Goal: Task Accomplishment & Management: Use online tool/utility

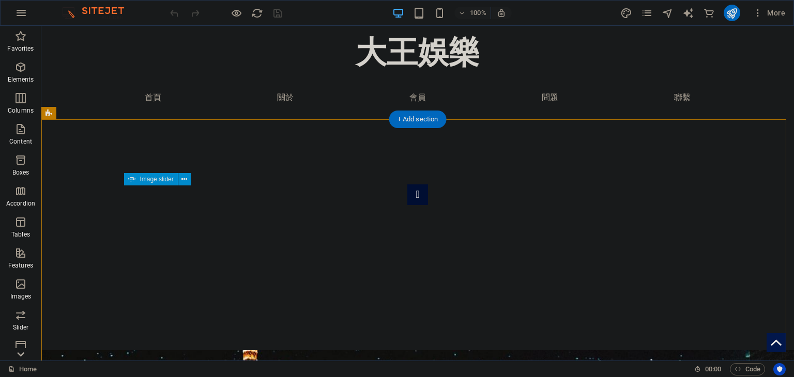
click at [678, 321] on div "1 2" at bounding box center [417, 314] width 579 height 258
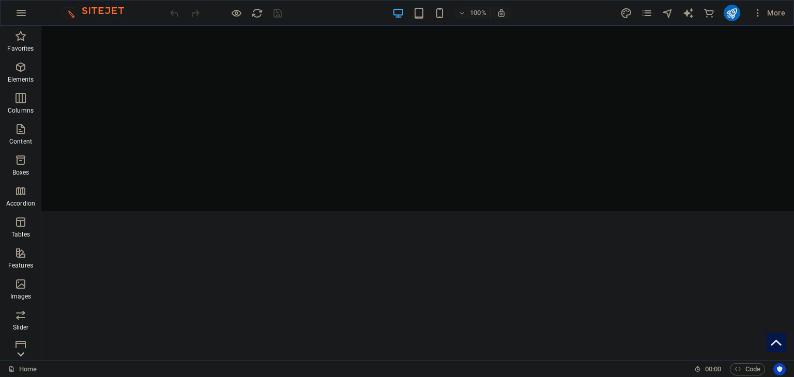
scroll to position [664, 0]
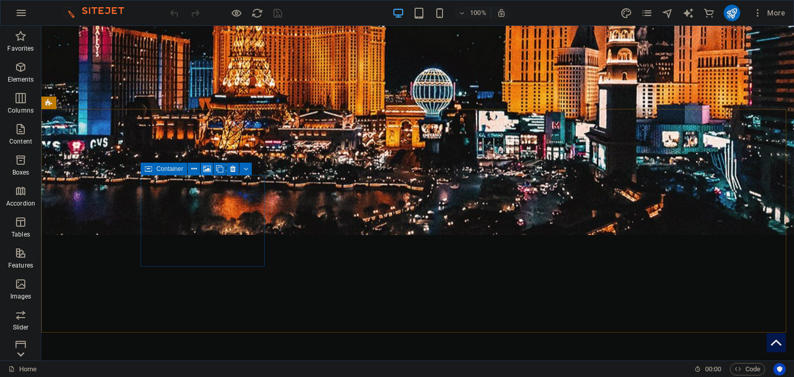
click at [207, 168] on icon at bounding box center [207, 169] width 8 height 11
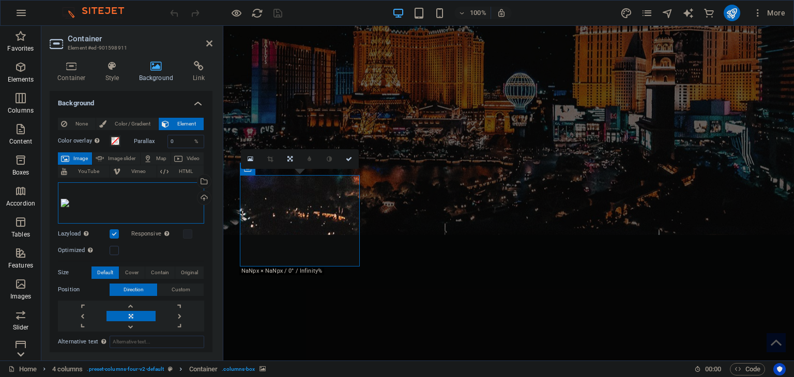
click at [96, 207] on div "Drag files here, click to choose files or select files from Files or our free s…" at bounding box center [131, 202] width 146 height 41
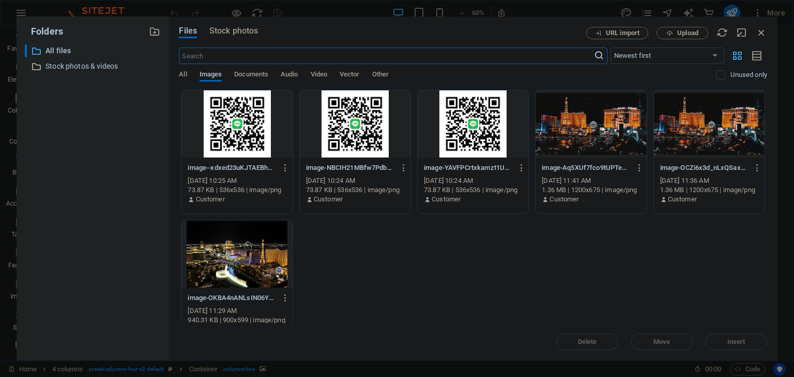
click at [583, 138] on div at bounding box center [590, 123] width 111 height 67
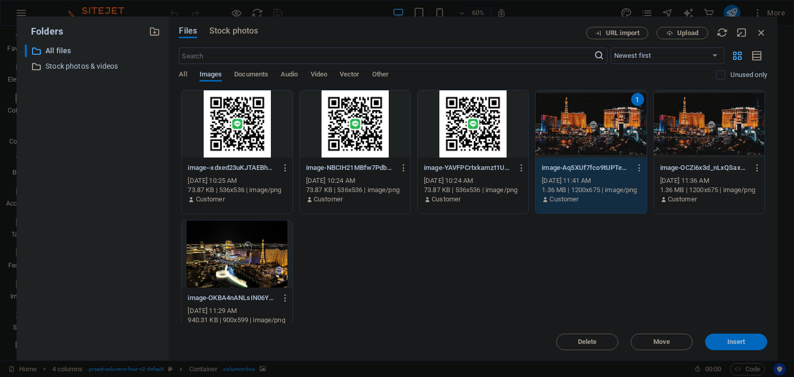
drag, startPoint x: 731, startPoint y: 340, endPoint x: 496, endPoint y: 311, distance: 236.4
click at [731, 340] on span "Insert" at bounding box center [736, 342] width 18 height 6
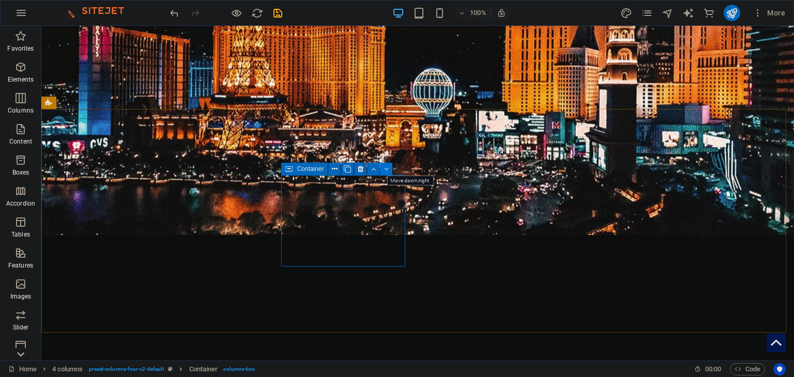
click at [387, 167] on icon at bounding box center [386, 169] width 5 height 11
click at [385, 171] on icon at bounding box center [386, 169] width 5 height 11
click at [336, 174] on icon at bounding box center [335, 169] width 6 height 11
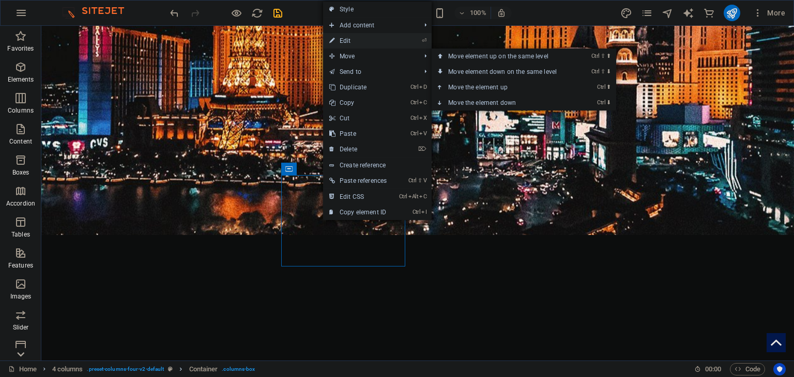
click at [363, 40] on link "⏎ Edit" at bounding box center [358, 41] width 70 height 16
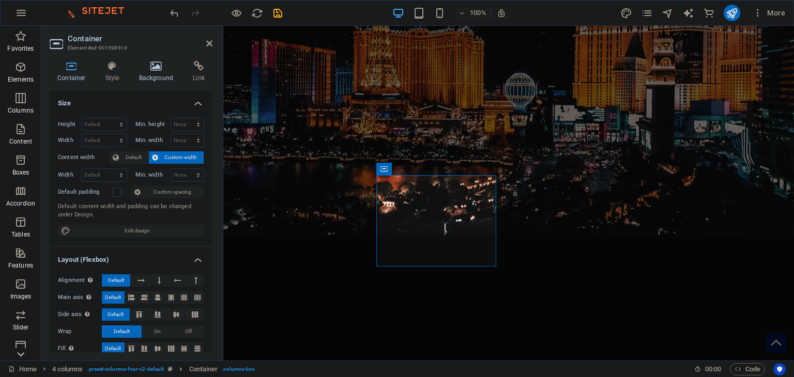
click at [162, 78] on h4 "Background" at bounding box center [158, 72] width 54 height 22
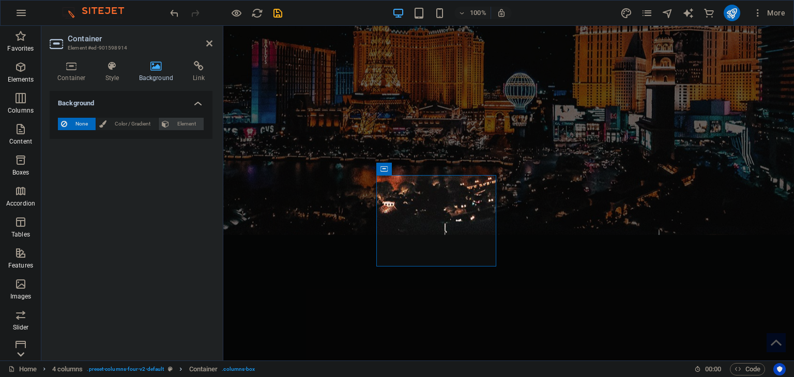
click at [175, 124] on span "Element" at bounding box center [186, 124] width 28 height 12
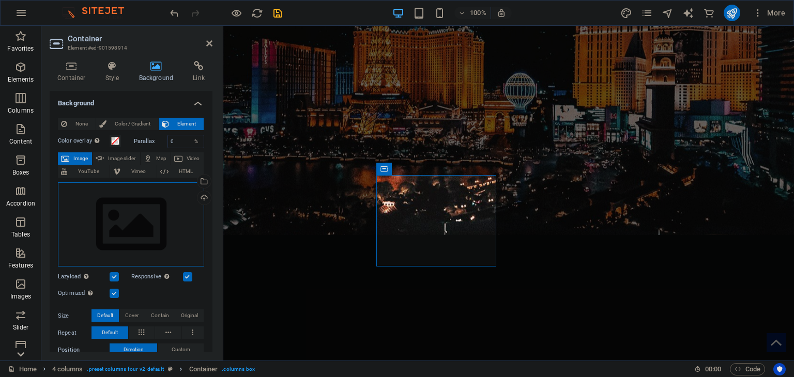
click at [121, 213] on div "Drag files here, click to choose files or select files from Files or our free s…" at bounding box center [131, 224] width 146 height 85
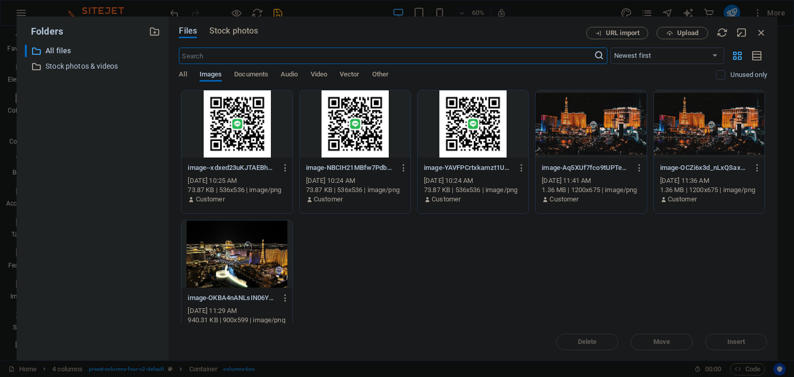
click at [594, 129] on div at bounding box center [590, 123] width 111 height 67
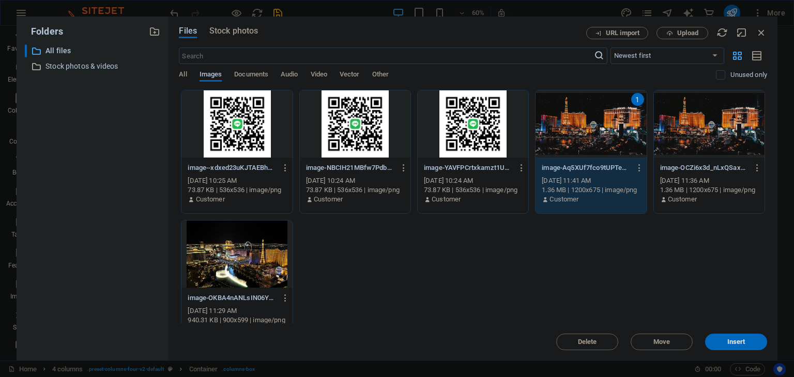
drag, startPoint x: 594, startPoint y: 129, endPoint x: 371, endPoint y: 106, distance: 224.4
click at [594, 129] on div "1" at bounding box center [590, 123] width 111 height 67
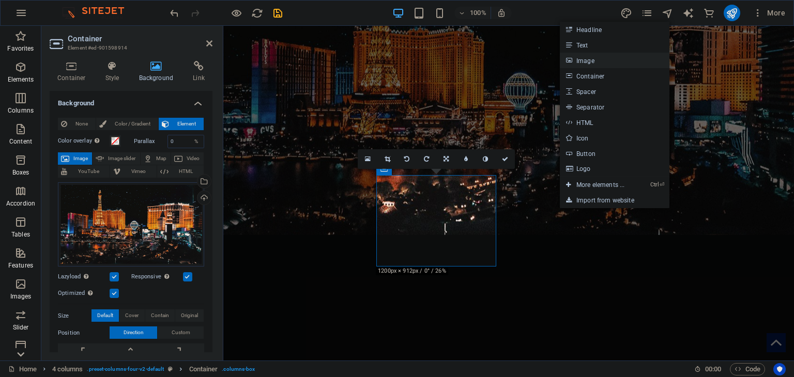
drag, startPoint x: 589, startPoint y: 60, endPoint x: 354, endPoint y: 65, distance: 235.7
click at [589, 60] on link "Image" at bounding box center [615, 61] width 110 height 16
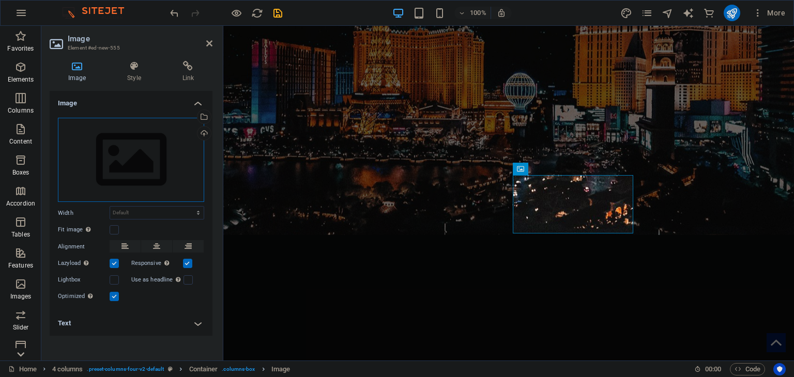
click at [153, 178] on div "Drag files here, click to choose files or select files from Files or our free s…" at bounding box center [131, 160] width 146 height 85
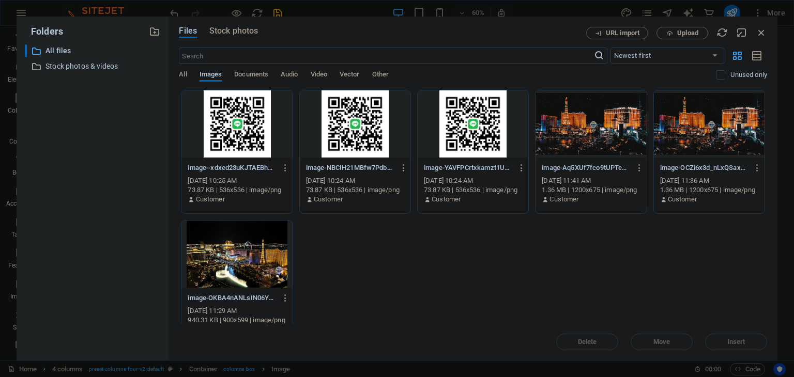
click at [574, 124] on div at bounding box center [590, 123] width 111 height 67
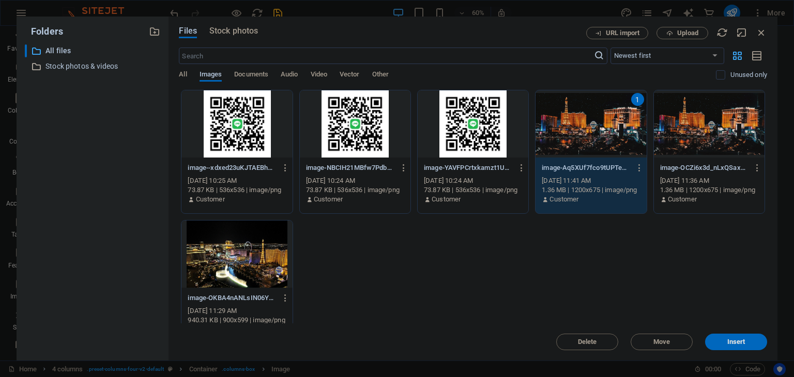
click at [574, 124] on div "1" at bounding box center [590, 123] width 111 height 67
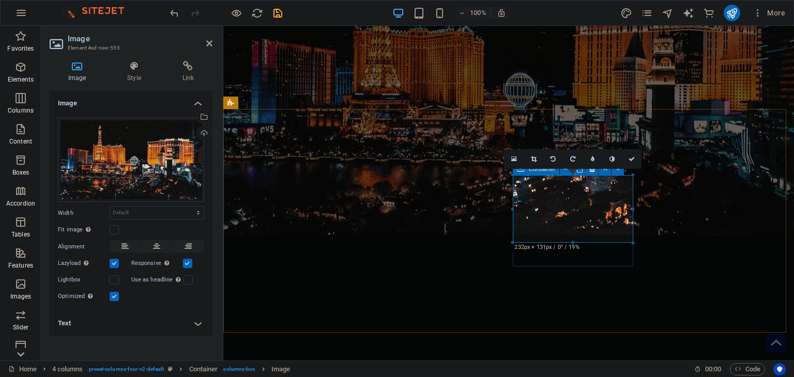
drag, startPoint x: 798, startPoint y: 270, endPoint x: 571, endPoint y: 255, distance: 227.9
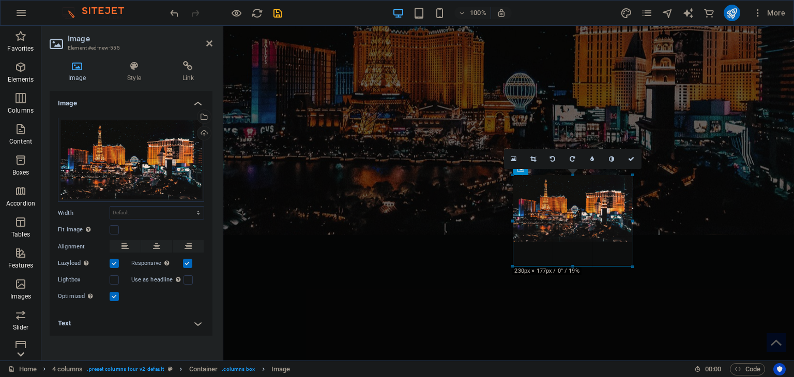
drag, startPoint x: 575, startPoint y: 243, endPoint x: 343, endPoint y: 259, distance: 232.1
type input "230"
select select "px"
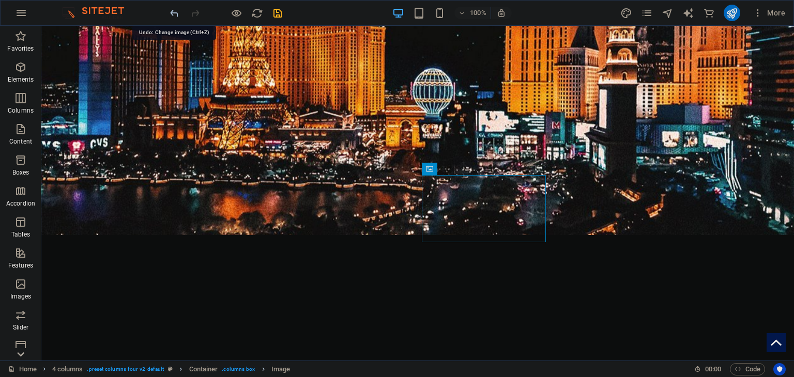
click at [175, 17] on icon "undo" at bounding box center [174, 13] width 12 height 12
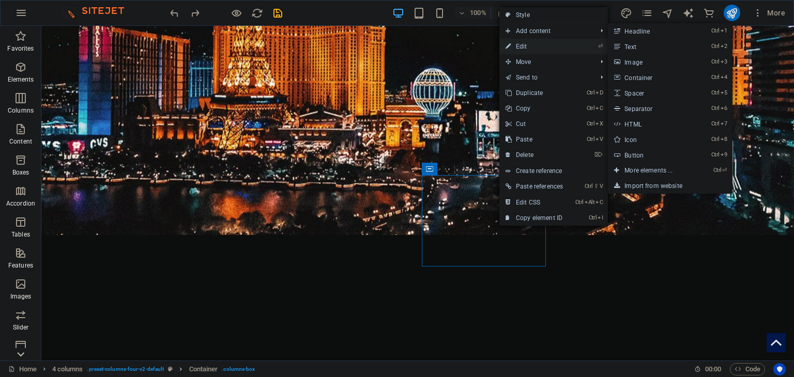
click at [533, 50] on link "⏎ Edit" at bounding box center [534, 47] width 70 height 16
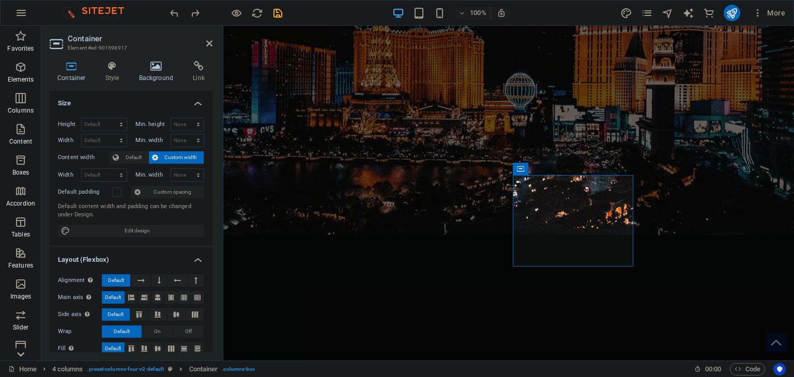
click at [157, 67] on icon at bounding box center [156, 66] width 50 height 10
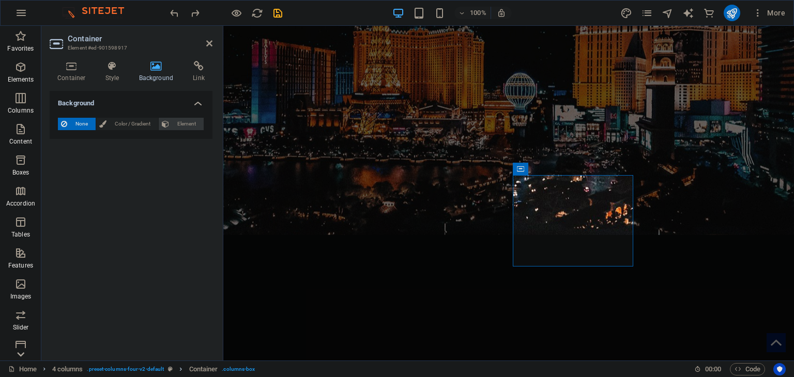
click at [184, 127] on span "Element" at bounding box center [186, 124] width 28 height 12
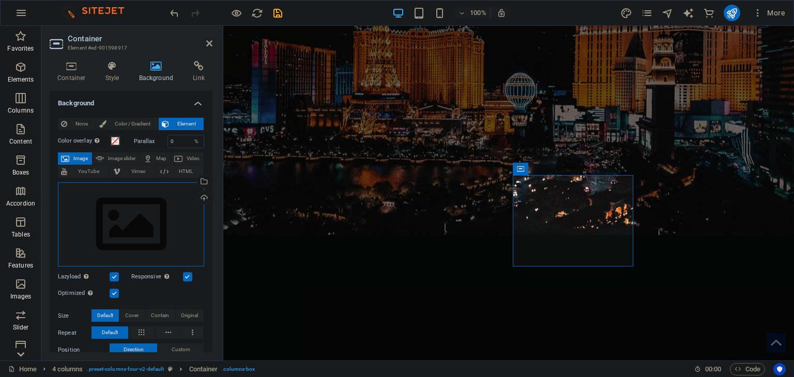
click at [114, 216] on div "Drag files here, click to choose files or select files from Files or our free s…" at bounding box center [131, 224] width 146 height 85
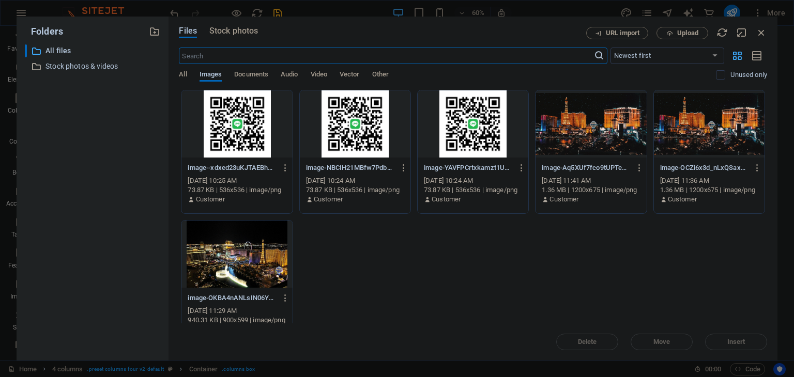
click at [562, 133] on div at bounding box center [590, 123] width 111 height 67
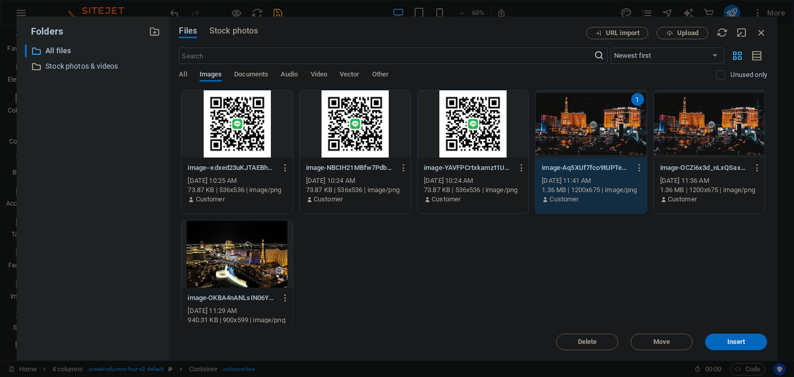
click at [562, 133] on div "1" at bounding box center [590, 123] width 111 height 67
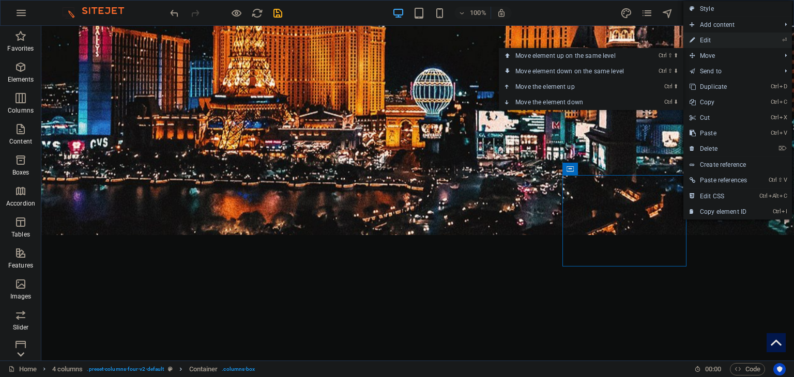
click at [716, 40] on link "⏎ Edit" at bounding box center [718, 41] width 70 height 16
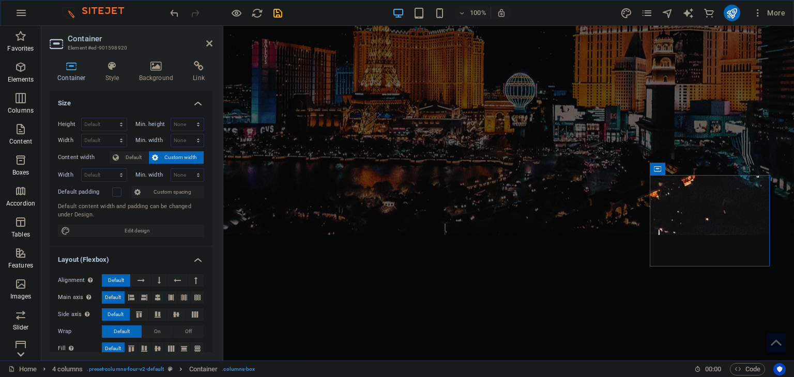
click at [145, 60] on div "Container Style Background Link Size Height Default px rem % vh vw Min. height …" at bounding box center [130, 207] width 179 height 308
click at [141, 61] on icon at bounding box center [156, 66] width 50 height 10
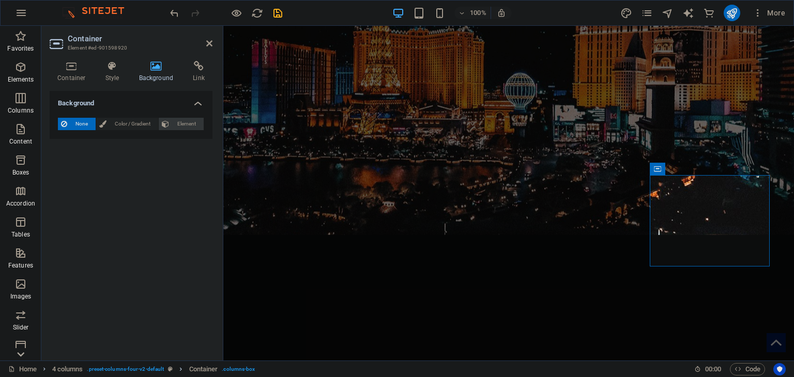
click at [180, 129] on span "Element" at bounding box center [186, 124] width 28 height 12
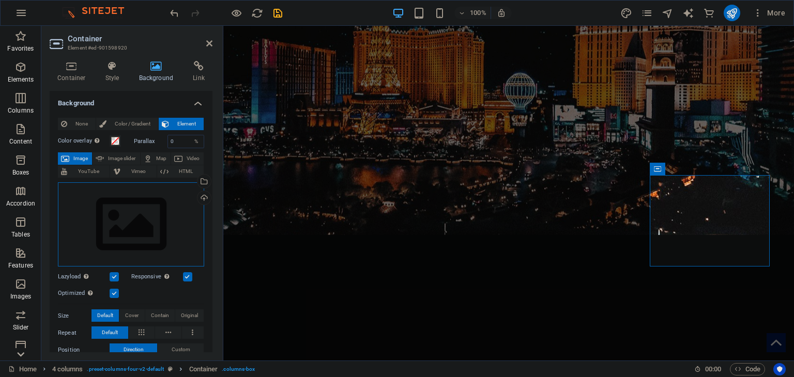
click at [126, 201] on div "Drag files here, click to choose files or select files from Files or our free s…" at bounding box center [131, 224] width 146 height 85
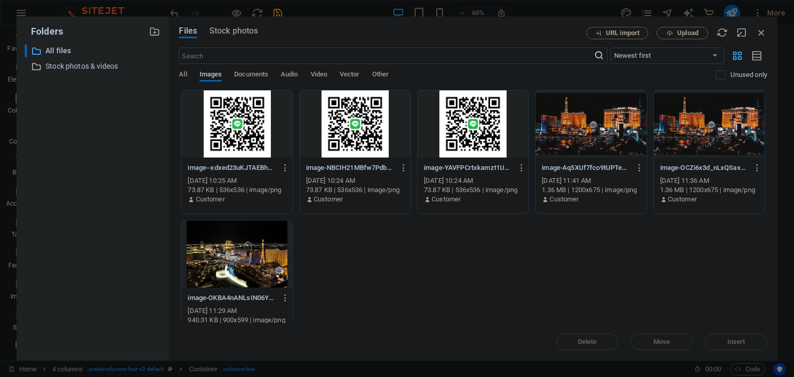
click at [590, 113] on div at bounding box center [590, 123] width 111 height 67
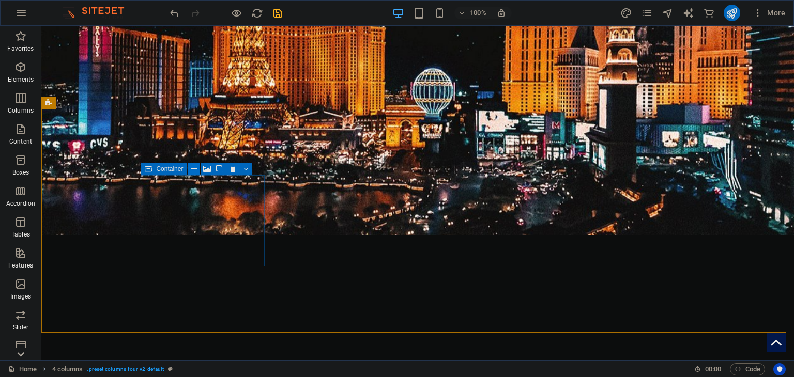
click at [192, 172] on icon at bounding box center [194, 169] width 6 height 11
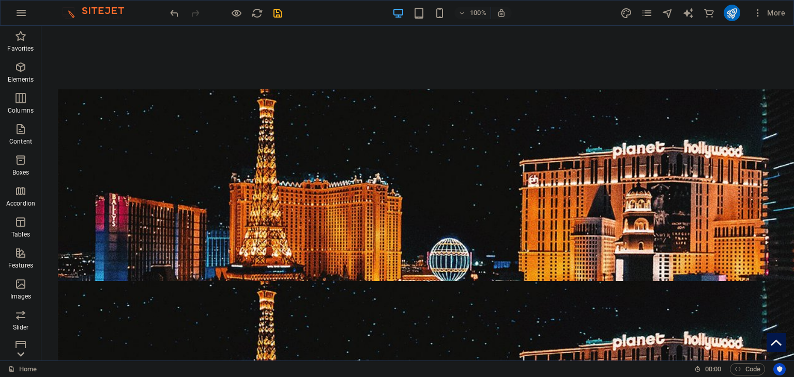
scroll to position [1032, 0]
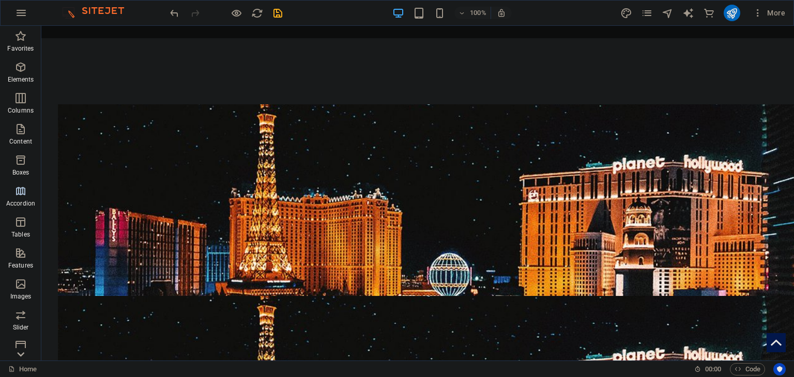
click at [12, 207] on p "Accordion" at bounding box center [20, 203] width 29 height 8
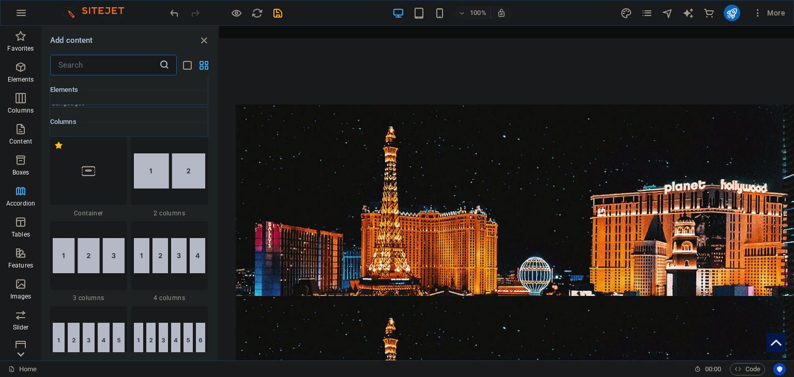
click at [13, 199] on span "Accordion" at bounding box center [20, 197] width 41 height 25
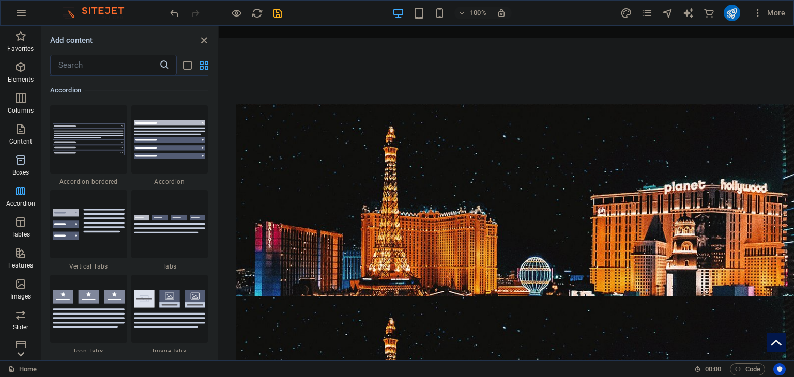
click at [15, 162] on icon "button" at bounding box center [20, 160] width 12 height 12
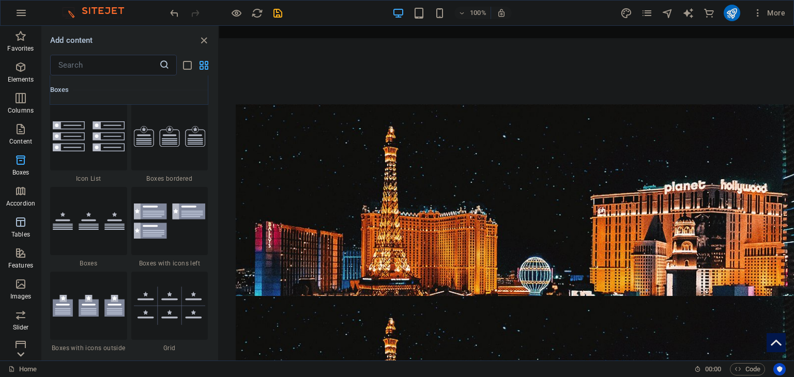
scroll to position [2851, 0]
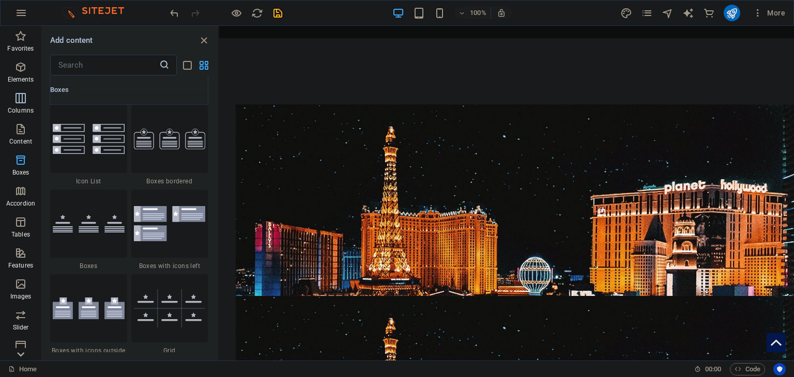
click at [14, 106] on p "Columns" at bounding box center [21, 110] width 26 height 8
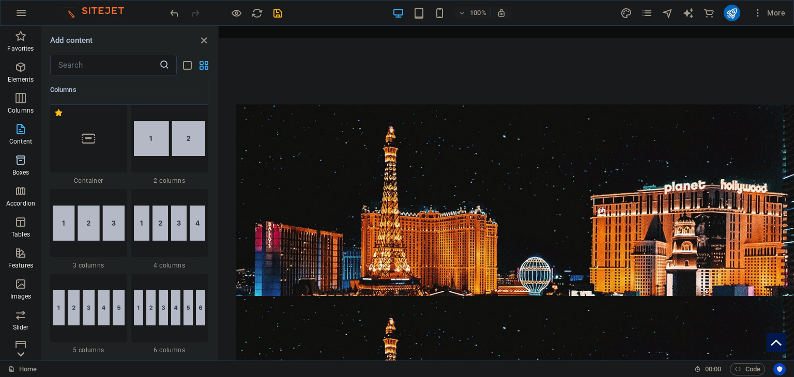
scroll to position [512, 0]
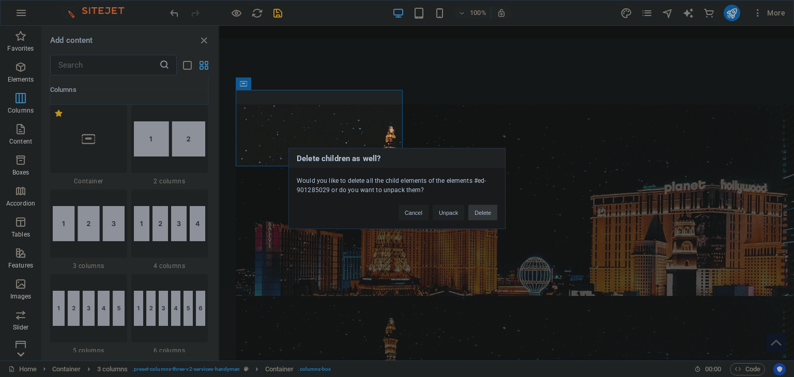
drag, startPoint x: 493, startPoint y: 211, endPoint x: 272, endPoint y: 184, distance: 221.9
click at [493, 211] on button "Delete" at bounding box center [482, 213] width 29 height 16
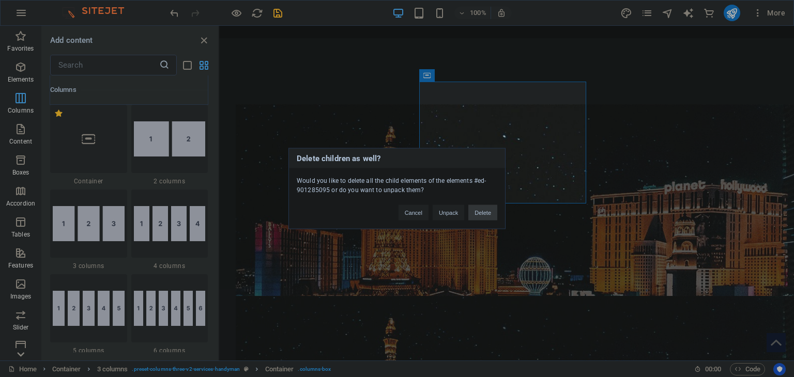
drag, startPoint x: 474, startPoint y: 211, endPoint x: 232, endPoint y: 177, distance: 244.8
click at [474, 211] on button "Delete" at bounding box center [482, 213] width 29 height 16
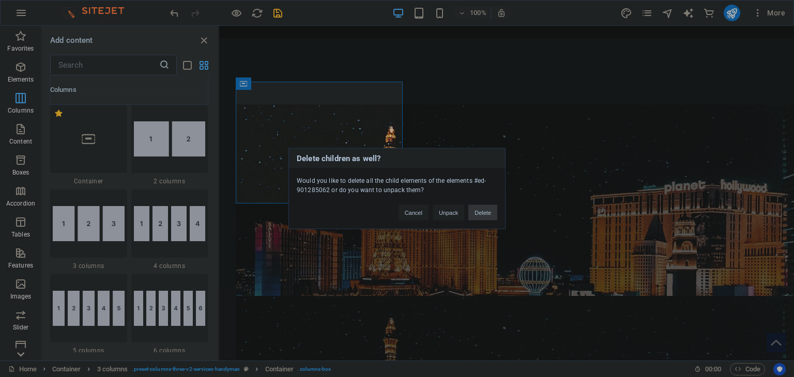
click at [486, 216] on button "Delete" at bounding box center [482, 213] width 29 height 16
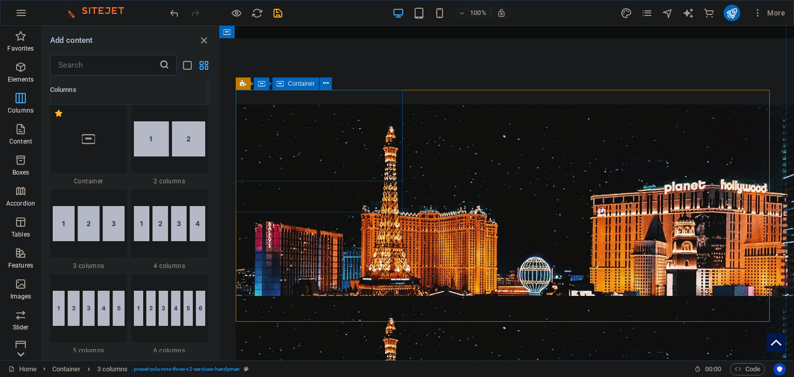
drag, startPoint x: 367, startPoint y: 161, endPoint x: 383, endPoint y: 187, distance: 30.4
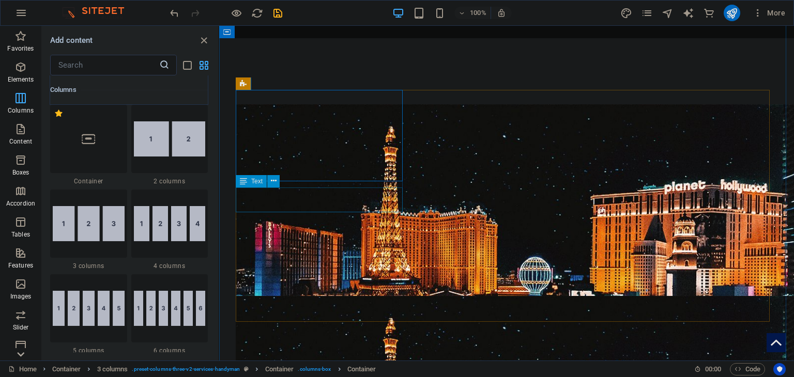
drag, startPoint x: 401, startPoint y: 180, endPoint x: 403, endPoint y: 191, distance: 11.0
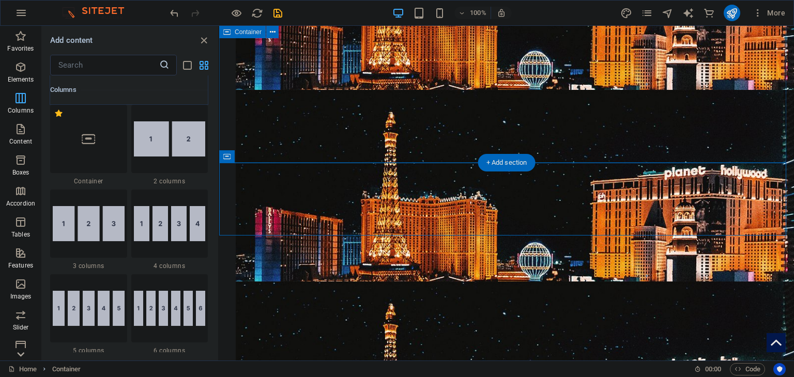
scroll to position [1263, 0]
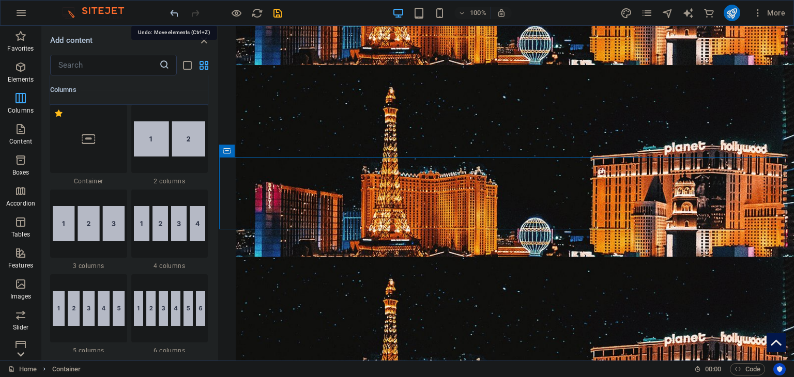
click at [170, 10] on icon "undo" at bounding box center [174, 13] width 12 height 12
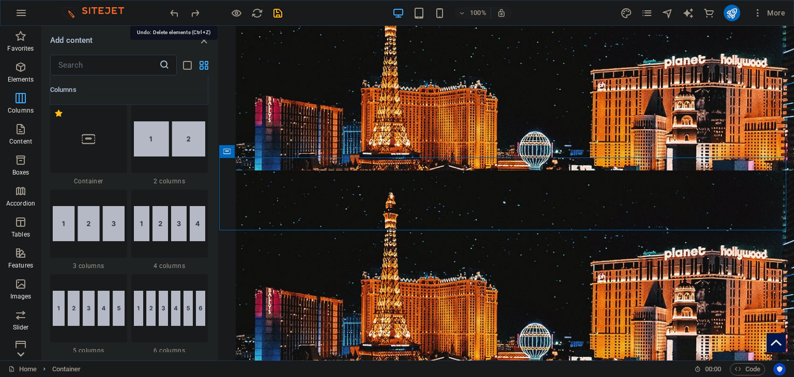
scroll to position [974, 0]
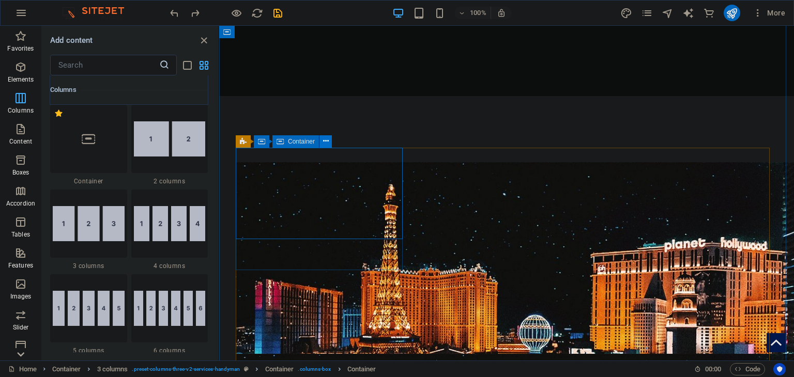
click at [329, 142] on button at bounding box center [325, 141] width 12 height 12
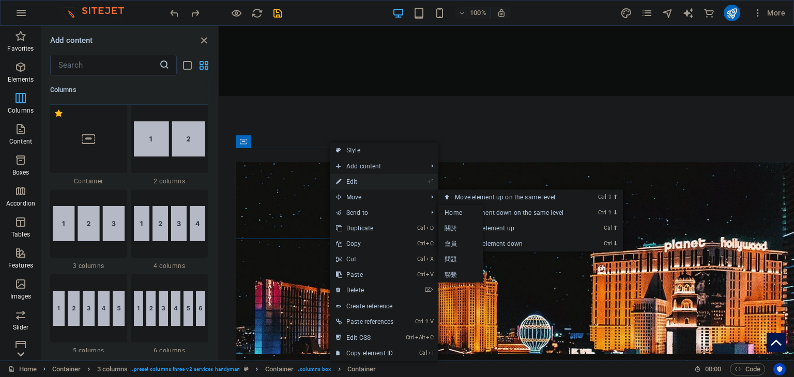
click at [361, 179] on link "⏎ Edit" at bounding box center [365, 182] width 70 height 16
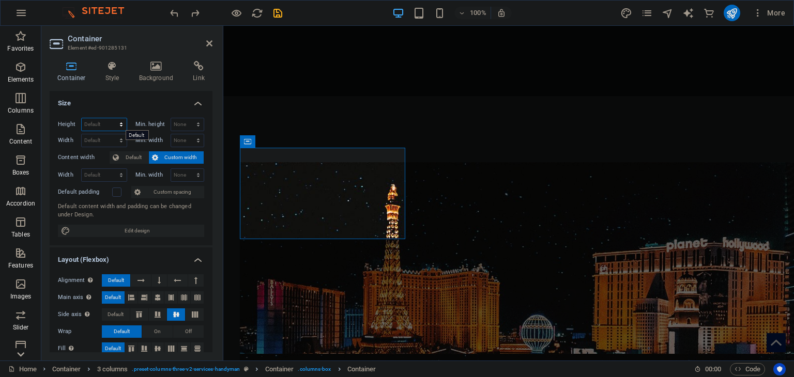
drag, startPoint x: 102, startPoint y: 127, endPoint x: 107, endPoint y: 124, distance: 6.5
click at [102, 127] on select "Default px rem % vh vw" at bounding box center [104, 124] width 45 height 12
select select "px"
click at [111, 118] on select "Default px rem % vh vw" at bounding box center [104, 124] width 45 height 12
type input "500"
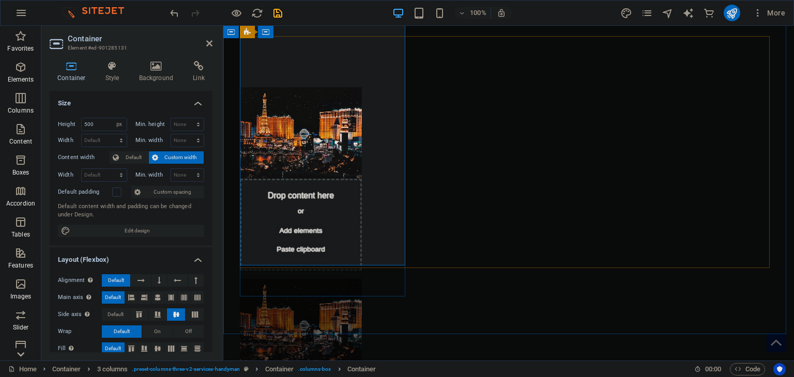
scroll to position [1026, 0]
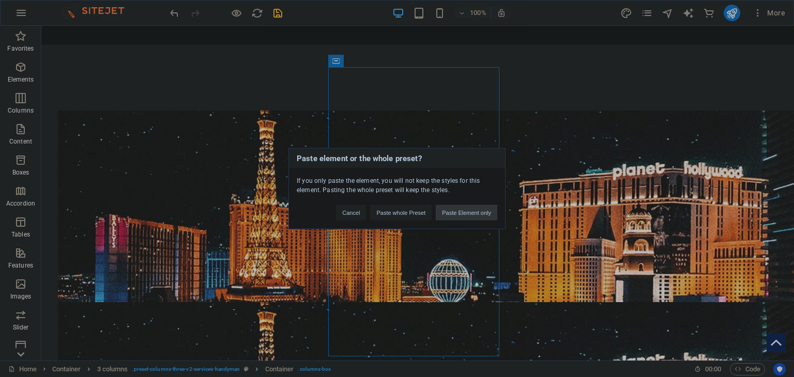
click at [444, 213] on button "Paste Element only" at bounding box center [467, 213] width 62 height 16
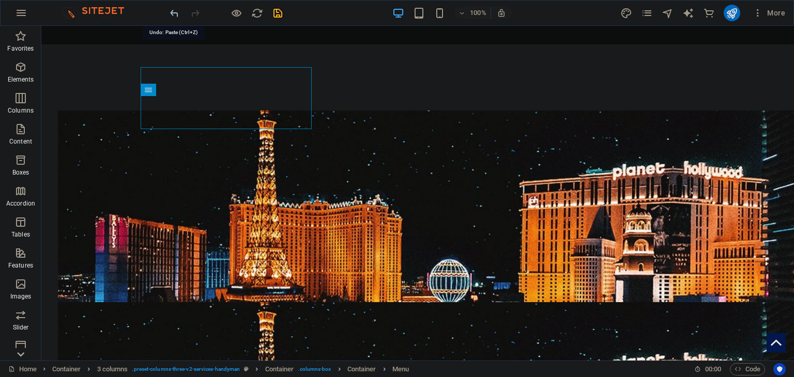
click at [178, 14] on icon "undo" at bounding box center [174, 13] width 12 height 12
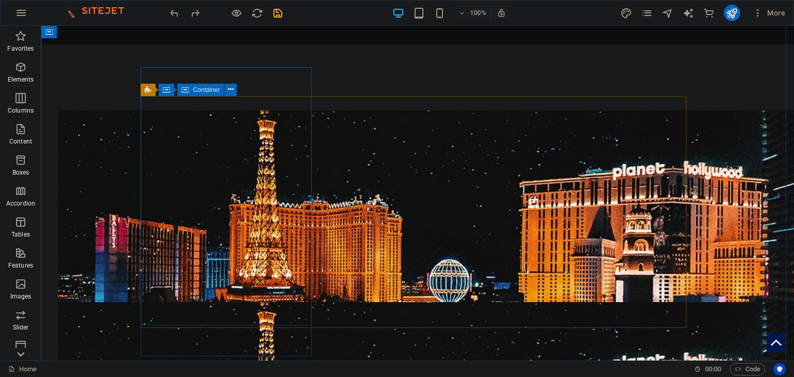
click at [232, 89] on icon at bounding box center [231, 89] width 6 height 11
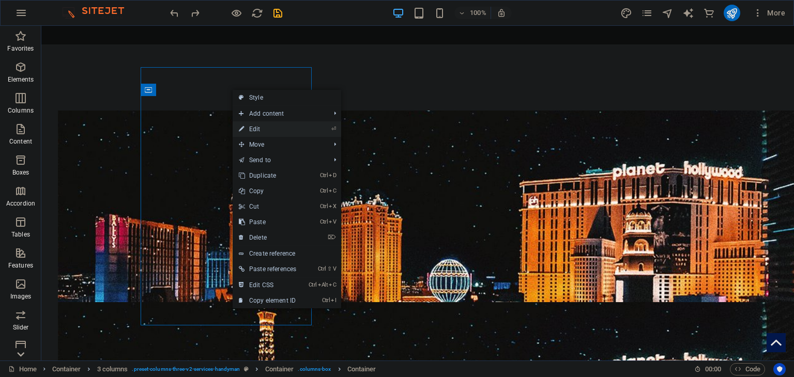
click at [260, 128] on link "⏎ Edit" at bounding box center [268, 129] width 70 height 16
select select "px"
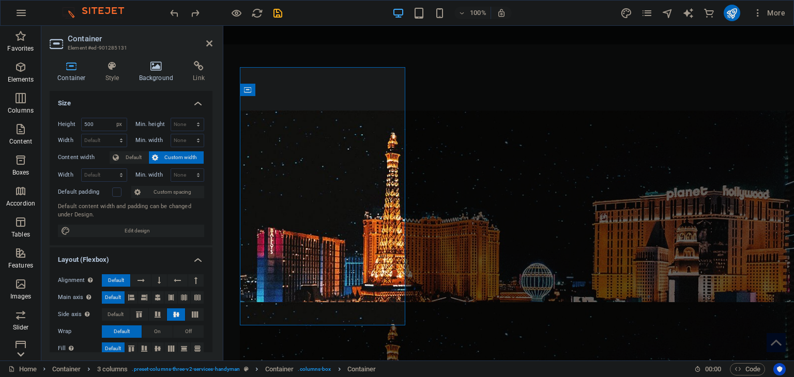
click at [146, 68] on icon at bounding box center [156, 66] width 50 height 10
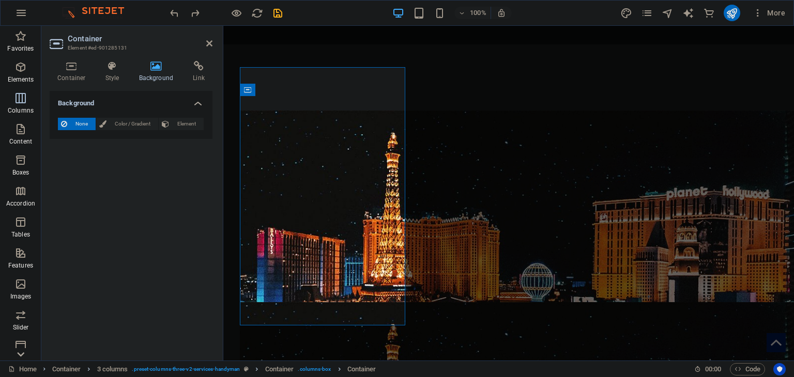
click at [27, 113] on p "Columns" at bounding box center [21, 110] width 26 height 8
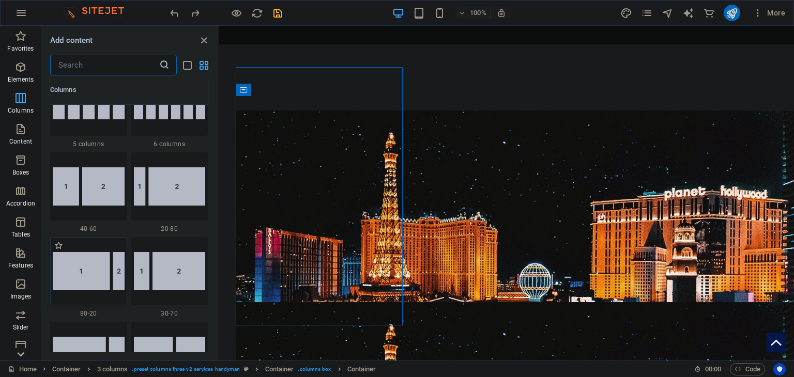
scroll to position [563, 0]
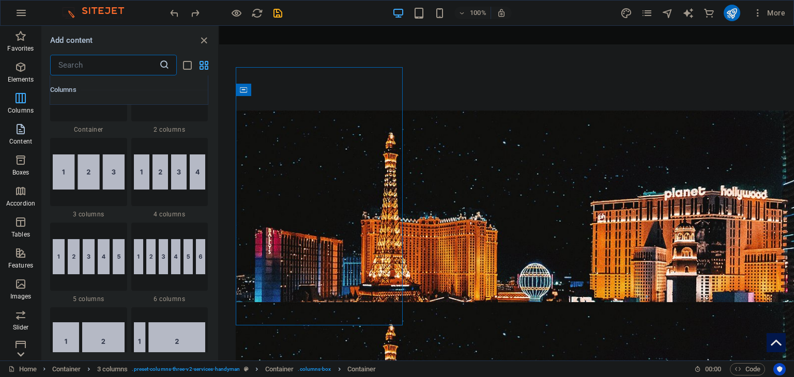
click at [29, 135] on span "Content" at bounding box center [20, 135] width 41 height 25
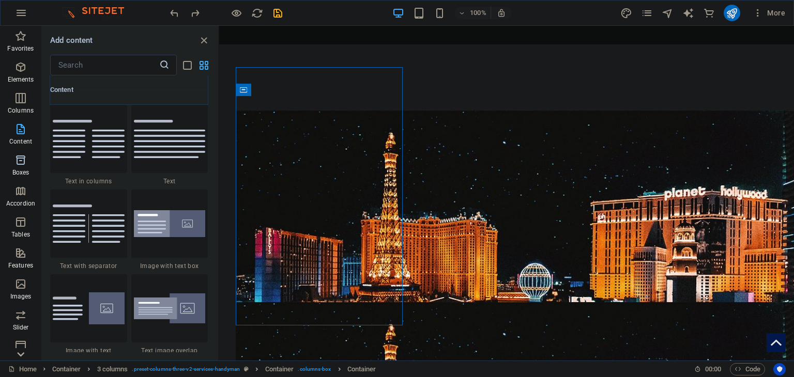
click at [21, 168] on p "Boxes" at bounding box center [20, 172] width 17 height 8
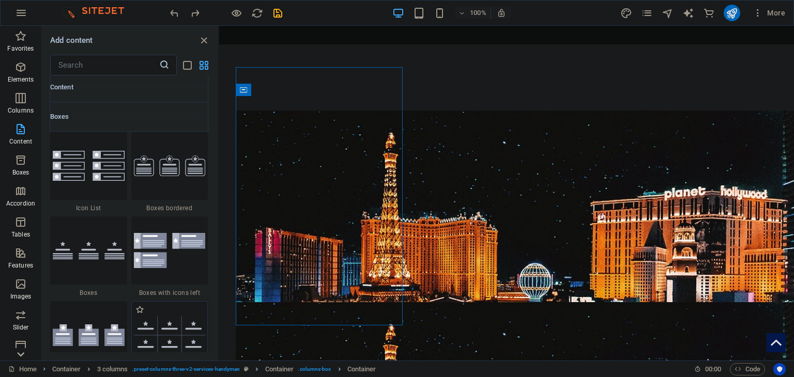
scroll to position [2799, 0]
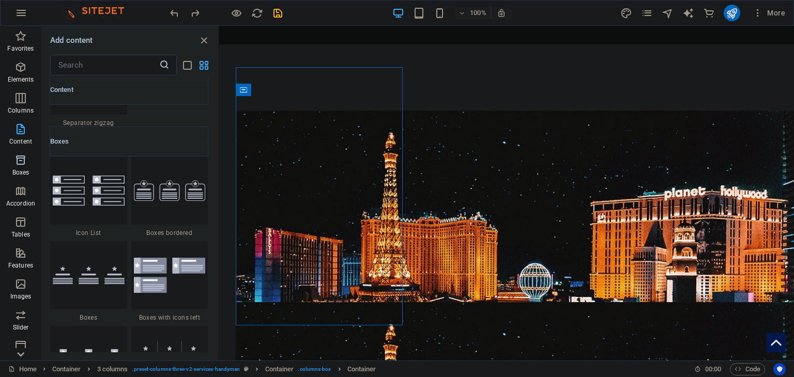
click at [22, 164] on icon "button" at bounding box center [20, 160] width 12 height 12
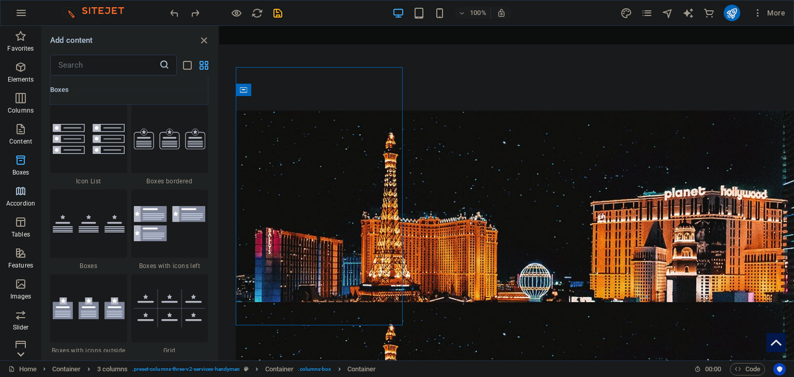
click at [21, 188] on icon "button" at bounding box center [20, 191] width 12 height 12
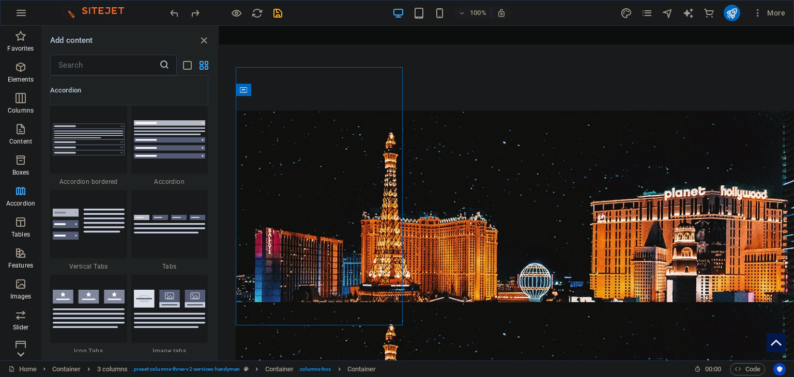
scroll to position [3299, 0]
click at [19, 234] on p "Tables" at bounding box center [20, 234] width 19 height 8
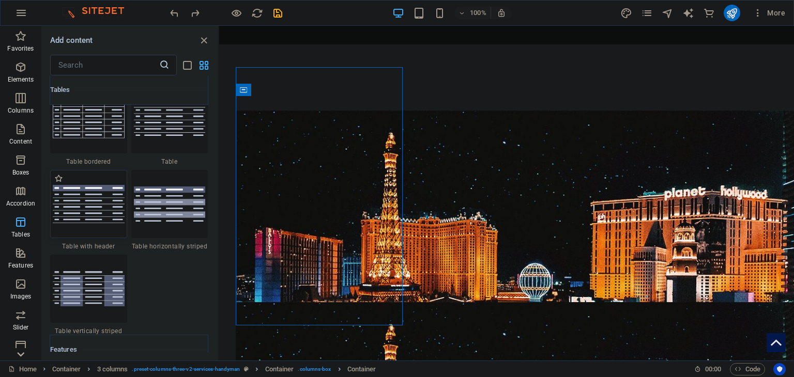
scroll to position [3786, 0]
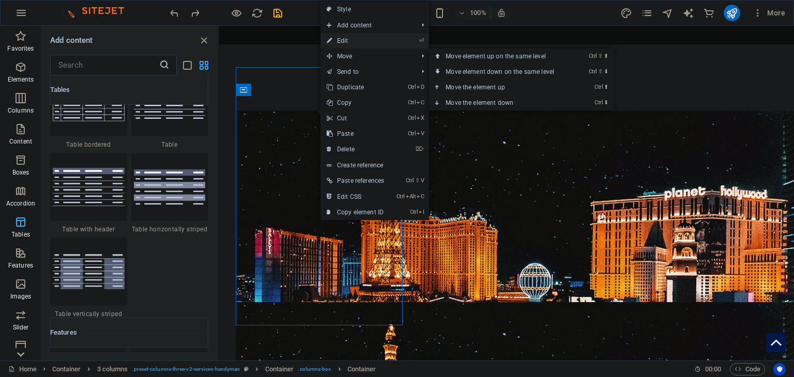
click at [374, 40] on link "⏎ Edit" at bounding box center [355, 41] width 70 height 16
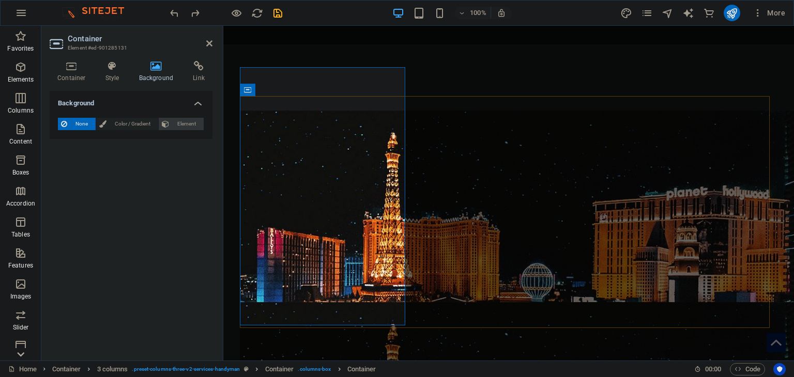
click at [190, 122] on span "Element" at bounding box center [186, 124] width 28 height 12
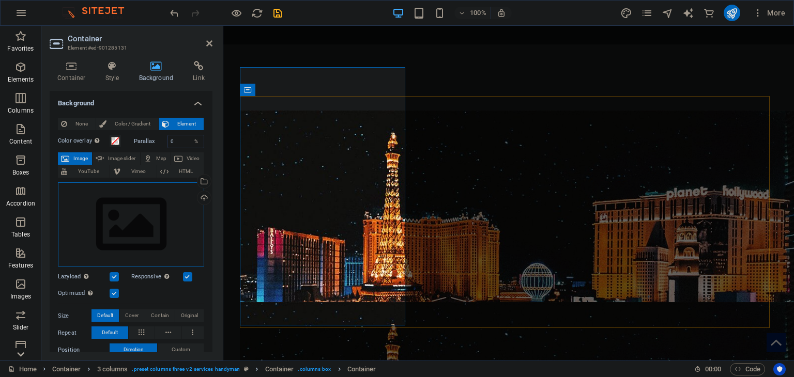
click at [122, 225] on div "Drag files here, click to choose files or select files from Files or our free s…" at bounding box center [131, 224] width 146 height 85
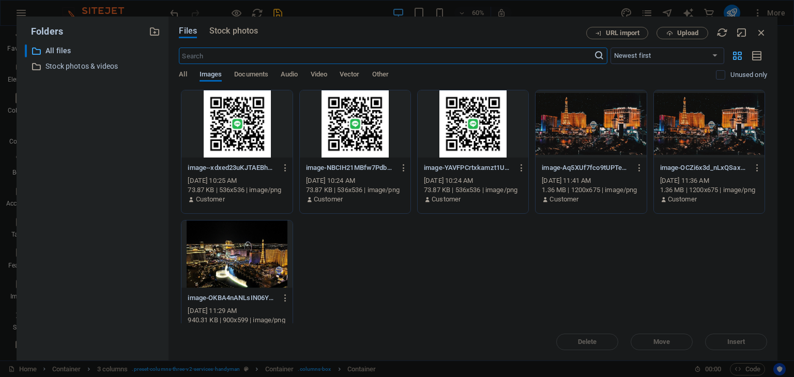
click at [577, 147] on div at bounding box center [590, 123] width 111 height 67
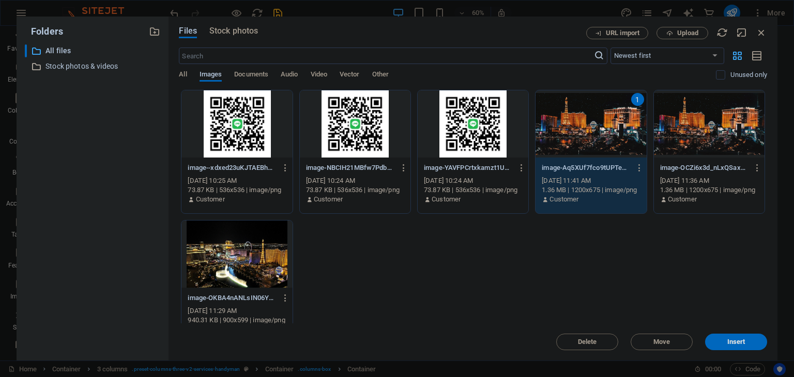
drag, startPoint x: 577, startPoint y: 147, endPoint x: 344, endPoint y: 127, distance: 234.5
click at [577, 147] on div "1" at bounding box center [590, 123] width 111 height 67
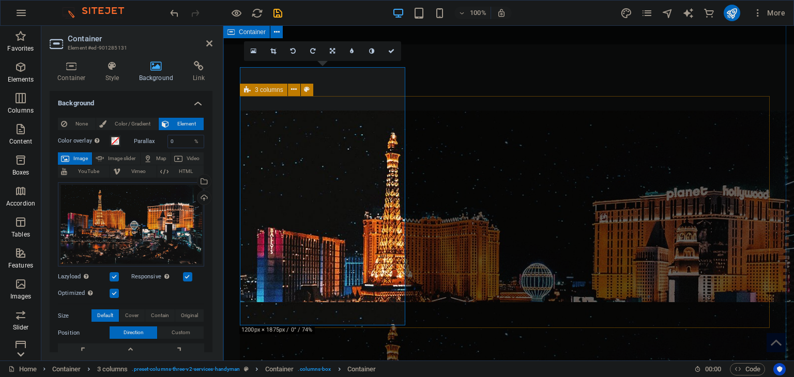
drag, startPoint x: 318, startPoint y: 221, endPoint x: 366, endPoint y: 216, distance: 48.3
drag, startPoint x: 360, startPoint y: 217, endPoint x: 220, endPoint y: 218, distance: 140.6
drag, startPoint x: 302, startPoint y: 216, endPoint x: 358, endPoint y: 218, distance: 55.3
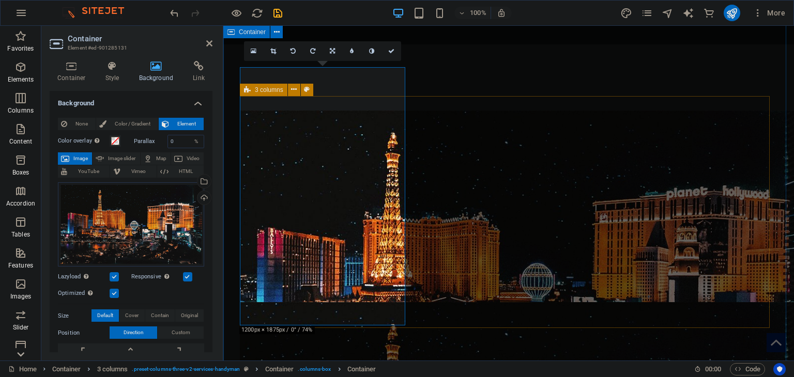
drag, startPoint x: 269, startPoint y: 213, endPoint x: 328, endPoint y: 217, distance: 59.0
drag, startPoint x: 111, startPoint y: 230, endPoint x: 148, endPoint y: 230, distance: 36.7
click at [148, 230] on div "Drag files here, click to choose files or select files from Files or our free s…" at bounding box center [131, 224] width 146 height 85
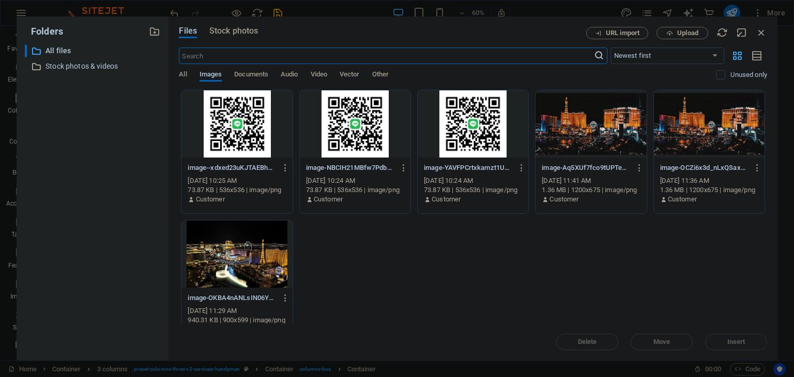
click at [236, 247] on div at bounding box center [236, 254] width 111 height 67
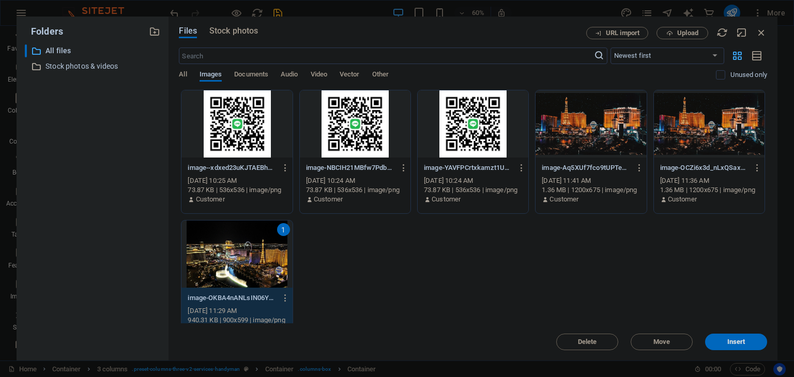
drag, startPoint x: 236, startPoint y: 247, endPoint x: 21, endPoint y: 220, distance: 216.7
click at [236, 247] on div "1" at bounding box center [236, 254] width 111 height 67
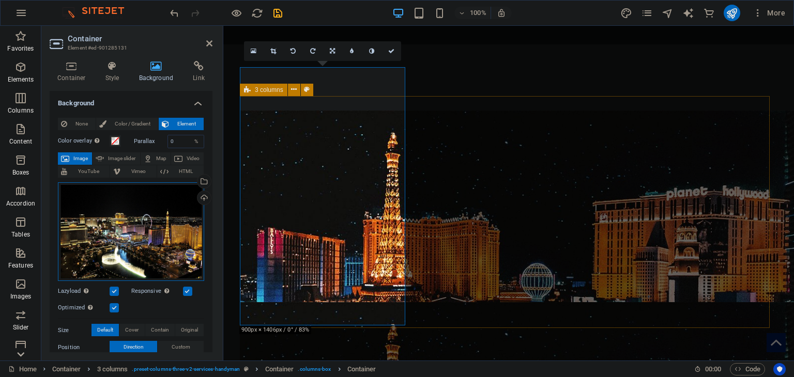
click at [135, 241] on div "Drag files here, click to choose files or select files from Files or our free s…" at bounding box center [131, 231] width 146 height 99
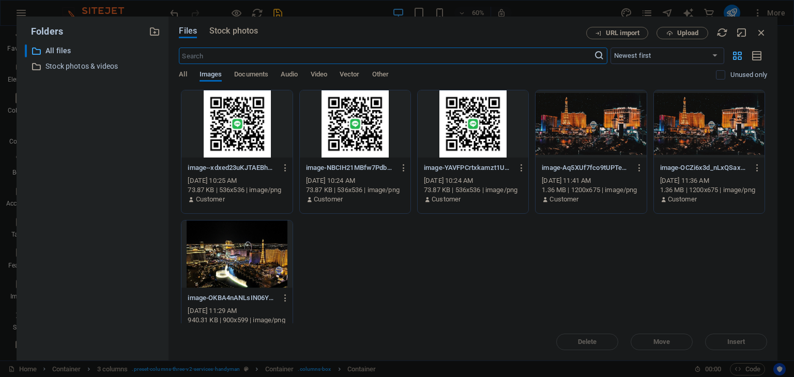
click at [267, 269] on div at bounding box center [236, 254] width 111 height 67
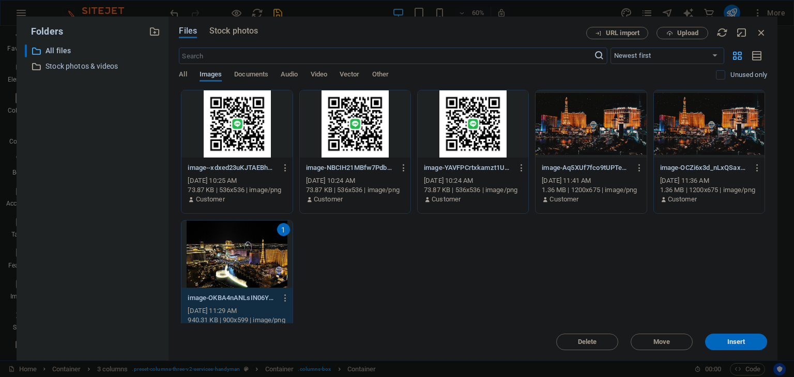
click at [697, 337] on div "Delete Move Insert" at bounding box center [473, 337] width 588 height 27
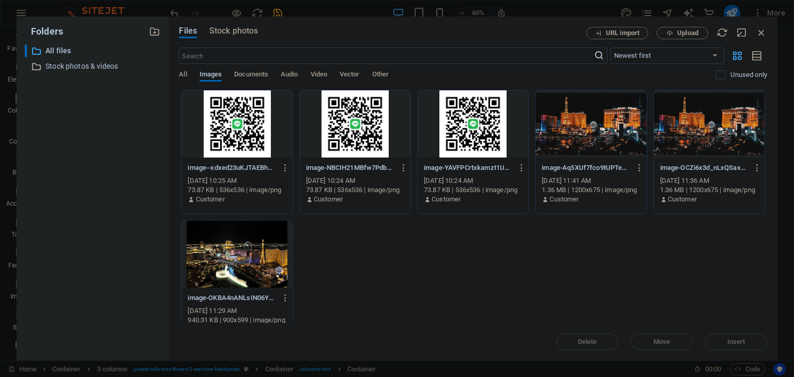
click at [262, 264] on div at bounding box center [236, 254] width 111 height 67
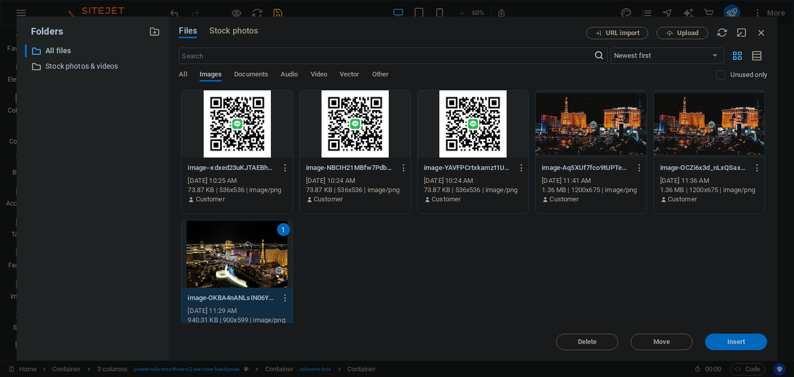
drag, startPoint x: 734, startPoint y: 340, endPoint x: 216, endPoint y: 285, distance: 520.7
click at [734, 340] on span "Insert" at bounding box center [736, 342] width 18 height 6
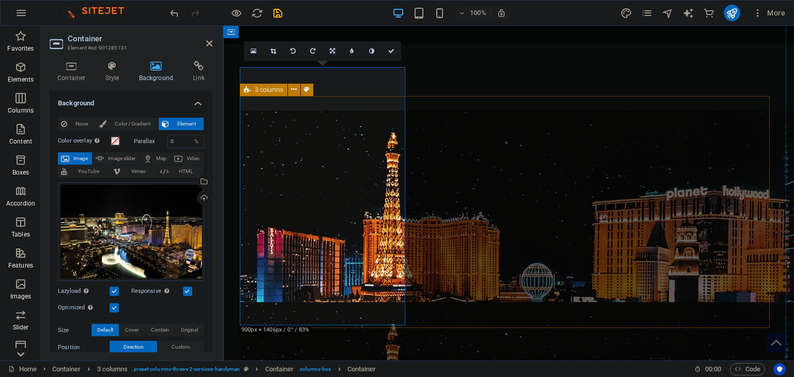
drag, startPoint x: 380, startPoint y: 229, endPoint x: 409, endPoint y: 230, distance: 29.0
click at [134, 327] on span "Cover" at bounding box center [131, 330] width 13 height 12
click at [159, 329] on span "Contain" at bounding box center [160, 330] width 18 height 12
click at [114, 327] on button "Default" at bounding box center [104, 330] width 27 height 12
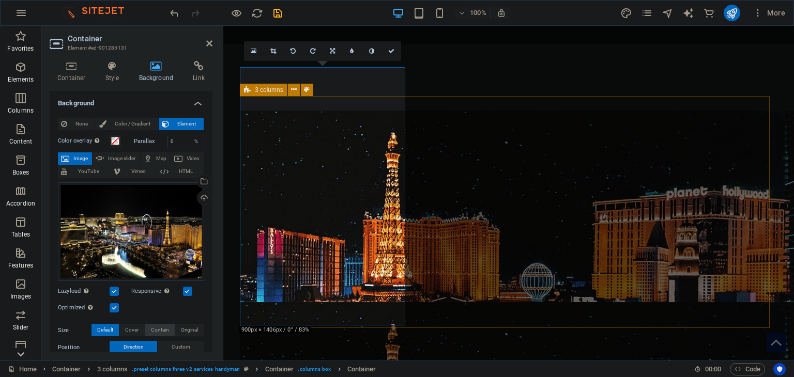
click at [154, 329] on span "Contain" at bounding box center [160, 330] width 18 height 12
click at [185, 327] on span "Original" at bounding box center [189, 330] width 17 height 12
click at [114, 333] on button "Default" at bounding box center [104, 330] width 27 height 12
click at [199, 331] on button "Original" at bounding box center [189, 330] width 28 height 12
click at [105, 331] on span "Default" at bounding box center [105, 330] width 16 height 12
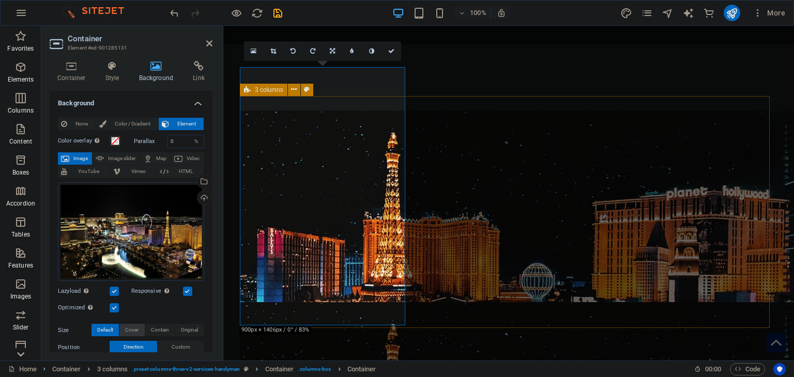
click at [136, 325] on span "Cover" at bounding box center [131, 330] width 13 height 12
click at [167, 326] on button "Contain" at bounding box center [159, 330] width 29 height 12
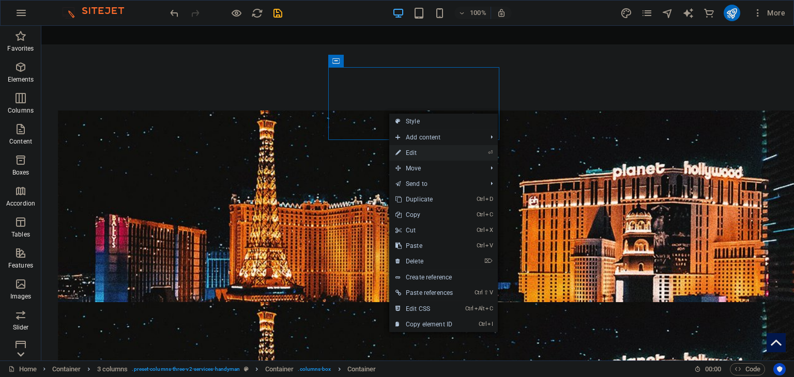
drag, startPoint x: 428, startPoint y: 147, endPoint x: 45, endPoint y: 121, distance: 383.3
click at [428, 147] on link "⏎ Edit" at bounding box center [424, 153] width 70 height 16
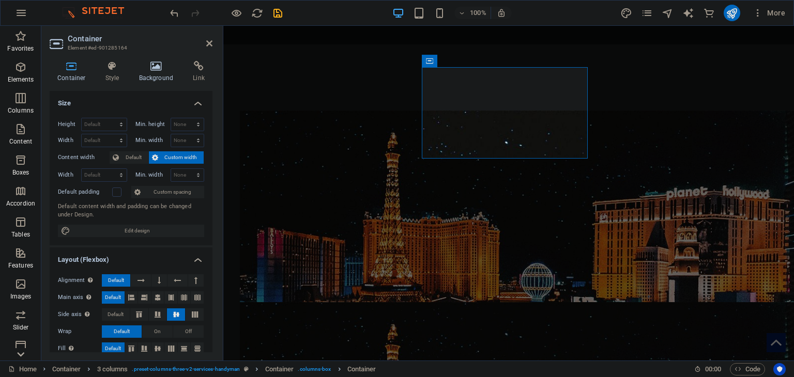
click at [163, 67] on icon at bounding box center [156, 66] width 50 height 10
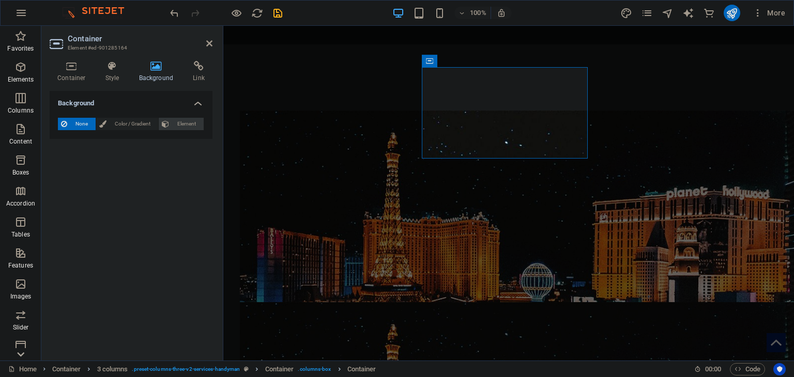
click at [178, 128] on span "Element" at bounding box center [186, 124] width 28 height 12
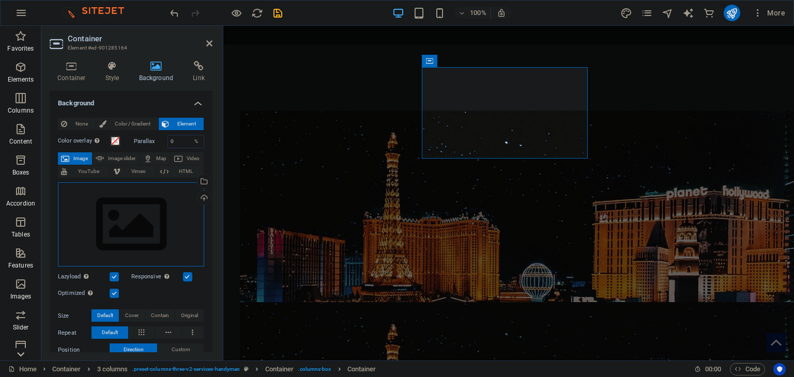
click at [157, 253] on div "Drag files here, click to choose files or select files from Files or our free s…" at bounding box center [131, 224] width 146 height 85
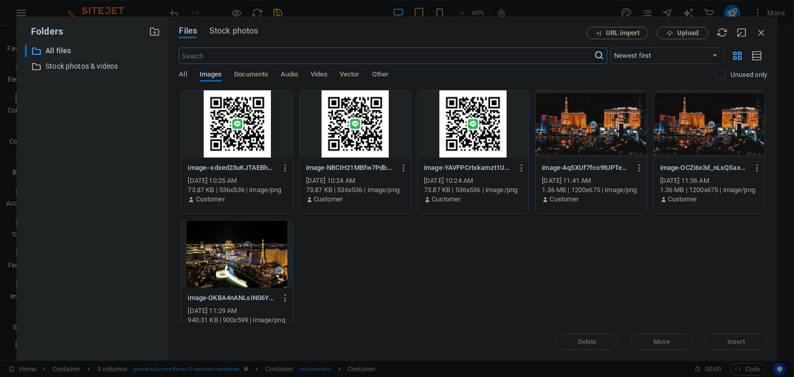
drag, startPoint x: 263, startPoint y: 273, endPoint x: 376, endPoint y: 283, distance: 113.6
click at [264, 273] on div at bounding box center [236, 254] width 111 height 67
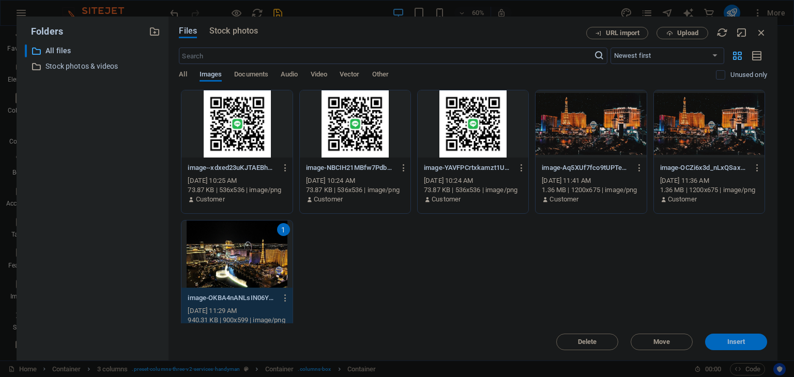
click at [731, 342] on span "Insert" at bounding box center [736, 342] width 18 height 6
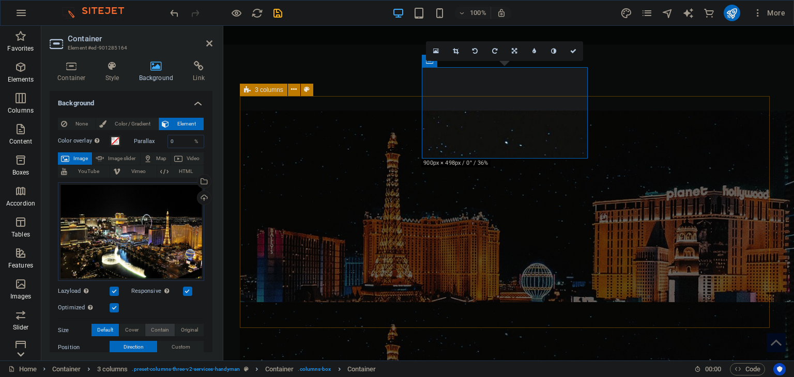
click at [163, 325] on span "Contain" at bounding box center [160, 330] width 18 height 12
click at [139, 330] on button "Cover" at bounding box center [131, 330] width 25 height 12
click at [181, 329] on span "Original" at bounding box center [189, 330] width 17 height 12
click at [100, 330] on span "Default" at bounding box center [105, 330] width 16 height 12
drag, startPoint x: 480, startPoint y: 259, endPoint x: 659, endPoint y: 247, distance: 180.3
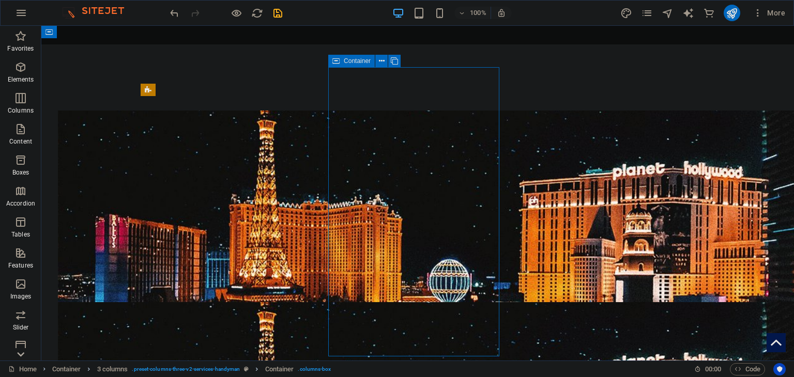
drag, startPoint x: 430, startPoint y: 185, endPoint x: 418, endPoint y: 224, distance: 41.0
drag, startPoint x: 405, startPoint y: 214, endPoint x: 402, endPoint y: 263, distance: 48.7
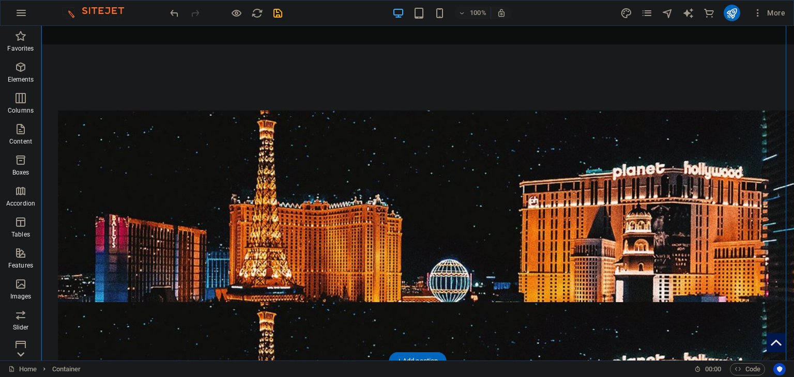
drag, startPoint x: 433, startPoint y: 85, endPoint x: 419, endPoint y: 116, distance: 34.0
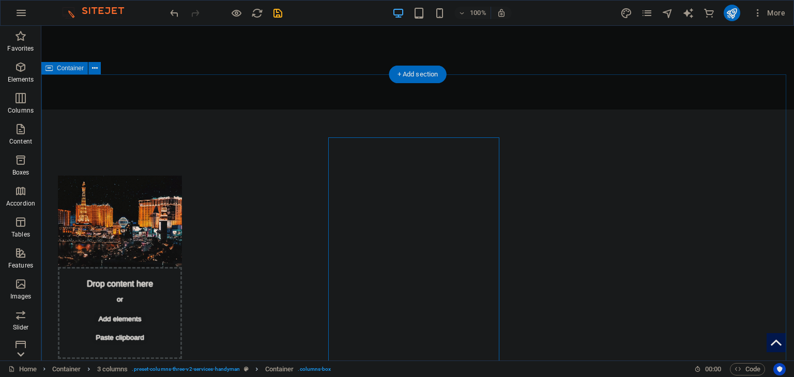
scroll to position [974, 0]
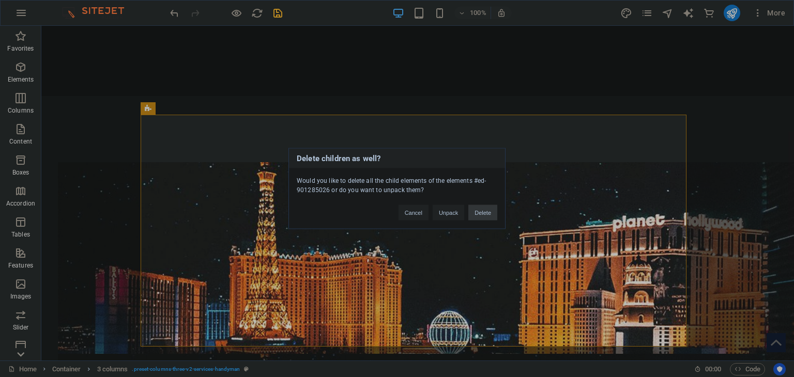
click at [486, 212] on button "Delete" at bounding box center [482, 213] width 29 height 16
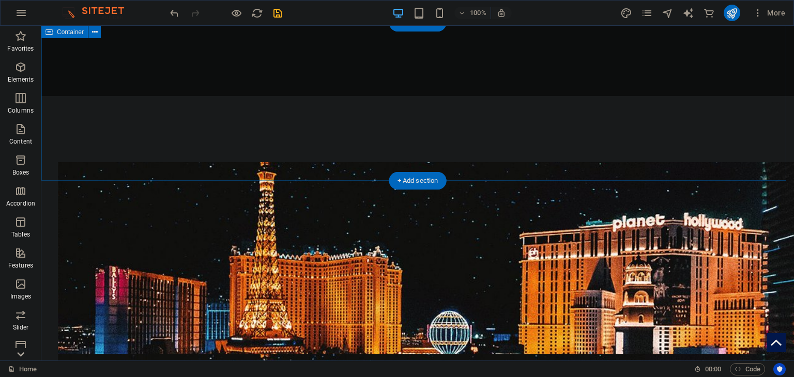
click at [422, 180] on div "+ Add section" at bounding box center [417, 181] width 57 height 18
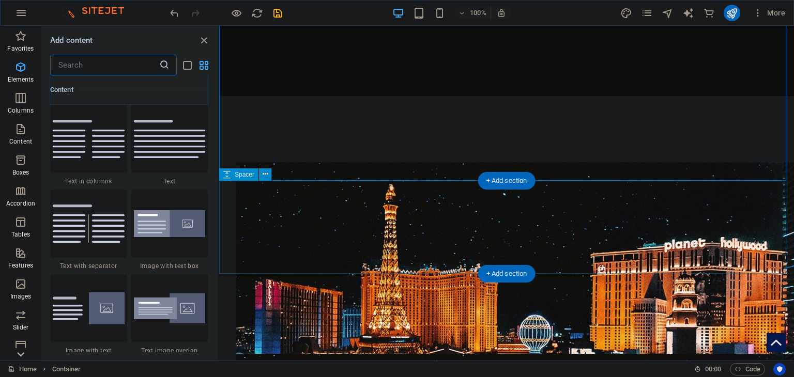
scroll to position [1808, 0]
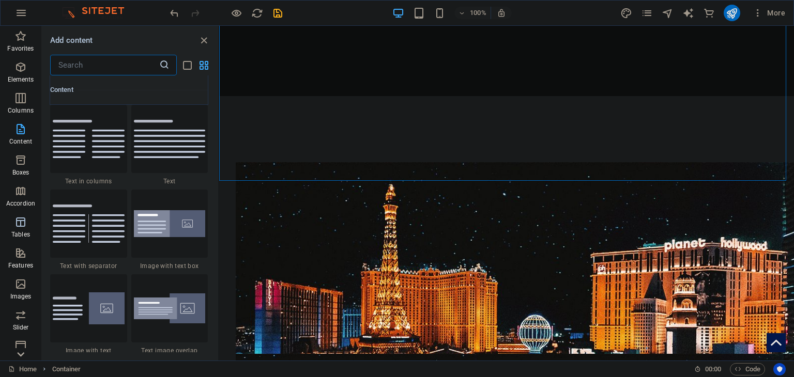
click at [25, 230] on span "Tables" at bounding box center [20, 228] width 41 height 25
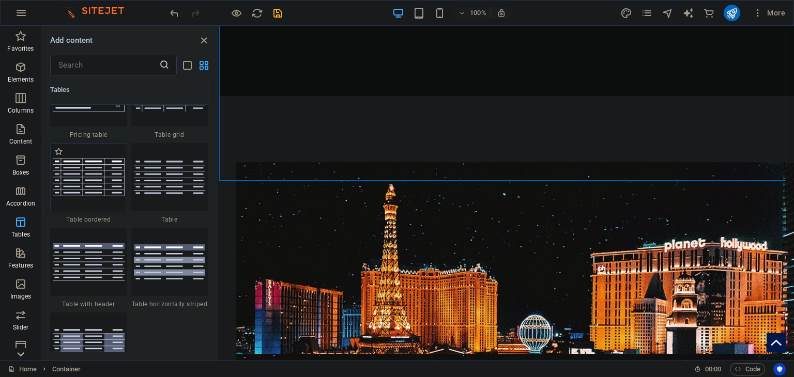
scroll to position [3734, 0]
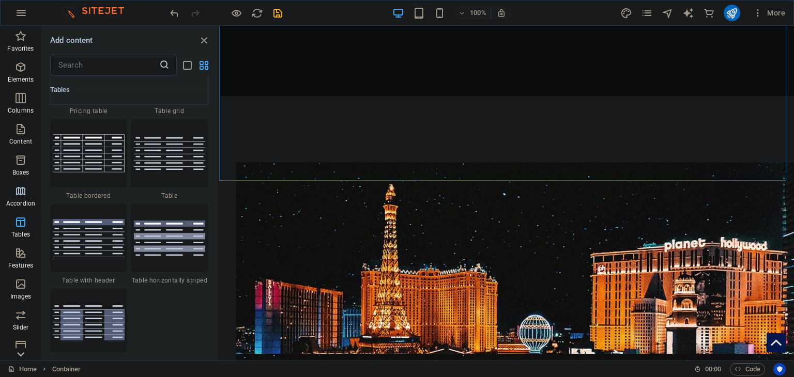
click at [20, 198] on span "Accordion" at bounding box center [20, 197] width 41 height 25
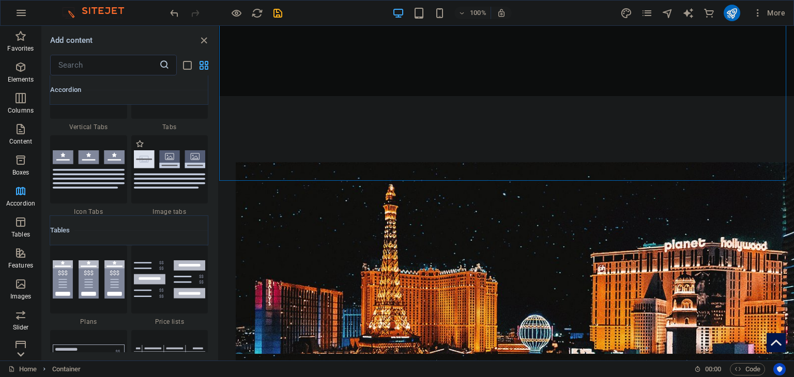
scroll to position [3455, 0]
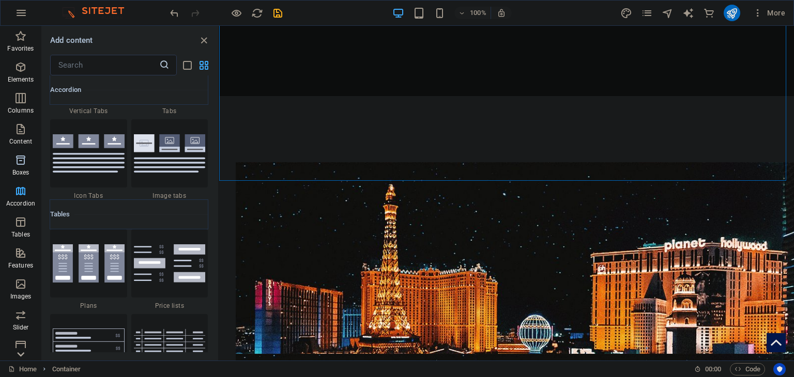
click at [24, 166] on icon "button" at bounding box center [20, 160] width 12 height 12
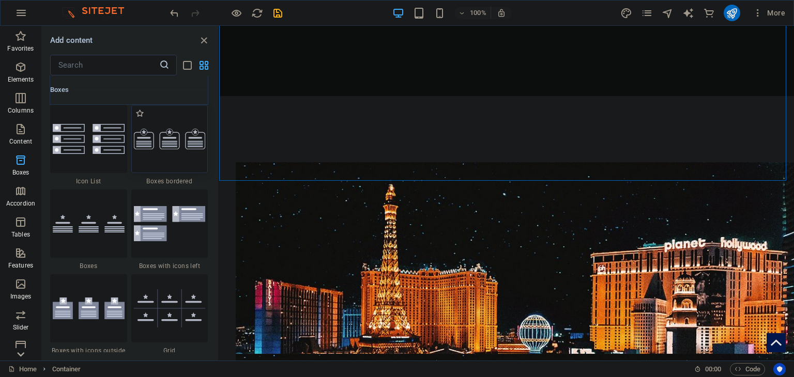
scroll to position [2902, 0]
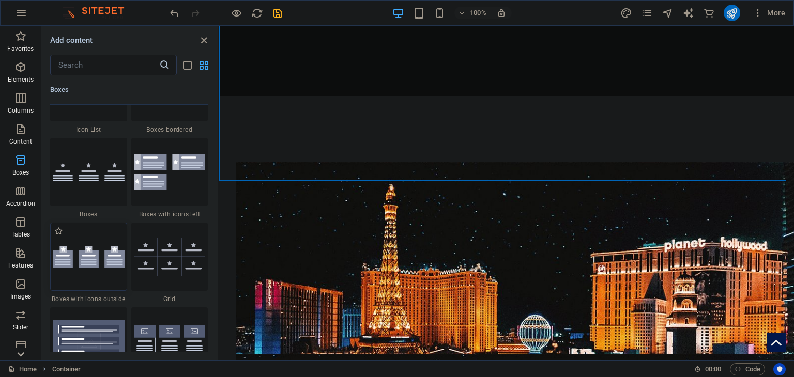
click at [85, 255] on img at bounding box center [89, 257] width 72 height 22
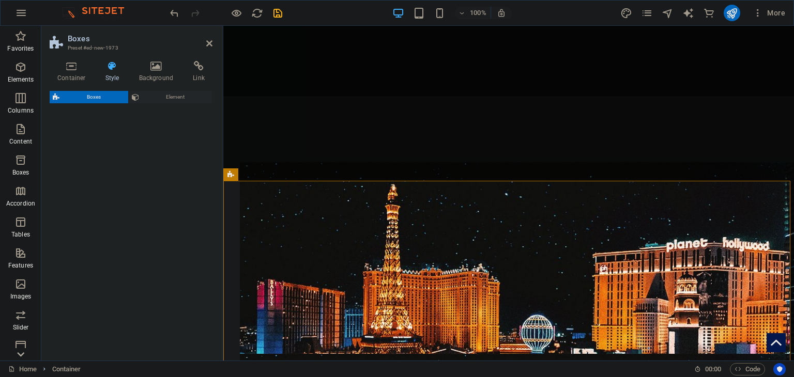
select select "rem"
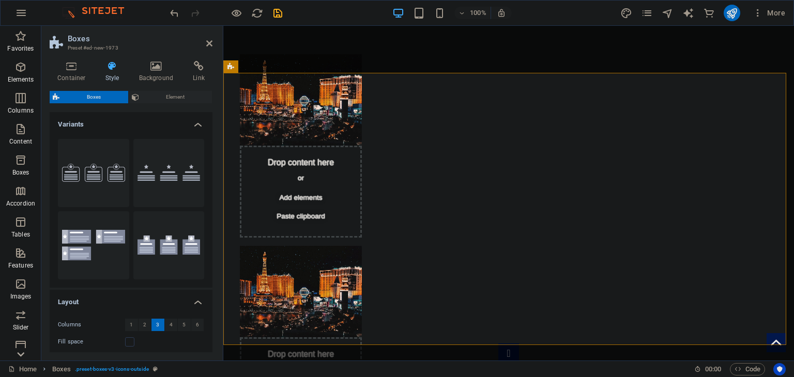
scroll to position [1147, 0]
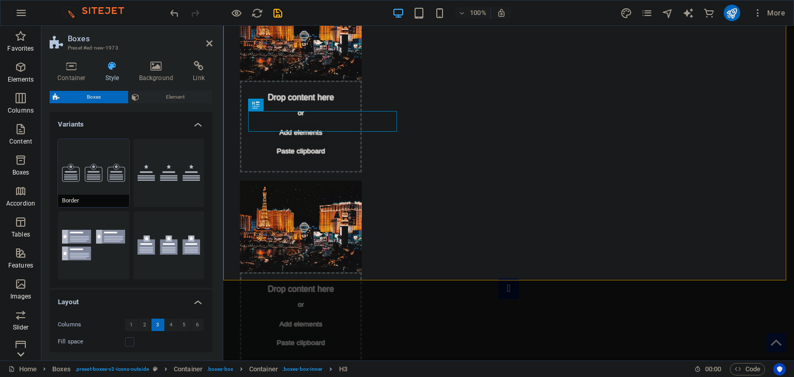
click at [106, 187] on button "Border" at bounding box center [93, 173] width 71 height 68
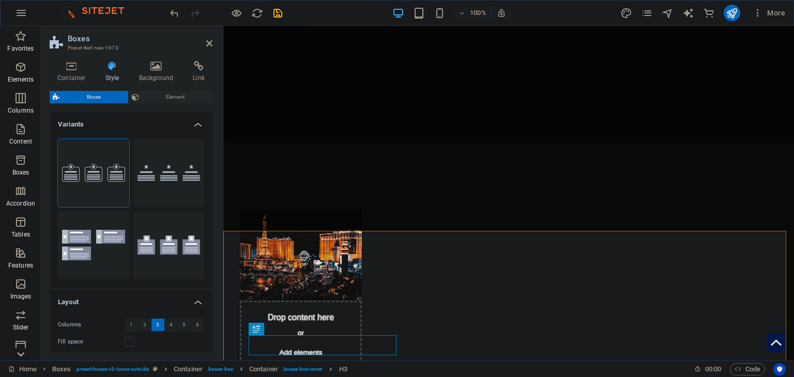
scroll to position [939, 0]
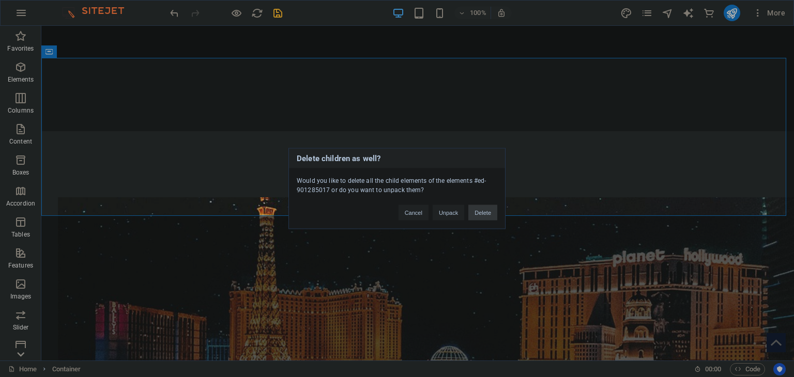
click at [489, 208] on button "Delete" at bounding box center [482, 213] width 29 height 16
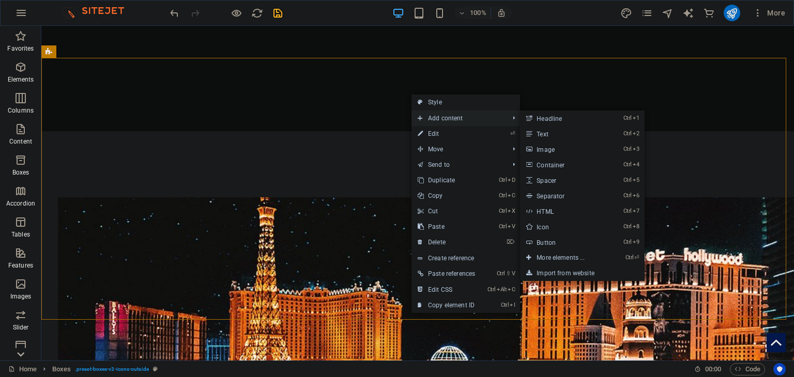
click at [468, 119] on span "Add content" at bounding box center [457, 119] width 93 height 16
drag, startPoint x: 542, startPoint y: 129, endPoint x: 316, endPoint y: 104, distance: 226.7
click at [542, 129] on link "Ctrl 2 Text" at bounding box center [562, 134] width 85 height 16
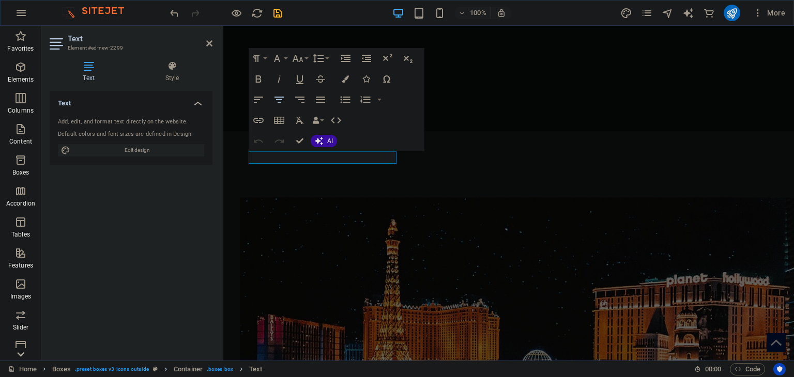
click at [282, 96] on icon "button" at bounding box center [279, 100] width 12 height 12
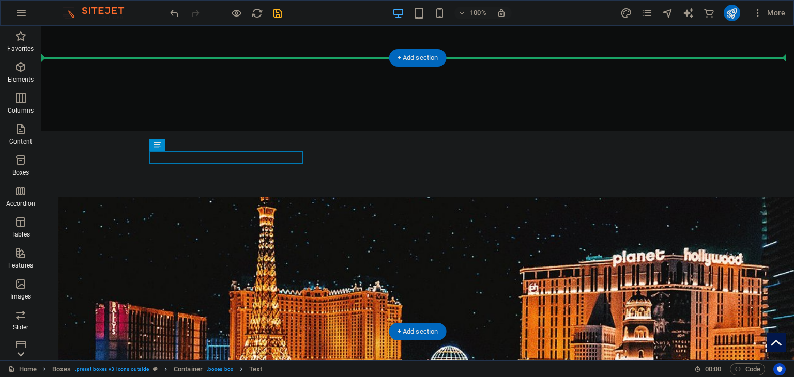
drag, startPoint x: 264, startPoint y: 158, endPoint x: 385, endPoint y: 97, distance: 135.4
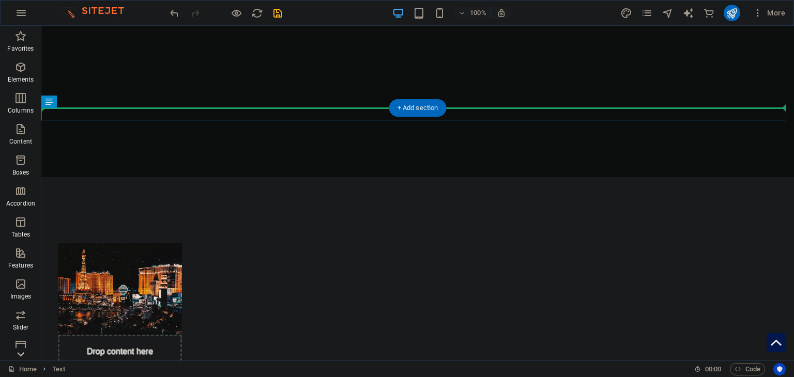
scroll to position [888, 0]
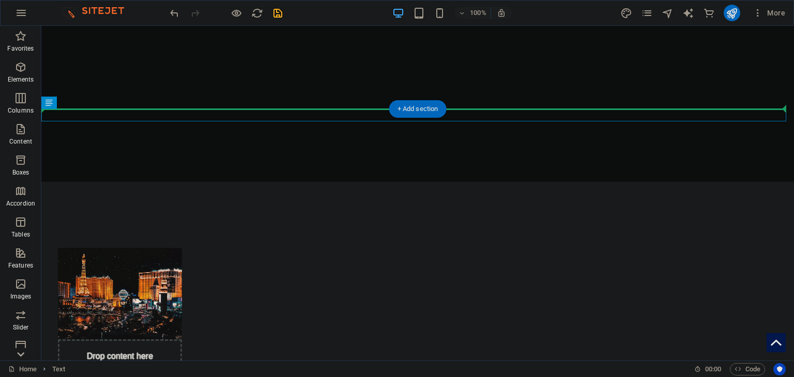
drag, startPoint x: 363, startPoint y: 60, endPoint x: 362, endPoint y: 76, distance: 16.0
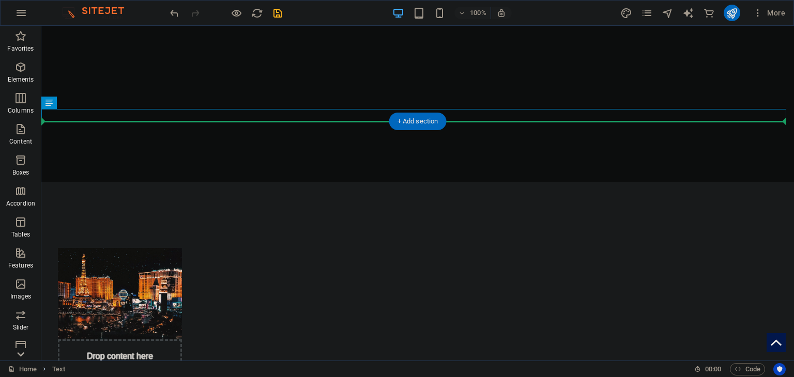
drag, startPoint x: 337, startPoint y: 113, endPoint x: 337, endPoint y: 136, distance: 23.3
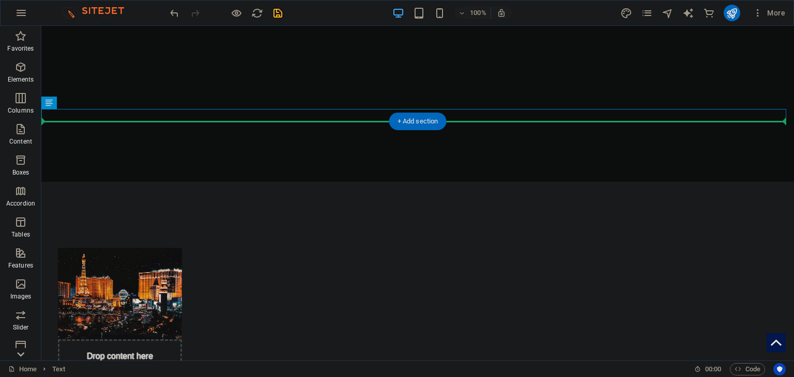
drag, startPoint x: 349, startPoint y: 113, endPoint x: 354, endPoint y: 149, distance: 36.5
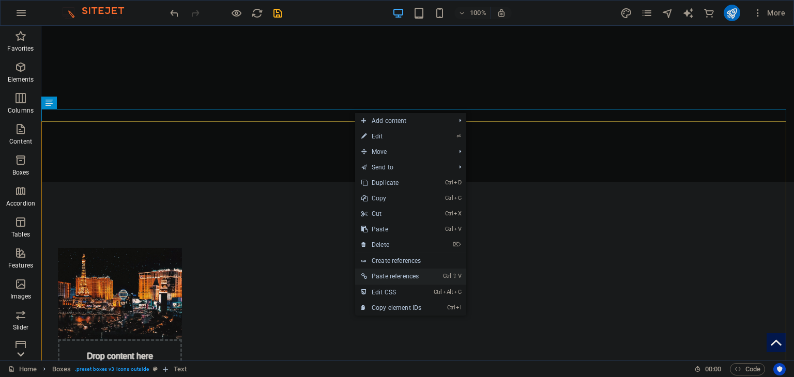
click at [410, 279] on link "Ctrl ⇧ V Paste references" at bounding box center [391, 277] width 72 height 16
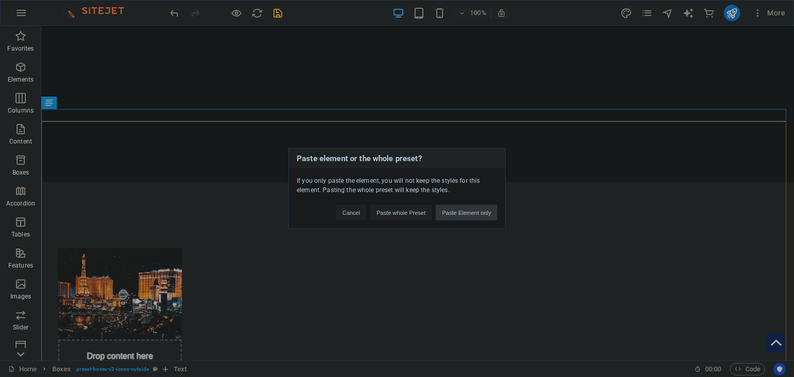
click at [469, 213] on button "Paste Element only" at bounding box center [467, 213] width 62 height 16
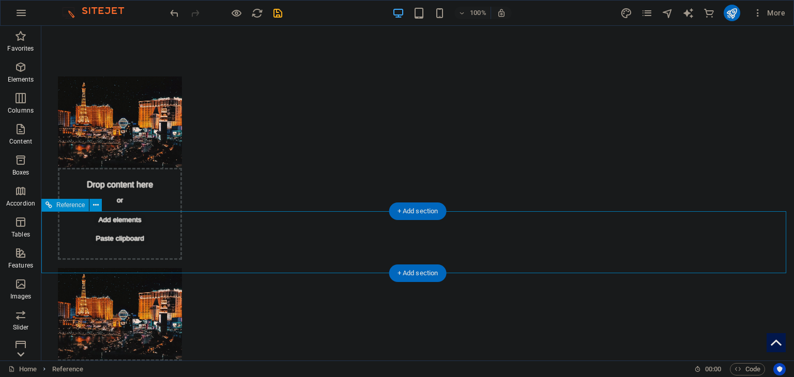
scroll to position [1109, 0]
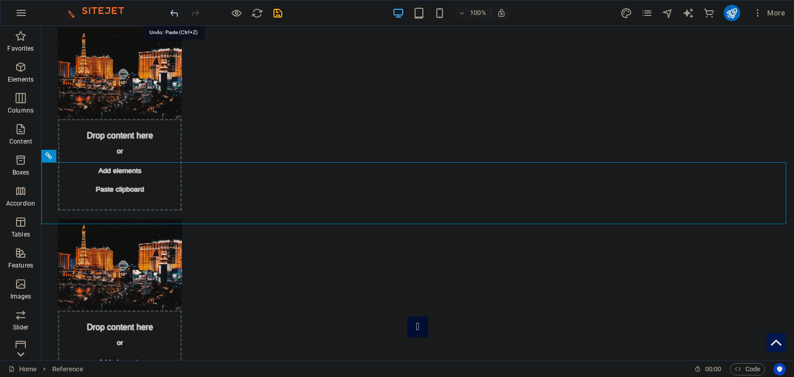
click at [170, 16] on icon "undo" at bounding box center [174, 13] width 12 height 12
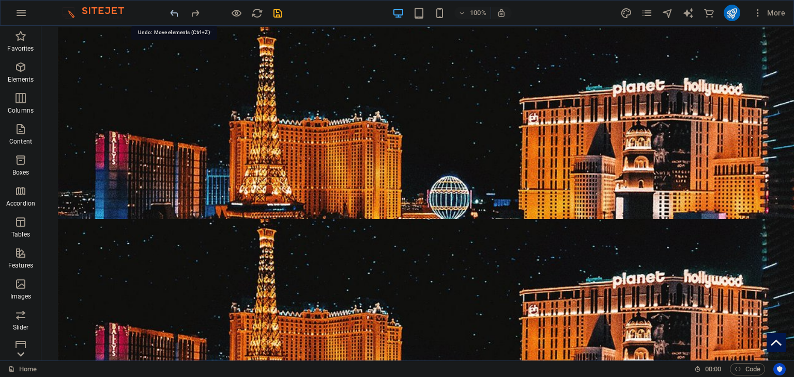
click at [170, 16] on icon "undo" at bounding box center [174, 13] width 12 height 12
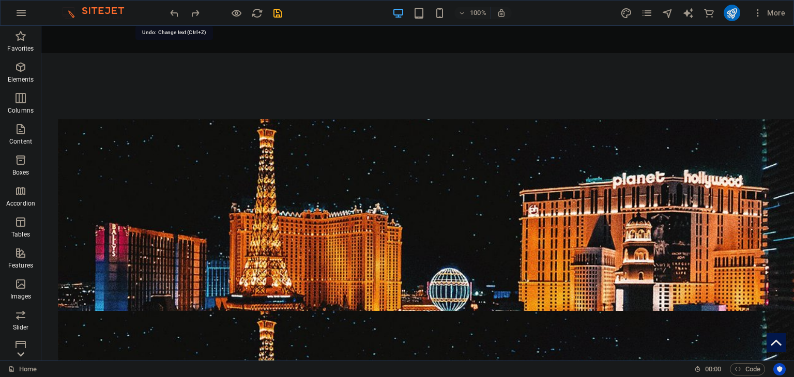
scroll to position [903, 0]
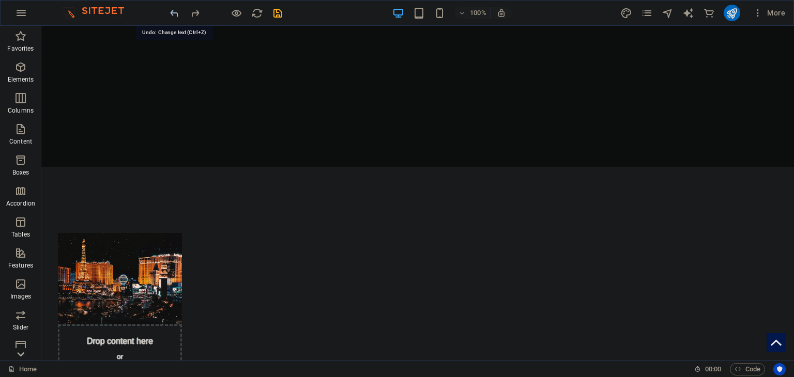
click at [168, 17] on icon "undo" at bounding box center [174, 13] width 12 height 12
click at [178, 11] on icon "undo" at bounding box center [174, 13] width 12 height 12
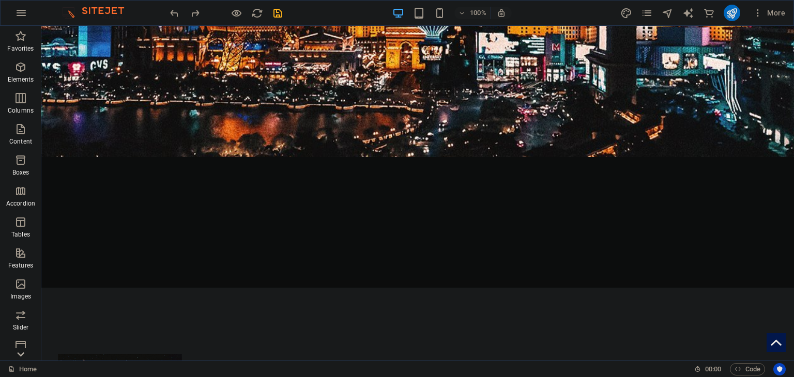
scroll to position [799, 0]
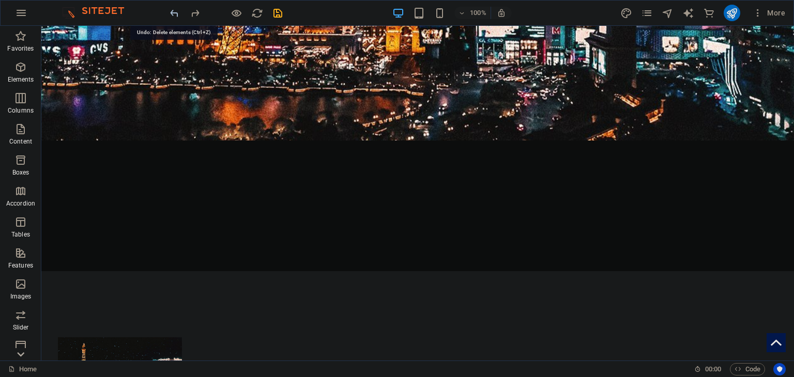
click at [171, 16] on icon "undo" at bounding box center [174, 13] width 12 height 12
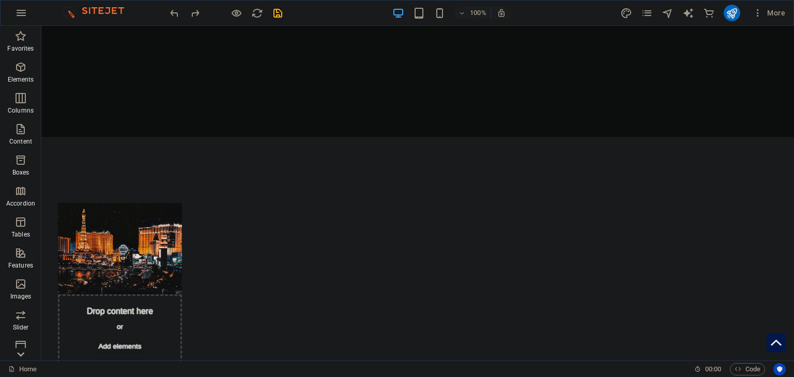
scroll to position [930, 0]
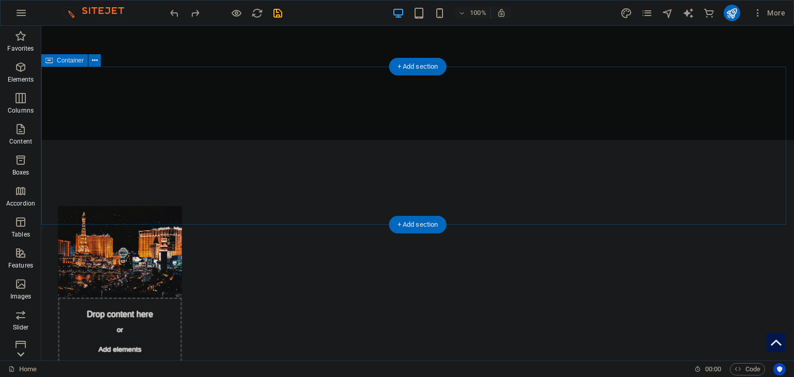
drag, startPoint x: 168, startPoint y: 66, endPoint x: 171, endPoint y: 75, distance: 9.7
drag, startPoint x: 494, startPoint y: 66, endPoint x: 503, endPoint y: 121, distance: 55.6
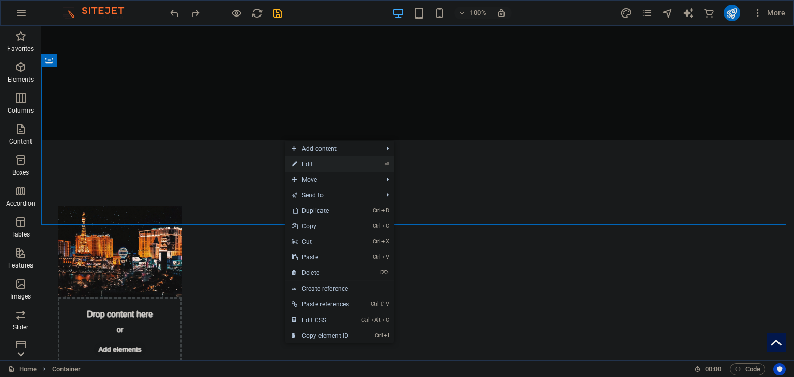
click at [337, 164] on link "⏎ Edit" at bounding box center [320, 165] width 70 height 16
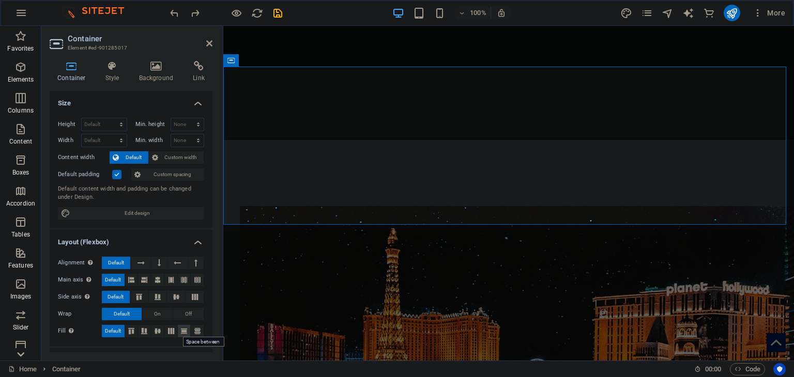
click at [188, 329] on icon at bounding box center [184, 331] width 12 height 6
click at [197, 332] on icon at bounding box center [197, 331] width 12 height 6
click at [160, 333] on icon at bounding box center [157, 331] width 12 height 6
click at [139, 330] on icon at bounding box center [144, 331] width 12 height 6
click at [134, 331] on icon at bounding box center [131, 331] width 12 height 6
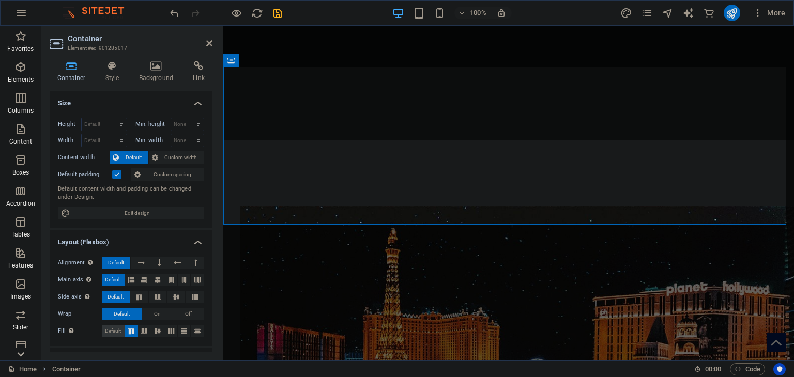
click at [119, 331] on span "Default" at bounding box center [113, 331] width 16 height 12
click at [155, 312] on span "On" at bounding box center [157, 314] width 7 height 12
click at [114, 312] on span "Default" at bounding box center [122, 314] width 16 height 12
click at [143, 298] on icon at bounding box center [139, 297] width 12 height 6
click at [119, 299] on span "Default" at bounding box center [115, 297] width 16 height 12
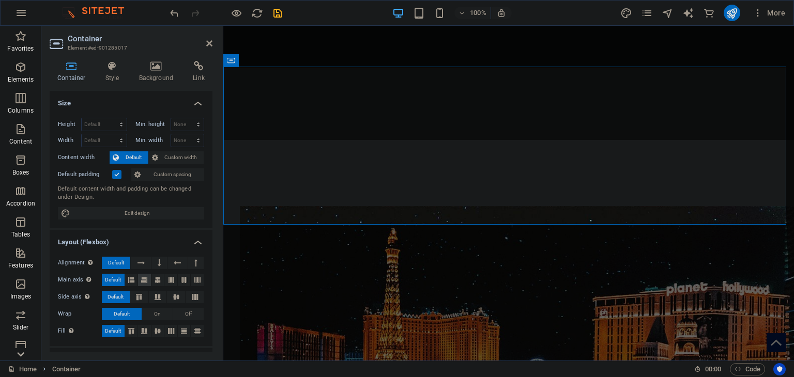
click at [147, 282] on icon at bounding box center [144, 280] width 6 height 12
click at [155, 279] on icon at bounding box center [158, 280] width 6 height 12
click at [194, 278] on icon at bounding box center [197, 280] width 6 height 12
click at [155, 278] on icon at bounding box center [158, 280] width 6 height 12
click at [136, 263] on button at bounding box center [141, 263] width 20 height 12
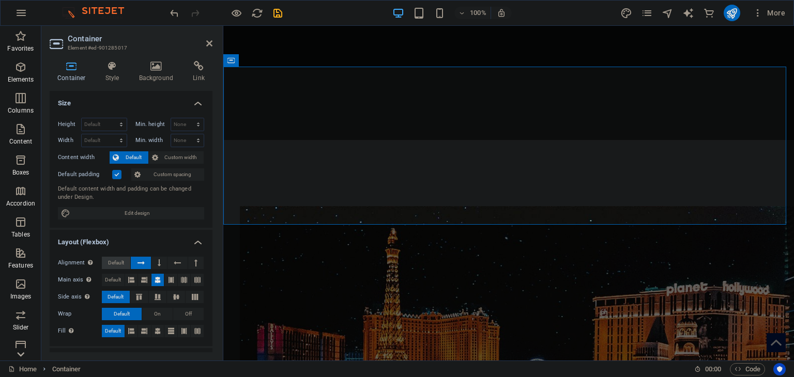
click at [105, 263] on button "Default" at bounding box center [116, 263] width 28 height 12
click at [161, 263] on button at bounding box center [159, 263] width 16 height 12
click at [172, 263] on button at bounding box center [177, 263] width 20 height 12
click at [196, 264] on button at bounding box center [196, 263] width 16 height 12
click at [124, 263] on button "Default" at bounding box center [116, 263] width 28 height 12
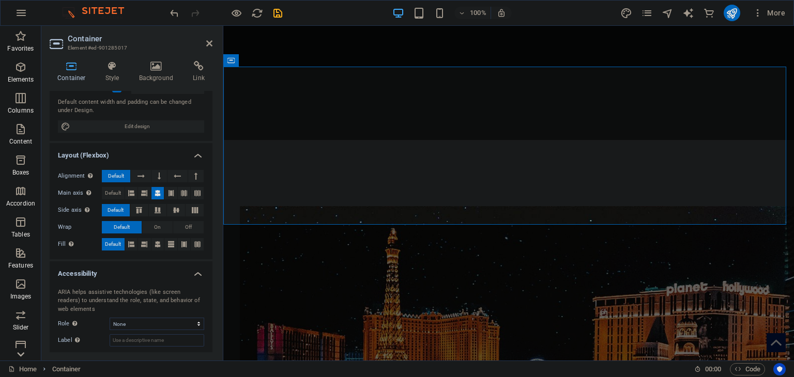
scroll to position [90, 0]
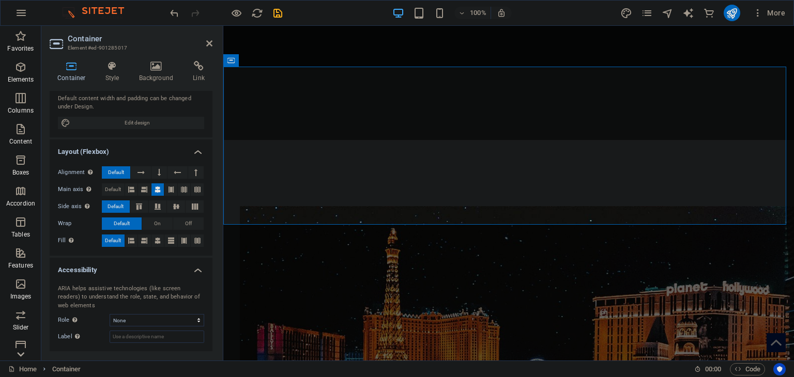
drag, startPoint x: 210, startPoint y: 265, endPoint x: 205, endPoint y: 298, distance: 33.4
click at [205, 298] on li "Accessibility ARIA helps assistive technologies (like screen readers) to unders…" at bounding box center [131, 305] width 163 height 94
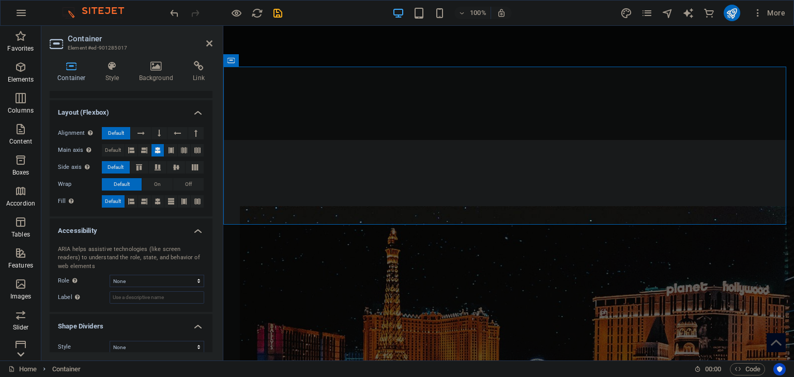
scroll to position [139, 0]
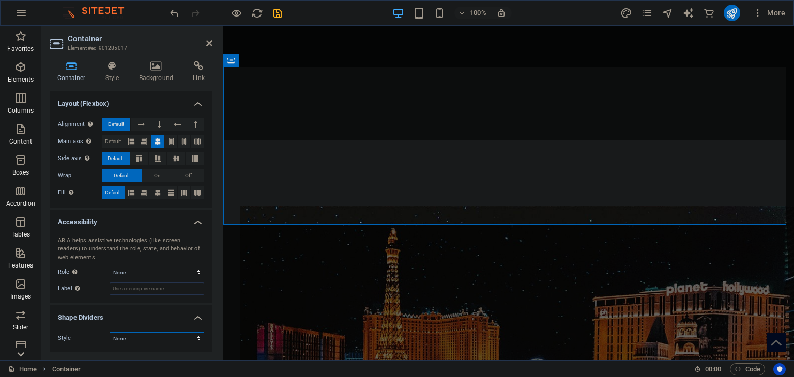
click at [141, 336] on select "None Triangle Square Diagonal Polygon 1 Polygon 2 Zigzag Multiple Zigzags Waves…" at bounding box center [157, 338] width 95 height 12
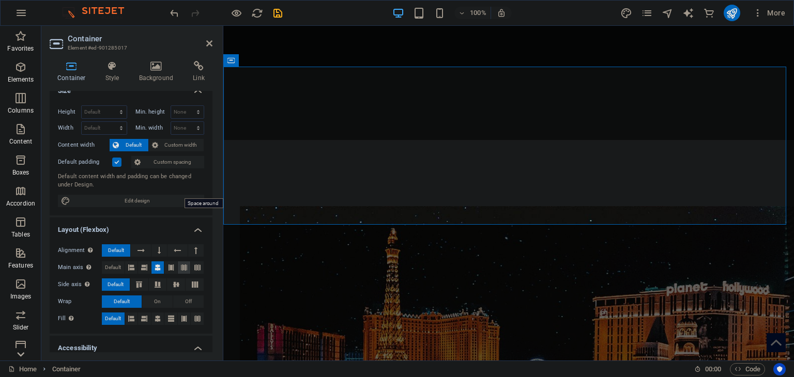
scroll to position [0, 0]
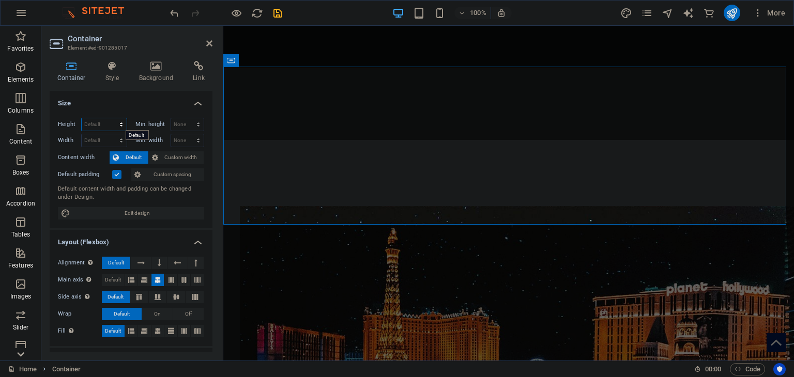
click at [105, 126] on select "Default px rem % vh vw" at bounding box center [104, 124] width 45 height 12
select select "px"
click at [111, 118] on select "Default px rem % vh vw" at bounding box center [104, 124] width 45 height 12
type input "306"
click at [100, 135] on select "Default px rem % em vh vw" at bounding box center [104, 140] width 45 height 12
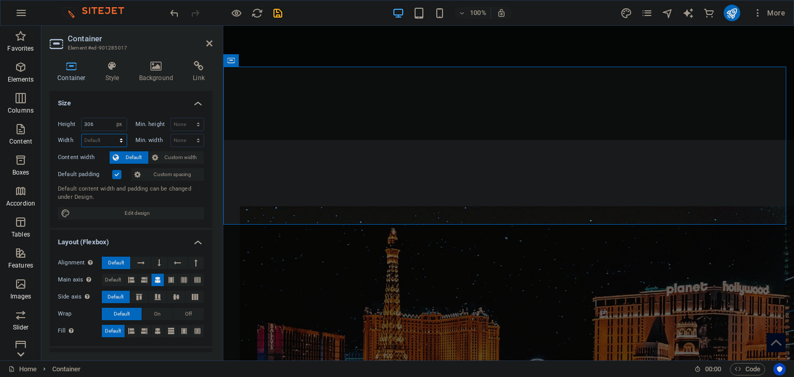
select select "px"
click at [111, 134] on select "Default px rem % em vh vw" at bounding box center [104, 140] width 45 height 12
type input "1089"
click at [103, 132] on div "Height 306 Default px rem % vh vw" at bounding box center [94, 126] width 73 height 16
click at [103, 128] on input "306" at bounding box center [104, 124] width 45 height 12
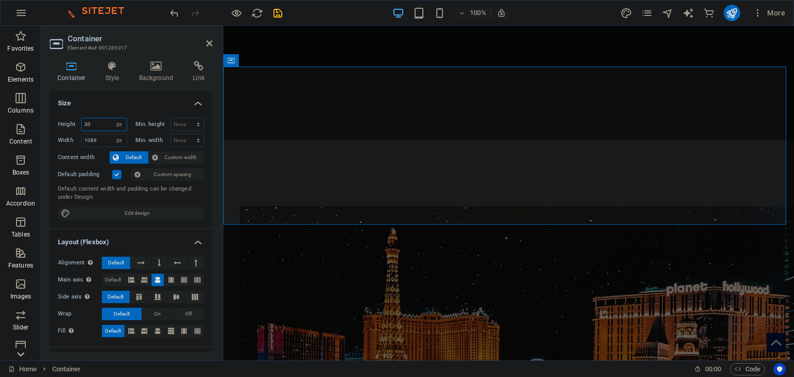
type input "3"
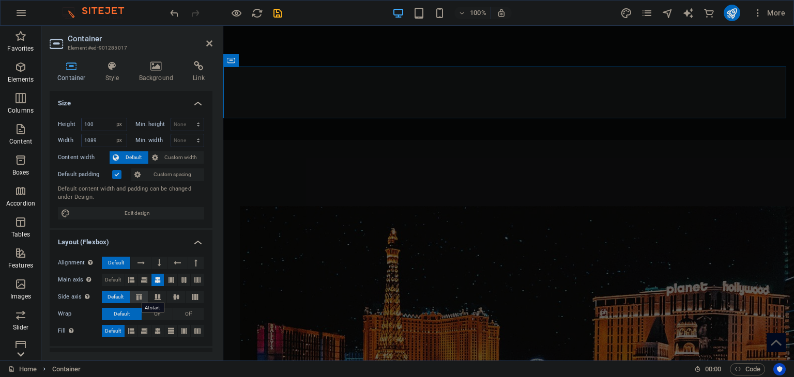
click at [143, 298] on icon at bounding box center [139, 297] width 12 height 6
click at [171, 297] on icon at bounding box center [176, 297] width 12 height 6
click at [192, 296] on icon at bounding box center [195, 297] width 12 height 6
click at [194, 281] on icon at bounding box center [197, 280] width 6 height 12
click at [181, 281] on icon at bounding box center [184, 280] width 6 height 12
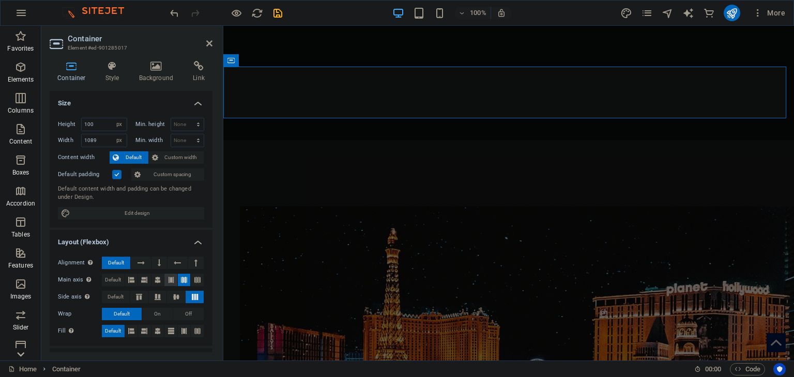
click at [168, 281] on icon at bounding box center [171, 280] width 6 height 12
drag, startPoint x: 156, startPoint y: 281, endPoint x: 149, endPoint y: 282, distance: 6.7
click at [155, 281] on icon at bounding box center [158, 280] width 6 height 12
click at [145, 282] on icon at bounding box center [144, 280] width 6 height 12
click at [130, 282] on icon at bounding box center [131, 280] width 6 height 12
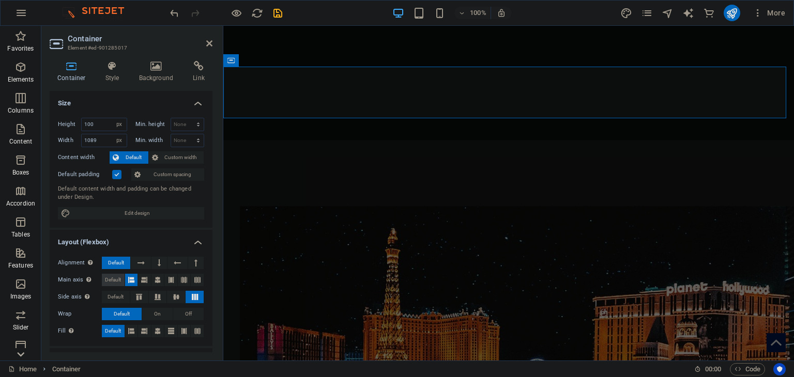
click at [115, 283] on span "Default" at bounding box center [113, 280] width 16 height 12
click at [114, 295] on span "Default" at bounding box center [115, 297] width 16 height 12
click at [155, 280] on icon at bounding box center [158, 280] width 6 height 12
click at [106, 129] on input "100" at bounding box center [104, 124] width 45 height 12
type input "1"
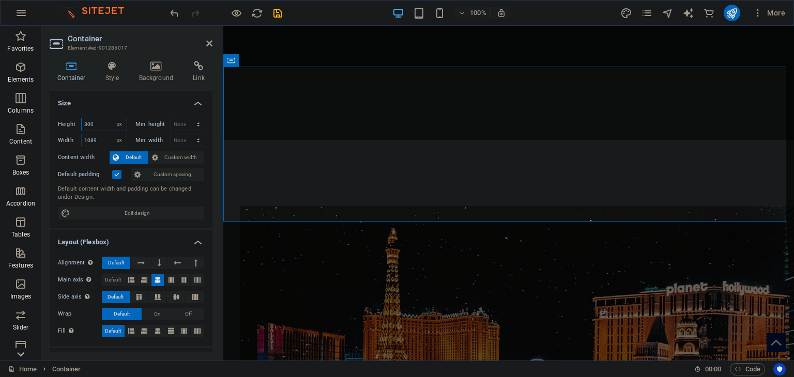
click at [101, 127] on input "300" at bounding box center [104, 124] width 45 height 12
type input "3"
type input "200"
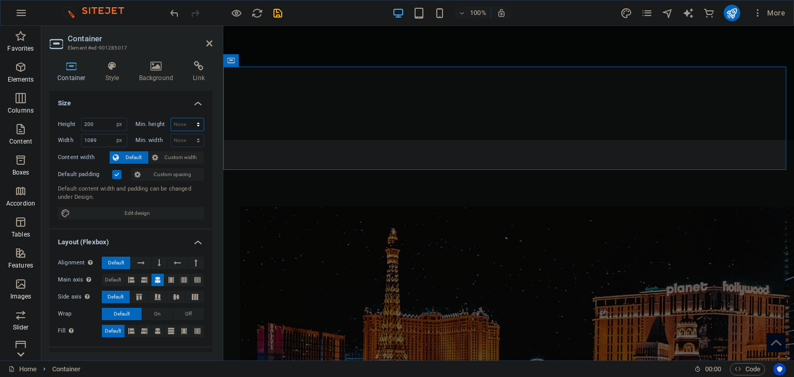
click at [178, 124] on select "None px rem % vh vw" at bounding box center [187, 124] width 33 height 12
click at [163, 108] on h4 "Size" at bounding box center [131, 100] width 163 height 19
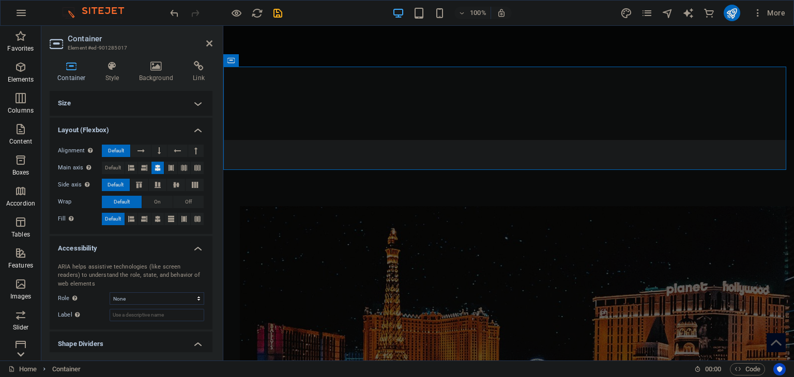
click at [179, 104] on h4 "Size" at bounding box center [131, 103] width 163 height 25
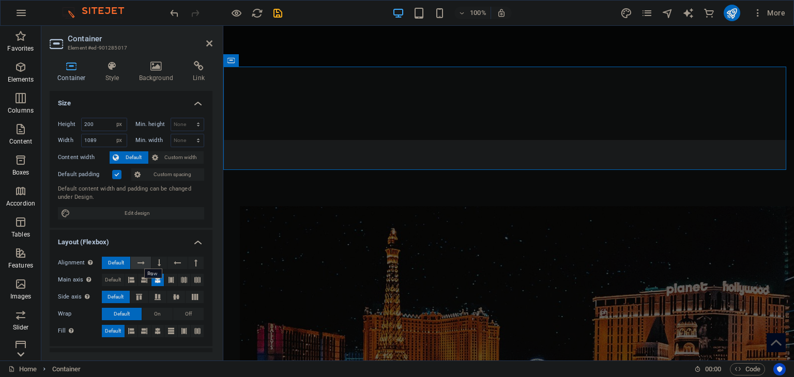
click at [145, 266] on button at bounding box center [141, 263] width 20 height 12
click at [161, 265] on button at bounding box center [159, 263] width 16 height 12
click at [171, 261] on button at bounding box center [177, 263] width 20 height 12
click at [194, 265] on icon at bounding box center [195, 263] width 3 height 12
click at [179, 265] on icon at bounding box center [177, 263] width 7 height 12
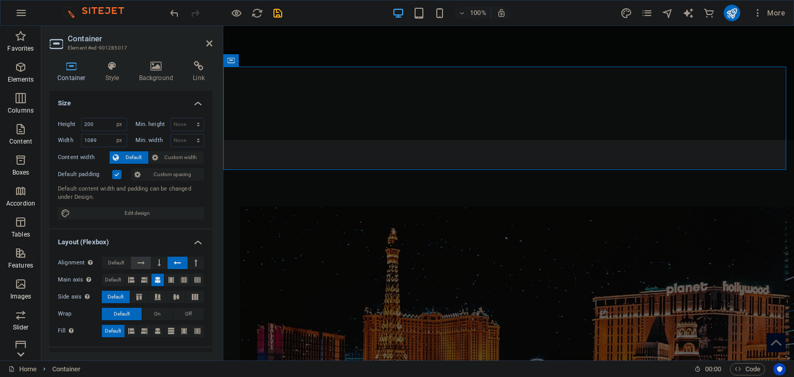
click at [137, 263] on icon at bounding box center [140, 263] width 7 height 12
click at [116, 262] on span "Default" at bounding box center [116, 263] width 16 height 12
click at [143, 279] on icon at bounding box center [144, 280] width 6 height 12
click at [164, 278] on button at bounding box center [170, 280] width 13 height 12
click at [181, 278] on icon at bounding box center [184, 280] width 6 height 12
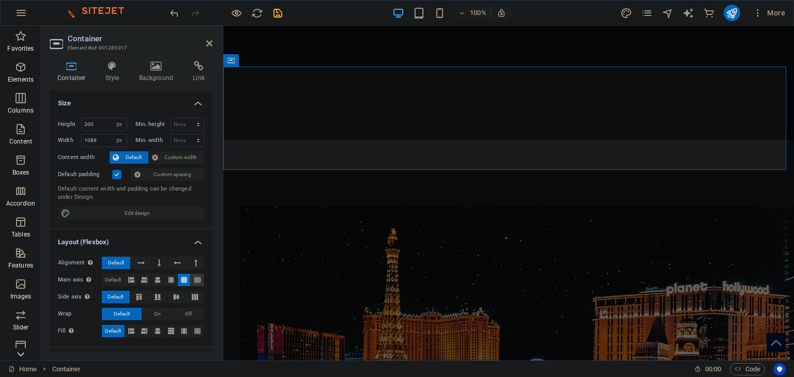
click at [201, 281] on button at bounding box center [197, 280] width 13 height 12
click at [160, 284] on button at bounding box center [157, 280] width 13 height 12
click at [139, 297] on icon at bounding box center [139, 297] width 12 height 6
click at [154, 295] on icon at bounding box center [157, 297] width 12 height 6
click at [171, 292] on button at bounding box center [176, 297] width 18 height 12
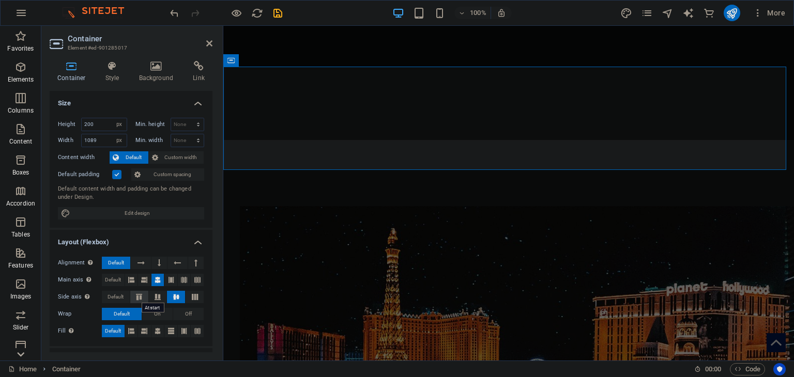
click at [134, 296] on icon at bounding box center [139, 297] width 12 height 6
click at [123, 298] on span "Default" at bounding box center [115, 297] width 16 height 12
click at [159, 329] on icon at bounding box center [158, 331] width 6 height 12
click at [130, 333] on icon at bounding box center [131, 331] width 6 height 12
click at [137, 330] on div "Fill Controls the distances and direction of elements on the y-axis across seve…" at bounding box center [131, 331] width 146 height 13
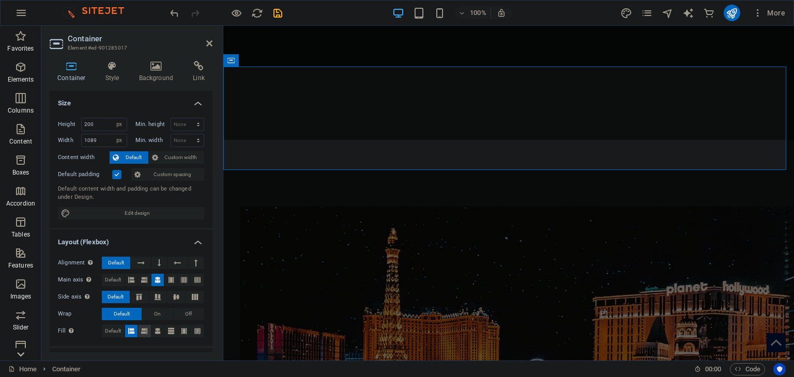
click at [143, 331] on icon at bounding box center [144, 331] width 6 height 12
click at [157, 329] on icon at bounding box center [158, 331] width 6 height 12
click at [173, 328] on button at bounding box center [170, 331] width 13 height 12
click at [184, 328] on icon at bounding box center [184, 331] width 6 height 12
click at [197, 326] on icon at bounding box center [197, 331] width 6 height 12
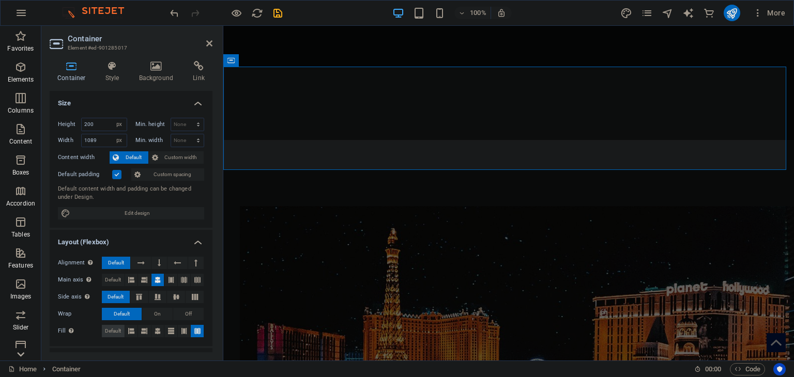
click at [118, 332] on span "Default" at bounding box center [113, 331] width 16 height 12
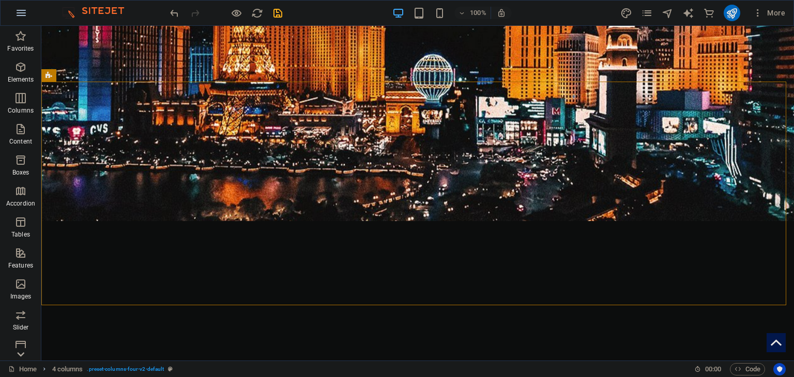
click at [22, 13] on icon "button" at bounding box center [21, 13] width 12 height 12
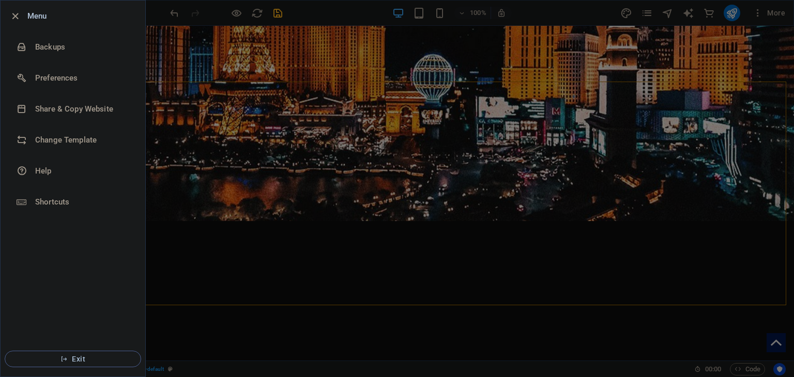
click at [103, 355] on span "Exit" at bounding box center [72, 359] width 119 height 8
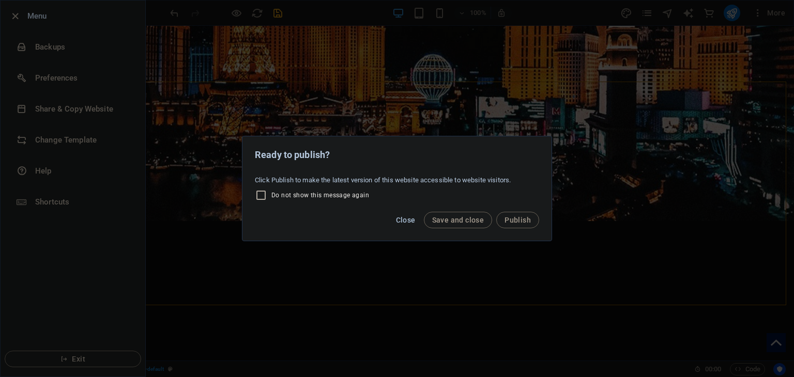
click at [402, 220] on span "Close" at bounding box center [406, 220] width 20 height 8
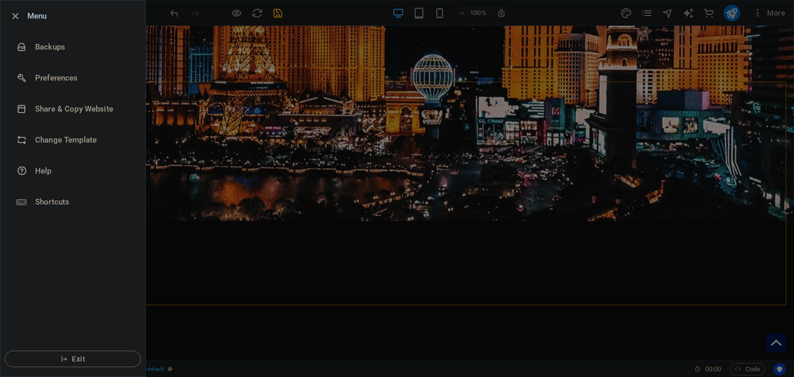
click at [275, 16] on div at bounding box center [397, 188] width 794 height 377
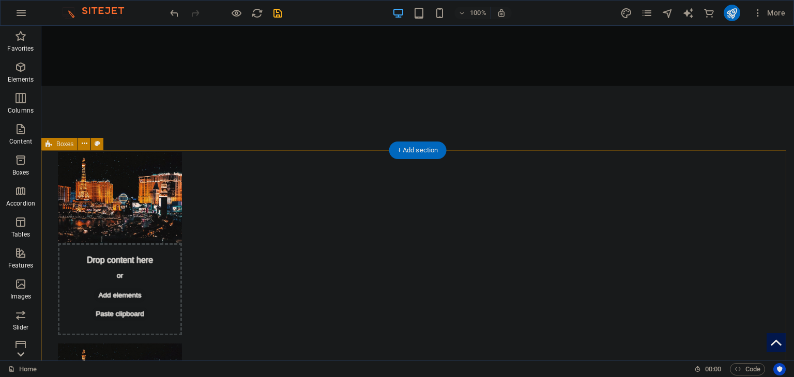
scroll to position [1002, 0]
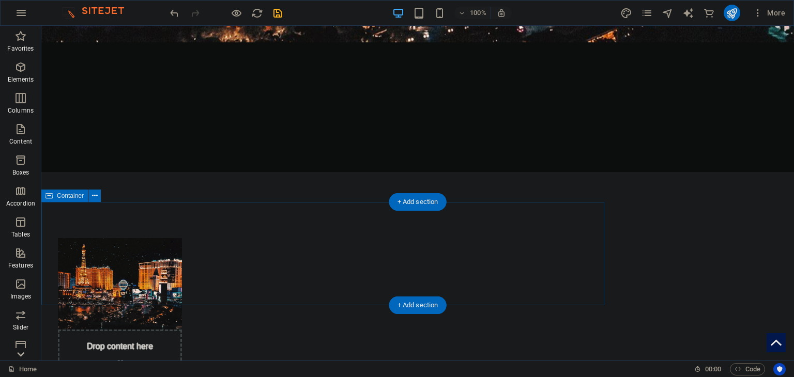
scroll to position [899, 0]
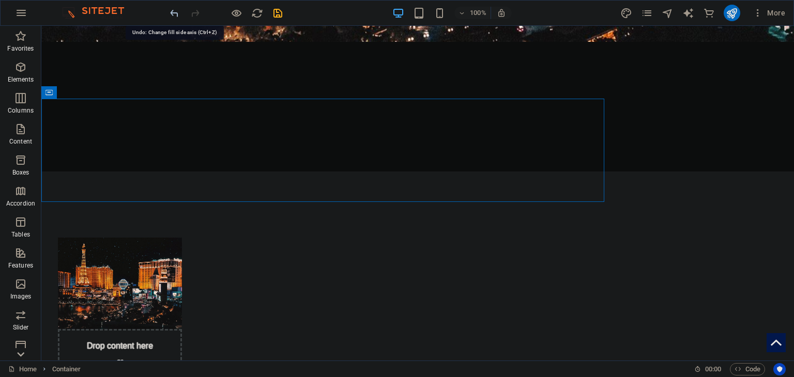
click at [178, 17] on icon "undo" at bounding box center [174, 13] width 12 height 12
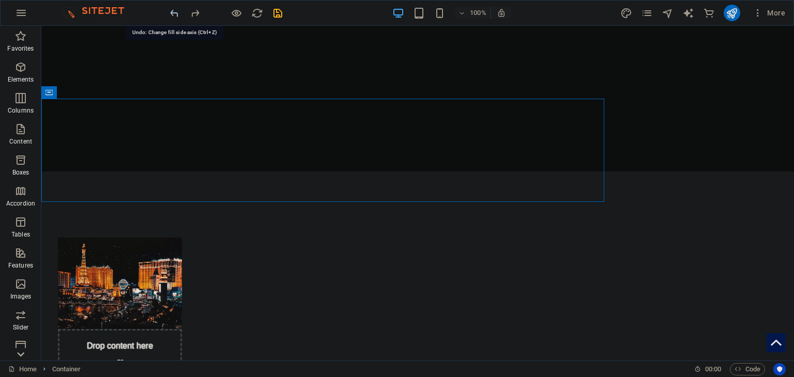
click at [178, 17] on icon "undo" at bounding box center [174, 13] width 12 height 12
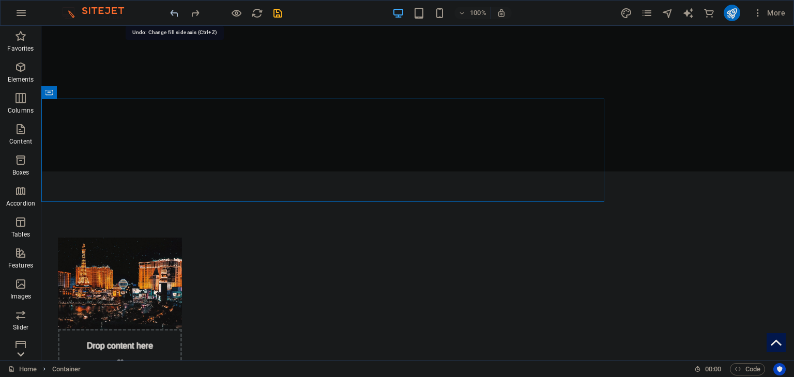
click at [178, 17] on icon "undo" at bounding box center [174, 13] width 12 height 12
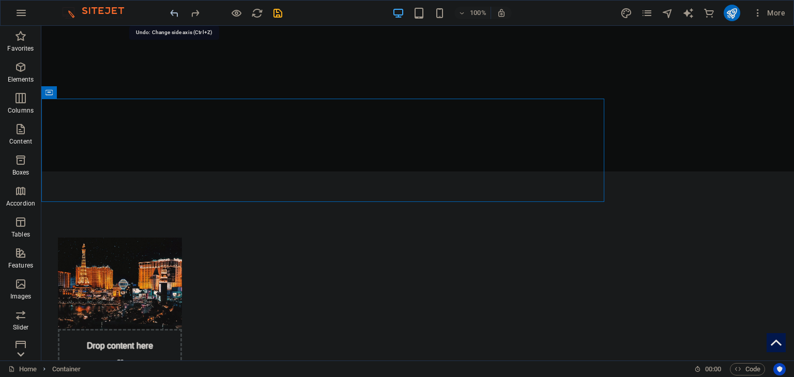
click at [178, 17] on icon "undo" at bounding box center [174, 13] width 12 height 12
click at [173, 11] on icon "undo" at bounding box center [174, 13] width 12 height 12
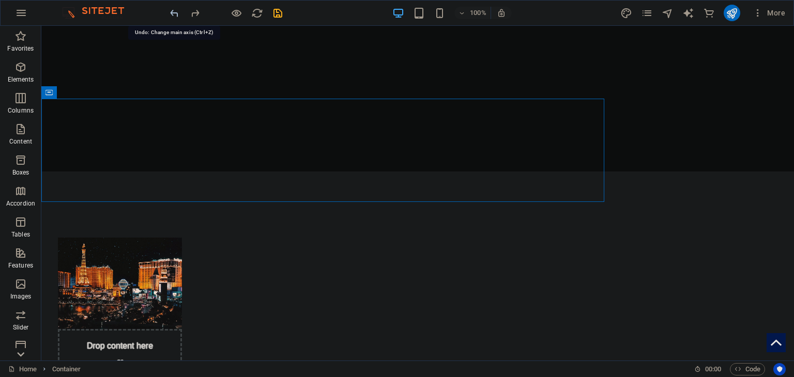
click at [173, 11] on icon "undo" at bounding box center [174, 13] width 12 height 12
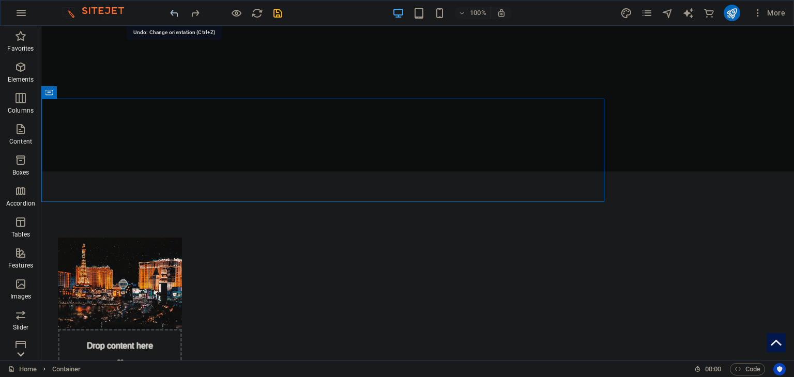
click at [173, 11] on icon "undo" at bounding box center [174, 13] width 12 height 12
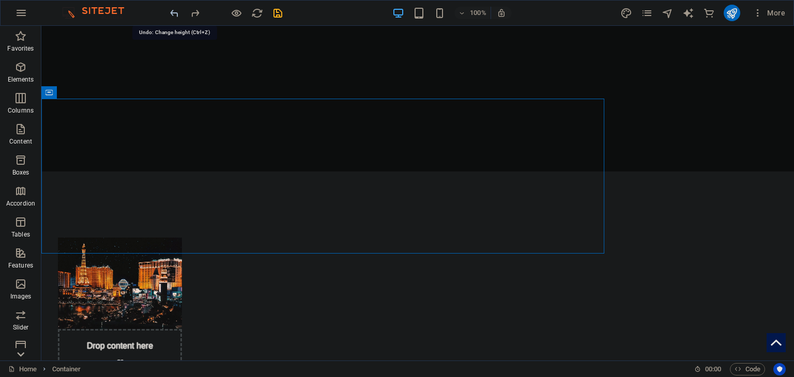
click at [173, 11] on icon "undo" at bounding box center [174, 13] width 12 height 12
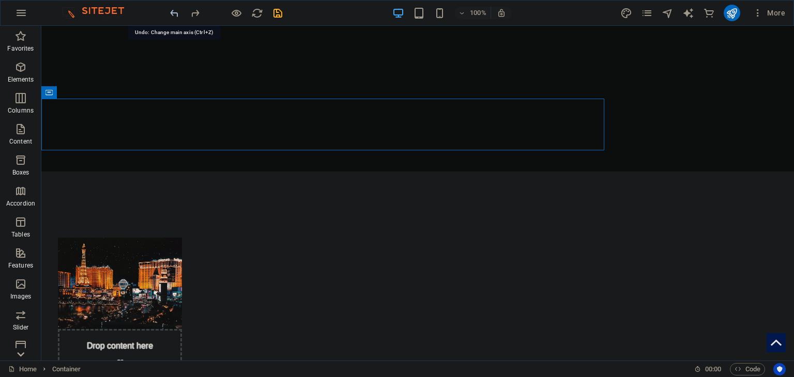
click at [173, 11] on icon "undo" at bounding box center [174, 13] width 12 height 12
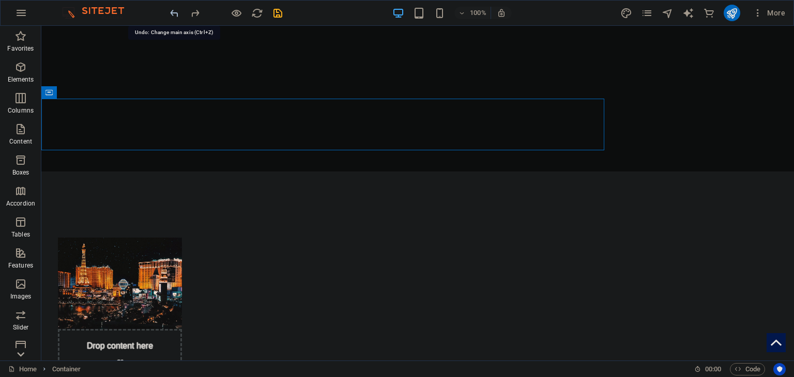
click at [173, 11] on icon "undo" at bounding box center [174, 13] width 12 height 12
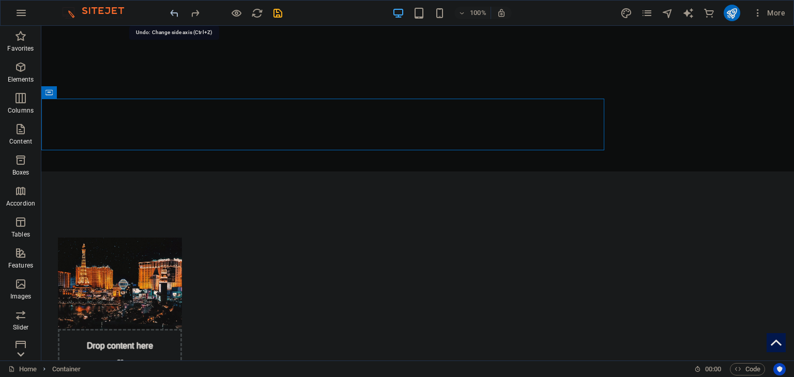
click at [173, 11] on icon "undo" at bounding box center [174, 13] width 12 height 12
click at [171, 9] on icon "undo" at bounding box center [174, 13] width 12 height 12
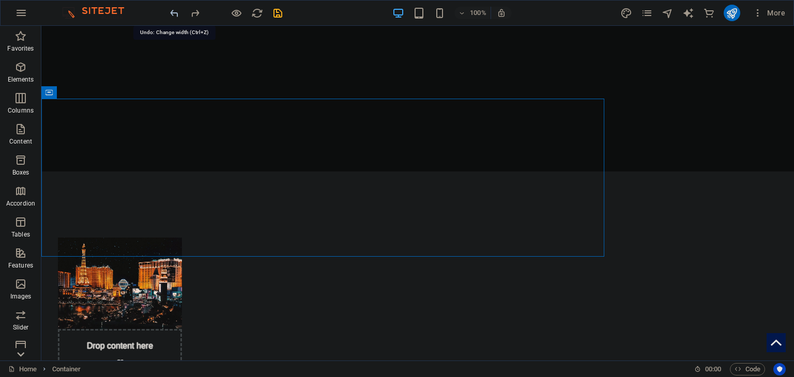
click at [171, 9] on icon "undo" at bounding box center [174, 13] width 12 height 12
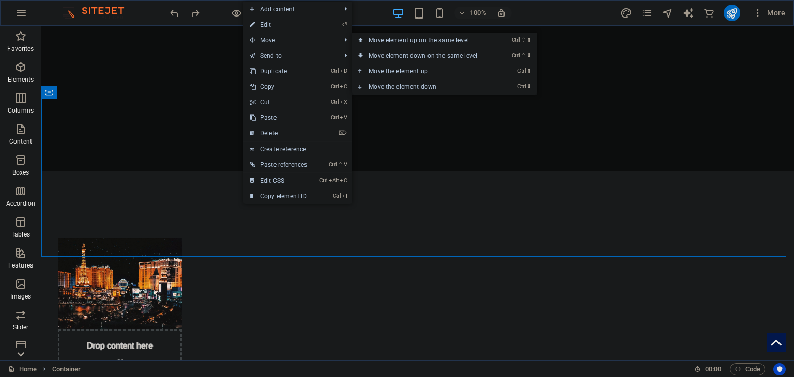
click at [288, 23] on link "⏎ Edit" at bounding box center [278, 25] width 70 height 16
select select "px"
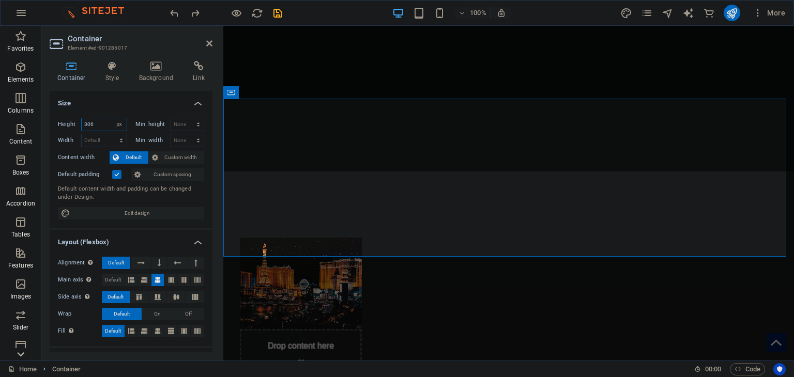
click at [99, 126] on input "306" at bounding box center [104, 124] width 45 height 12
type input "3"
type input "200"
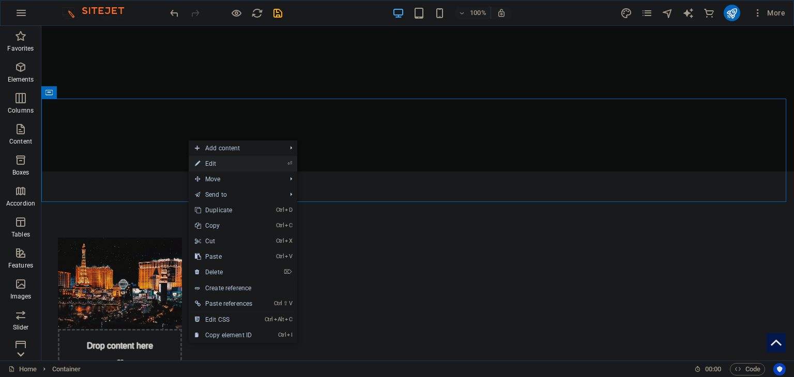
click at [241, 159] on link "⏎ Edit" at bounding box center [224, 164] width 70 height 16
select select "px"
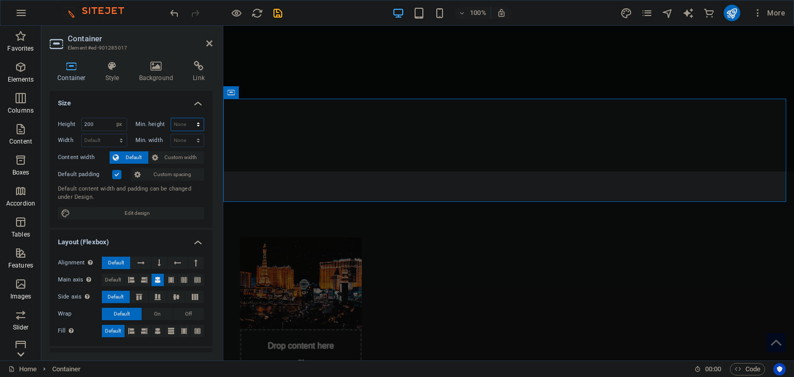
click at [185, 122] on select "None px rem % vh vw" at bounding box center [187, 124] width 33 height 12
select select "px"
click at [187, 118] on select "None px rem % vh vw" at bounding box center [187, 124] width 33 height 12
type input "200"
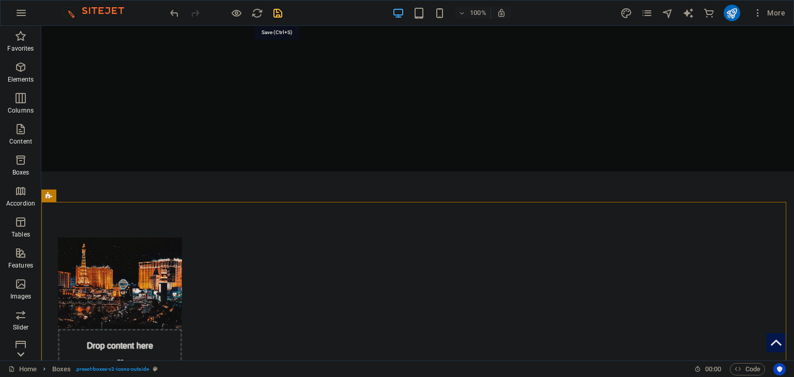
click at [272, 12] on icon "save" at bounding box center [278, 13] width 12 height 12
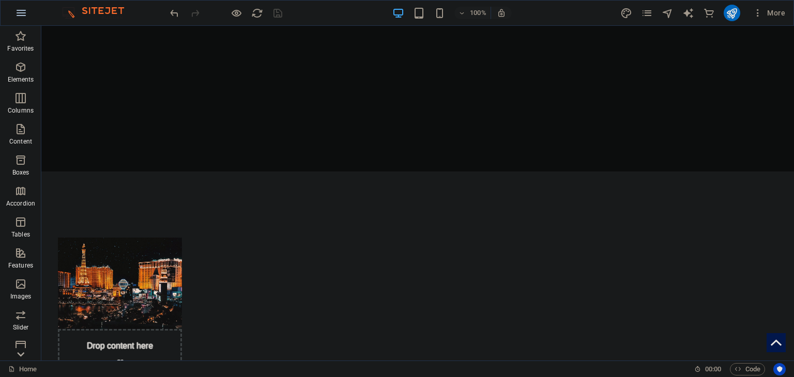
click at [23, 10] on icon "button" at bounding box center [21, 13] width 12 height 12
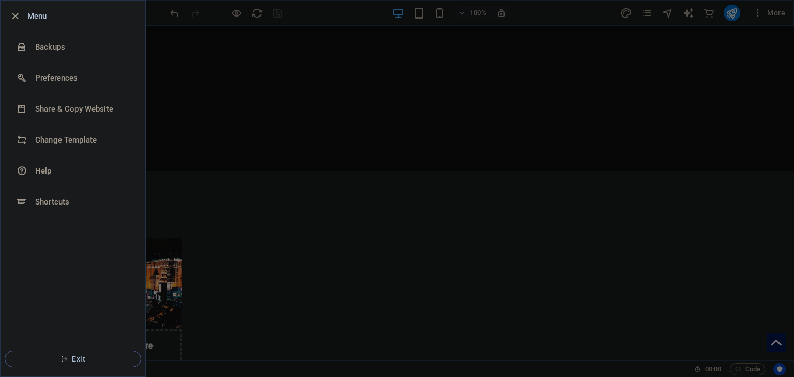
click at [56, 358] on span "Exit" at bounding box center [72, 359] width 119 height 8
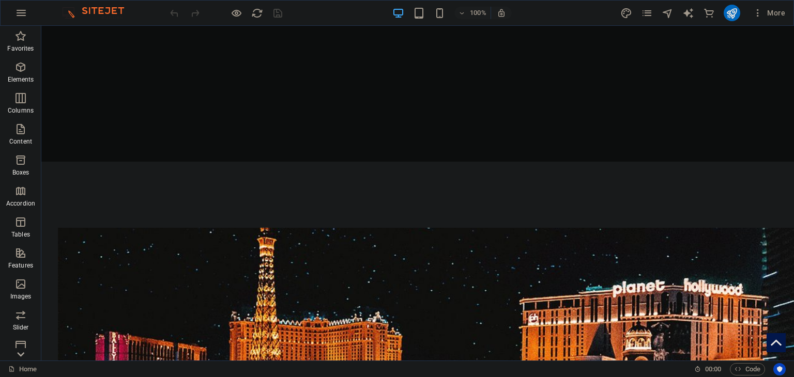
scroll to position [1074, 0]
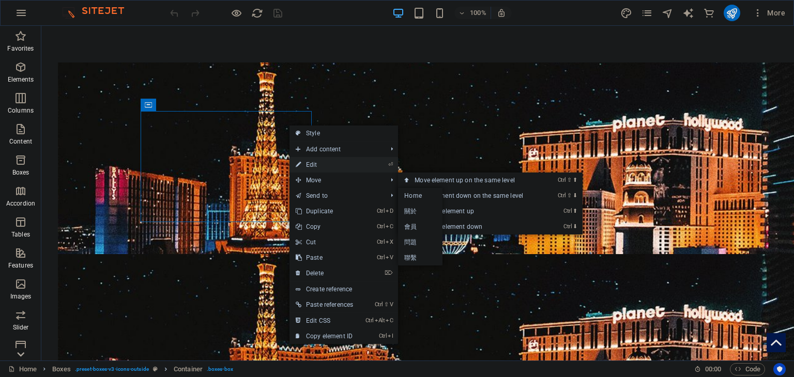
click at [331, 166] on link "⏎ Edit" at bounding box center [324, 165] width 70 height 16
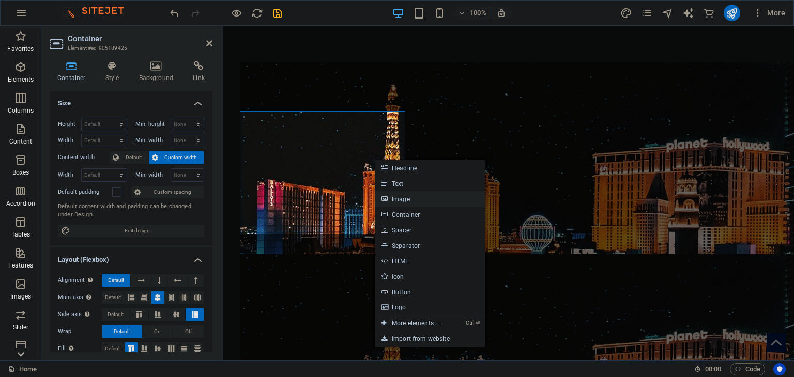
click at [418, 202] on link "Image" at bounding box center [430, 199] width 110 height 16
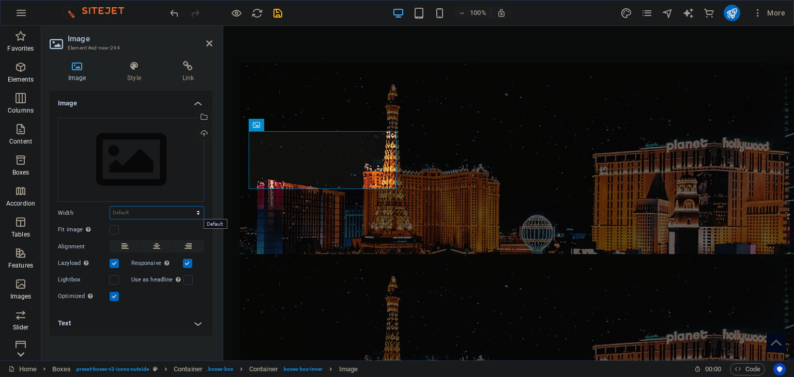
click at [157, 218] on select "Default auto px rem % em vh vw" at bounding box center [157, 213] width 94 height 12
click at [110, 207] on select "Default auto px rem % em vh vw" at bounding box center [157, 213] width 94 height 12
select select "DISABLED_OPTION_VALUE"
click at [189, 168] on div "Drag files here, click to choose files or select files from Files or our free s…" at bounding box center [131, 160] width 146 height 85
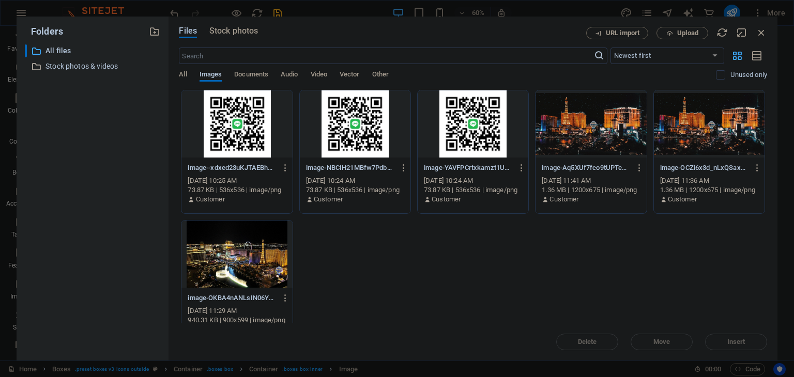
click at [188, 170] on p "image--xdxed23uKJTAEBhwy6fUg.png" at bounding box center [232, 167] width 89 height 9
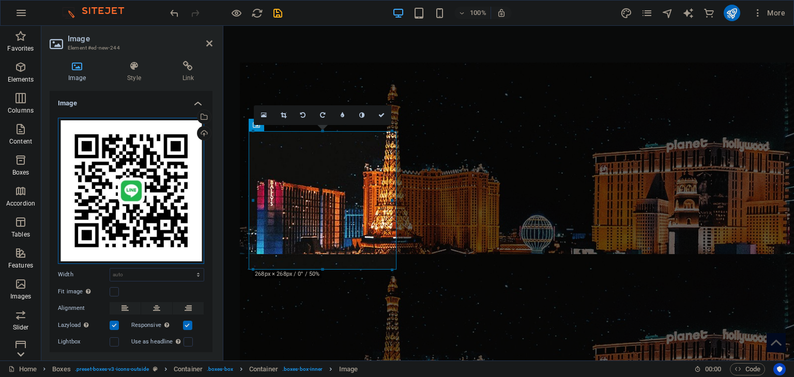
click at [189, 164] on div "Drag files here, click to choose files or select files from Files or our free s…" at bounding box center [131, 191] width 146 height 146
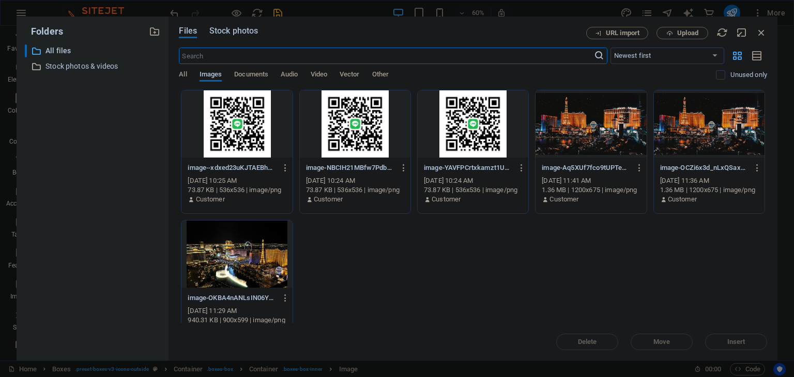
click at [241, 32] on span "Stock photos" at bounding box center [233, 31] width 49 height 12
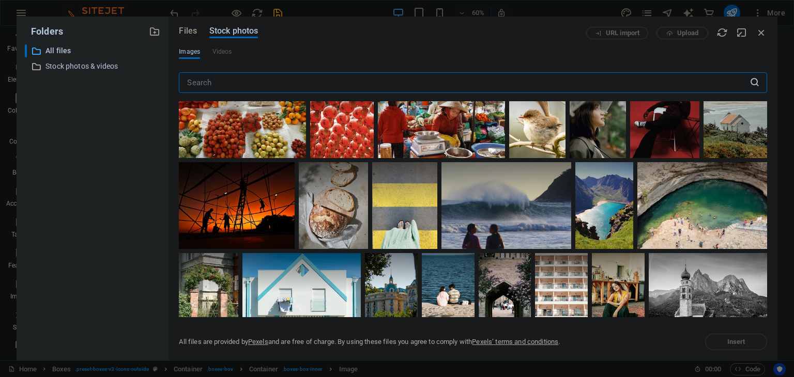
scroll to position [1240, 0]
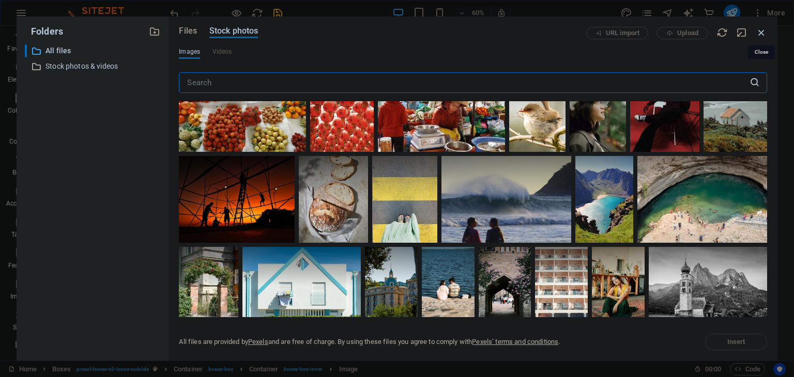
click at [758, 32] on icon "button" at bounding box center [761, 32] width 11 height 11
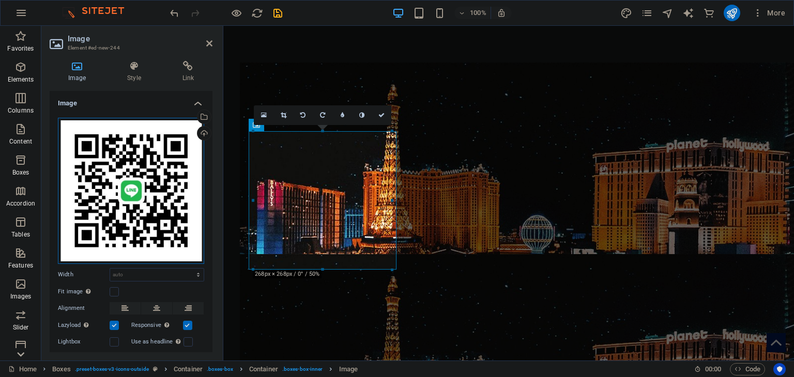
click at [171, 190] on div "Drag files here, click to choose files or select files from Files or our free s…" at bounding box center [131, 191] width 146 height 146
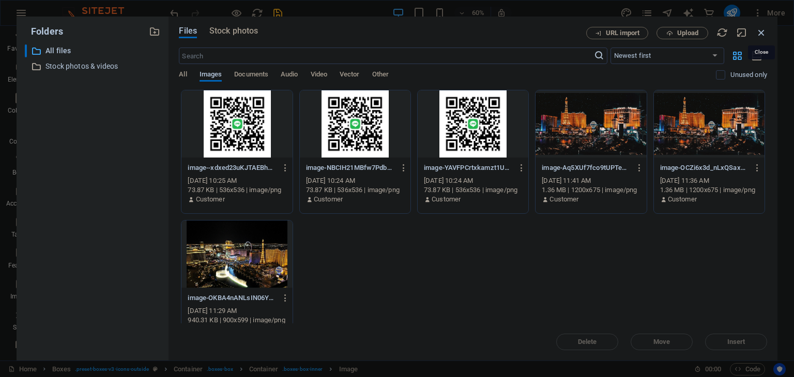
click at [757, 34] on icon "button" at bounding box center [761, 32] width 11 height 11
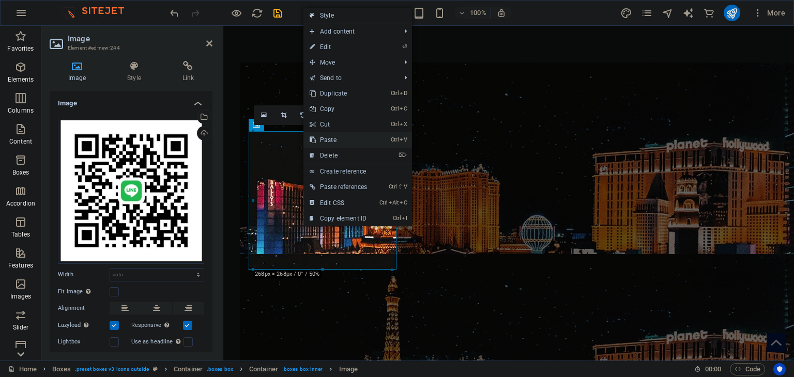
click at [348, 143] on link "Ctrl V Paste" at bounding box center [338, 140] width 70 height 16
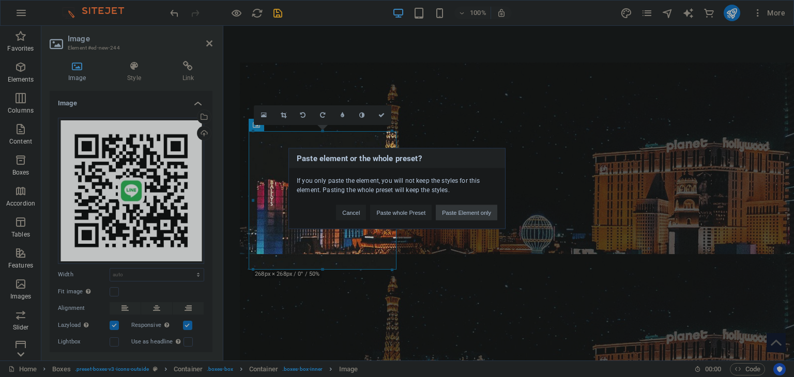
click at [468, 217] on button "Paste Element only" at bounding box center [467, 213] width 62 height 16
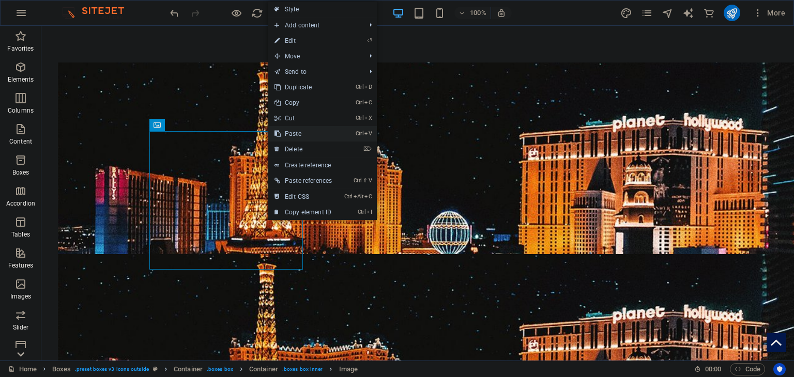
click at [314, 135] on link "Ctrl V Paste" at bounding box center [303, 134] width 70 height 16
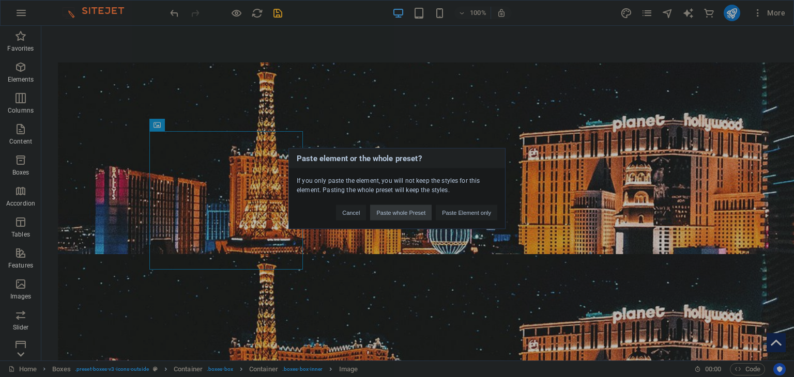
click at [403, 214] on button "Paste whole Preset" at bounding box center [401, 213] width 62 height 16
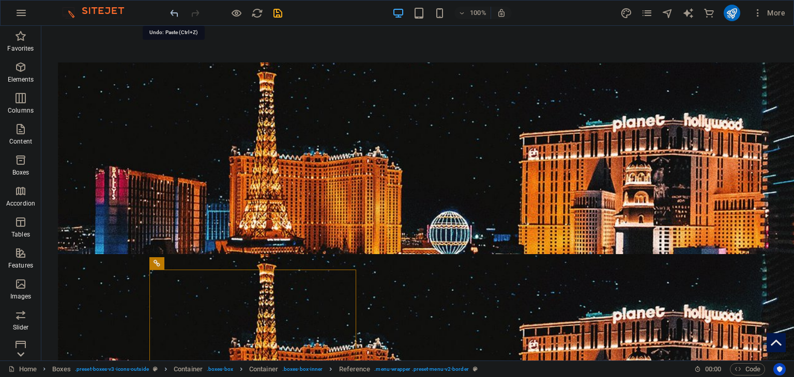
click at [174, 15] on icon "undo" at bounding box center [174, 13] width 12 height 12
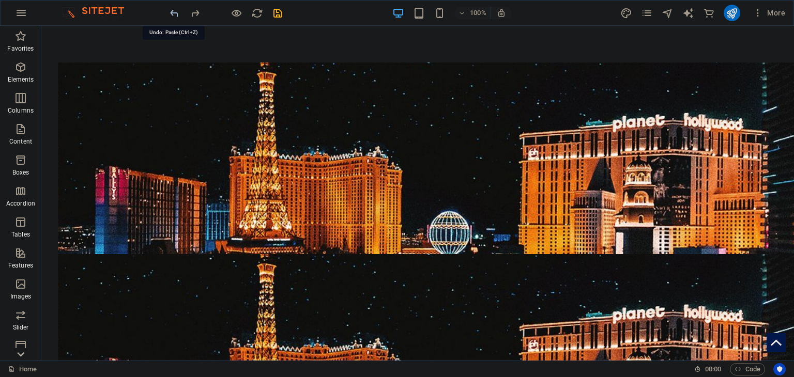
click at [174, 16] on icon "undo" at bounding box center [174, 13] width 12 height 12
click at [173, 17] on icon "undo" at bounding box center [174, 13] width 12 height 12
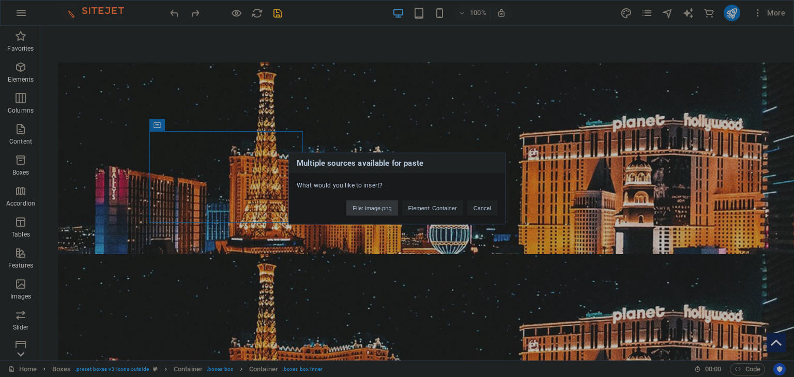
click at [364, 213] on button "File: image.png" at bounding box center [371, 209] width 51 height 16
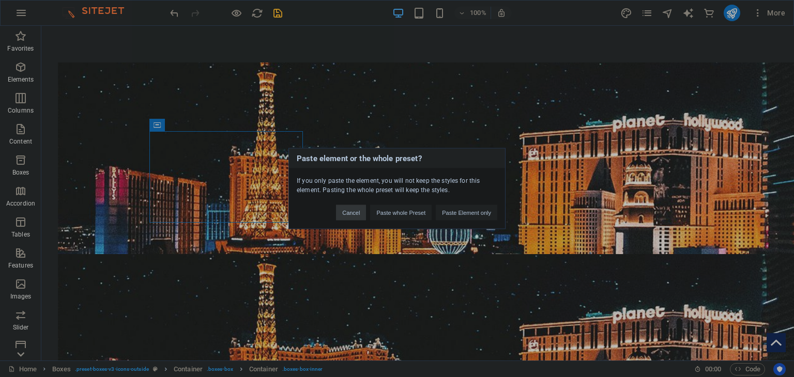
click at [349, 209] on button "Cancel" at bounding box center [351, 213] width 30 height 16
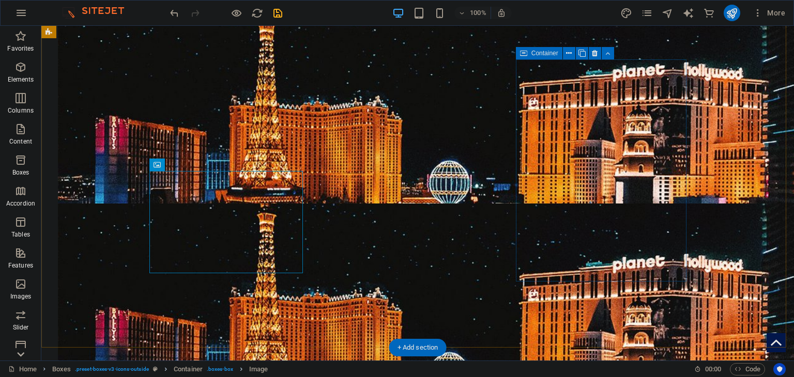
scroll to position [1126, 0]
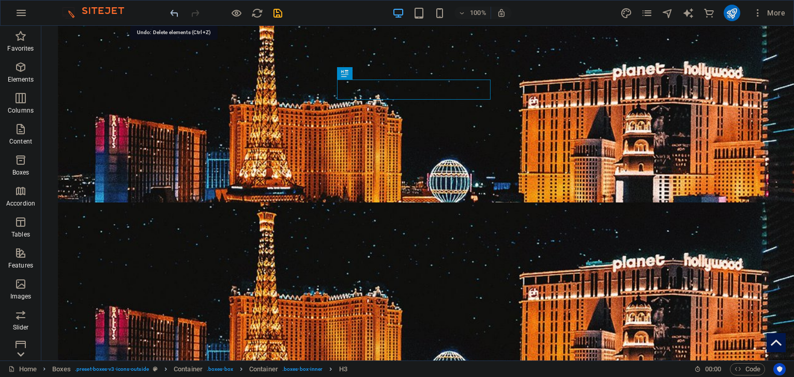
click at [176, 13] on icon "undo" at bounding box center [174, 13] width 12 height 12
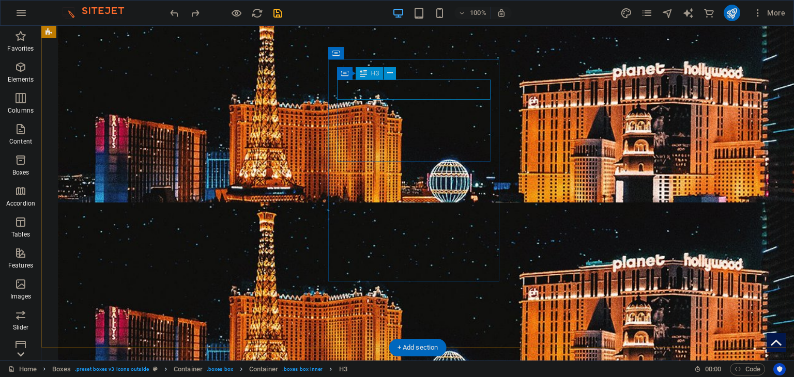
click at [385, 75] on button at bounding box center [389, 73] width 12 height 12
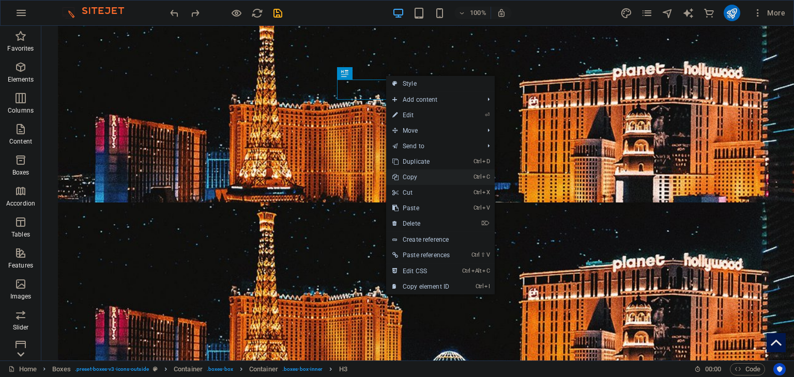
click at [425, 178] on link "Ctrl C Copy" at bounding box center [421, 178] width 70 height 16
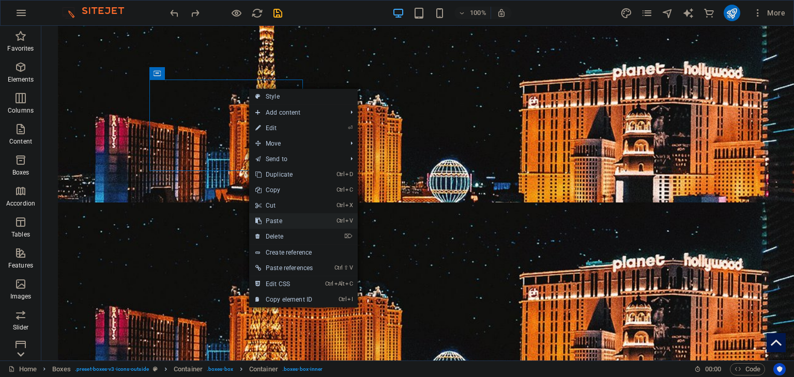
click at [286, 220] on link "Ctrl V Paste" at bounding box center [284, 221] width 70 height 16
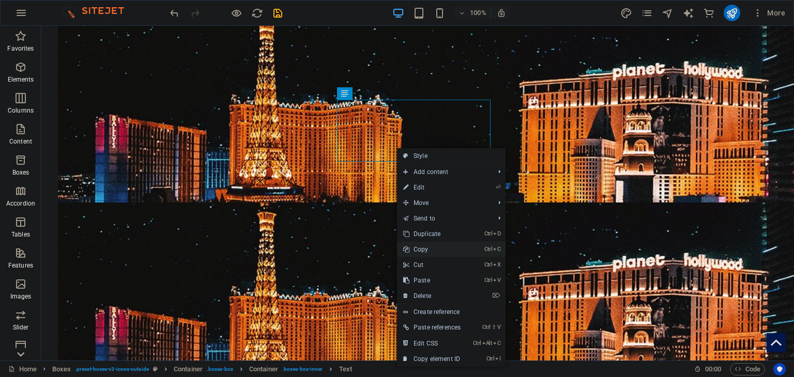
drag, startPoint x: 434, startPoint y: 249, endPoint x: 346, endPoint y: 153, distance: 129.8
click at [434, 249] on link "Ctrl C Copy" at bounding box center [432, 250] width 70 height 16
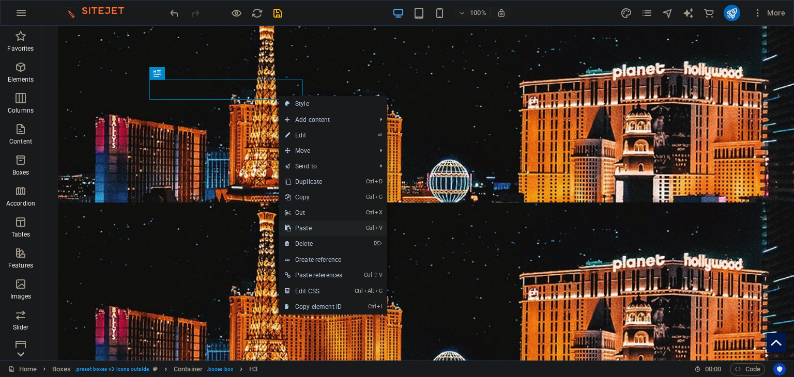
click at [318, 223] on link "Ctrl V Paste" at bounding box center [314, 229] width 70 height 16
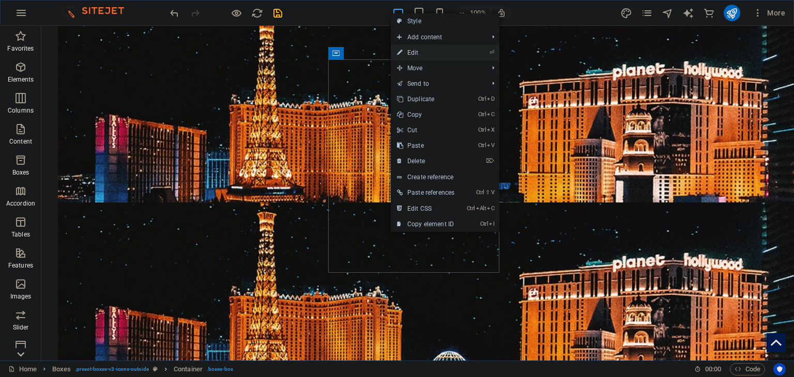
click at [413, 51] on link "⏎ Edit" at bounding box center [426, 53] width 70 height 16
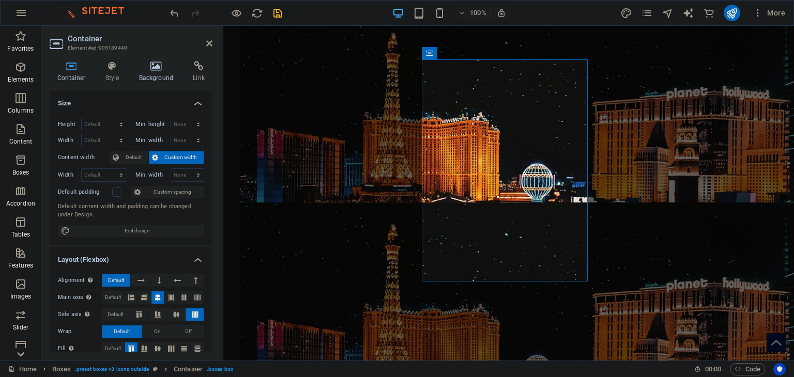
click at [148, 71] on h4 "Background" at bounding box center [158, 72] width 54 height 22
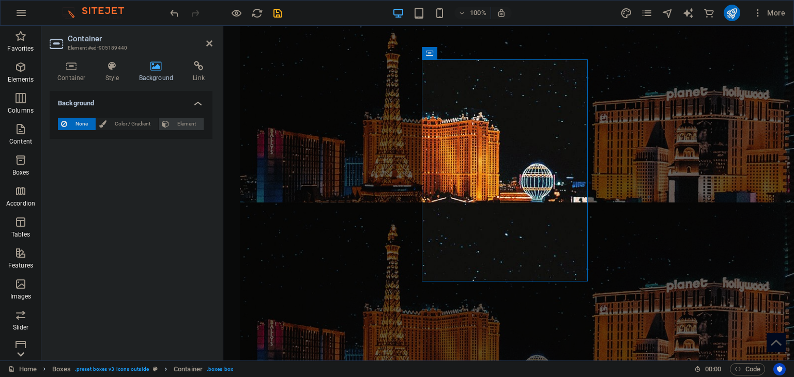
click at [167, 122] on icon at bounding box center [165, 124] width 7 height 12
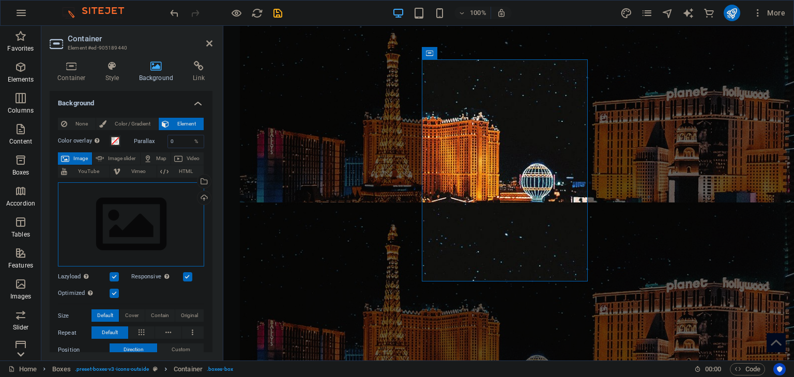
click at [143, 218] on div "Drag files here, click to choose files or select files from Files or our free s…" at bounding box center [131, 224] width 146 height 85
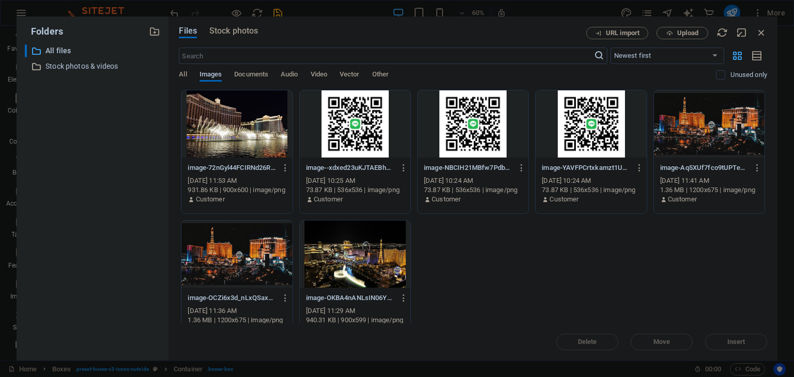
click at [237, 127] on div at bounding box center [236, 123] width 111 height 67
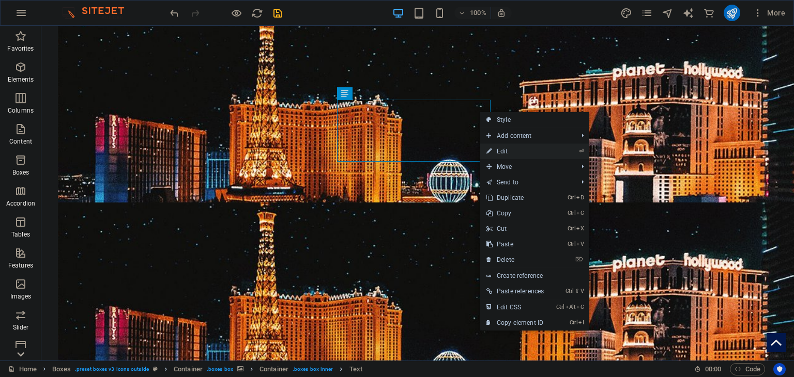
click at [517, 146] on link "⏎ Edit" at bounding box center [515, 152] width 70 height 16
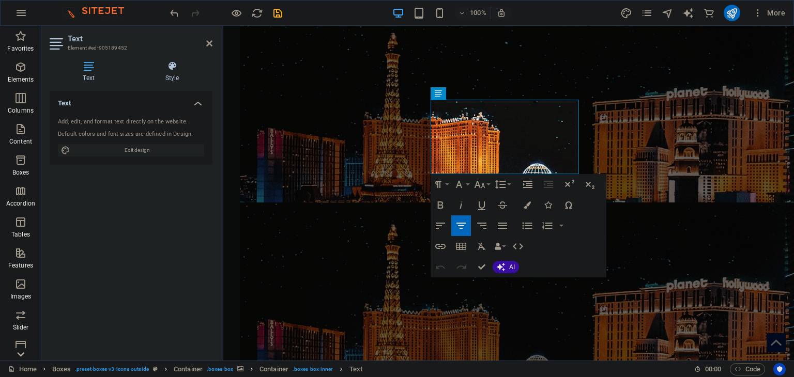
click at [173, 74] on h4 "Style" at bounding box center [172, 72] width 81 height 22
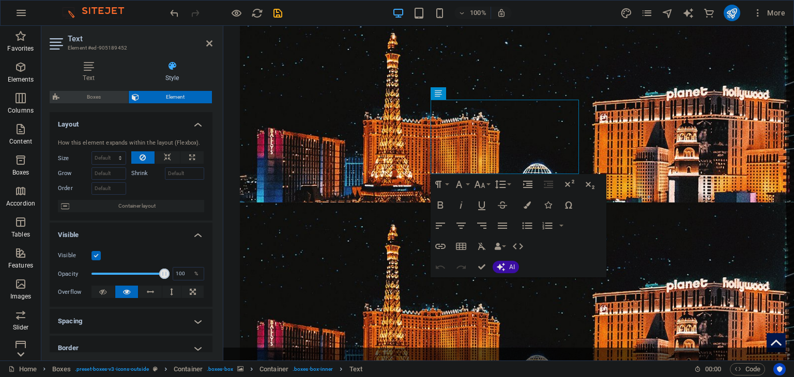
click at [102, 92] on span "Boxes" at bounding box center [94, 97] width 63 height 12
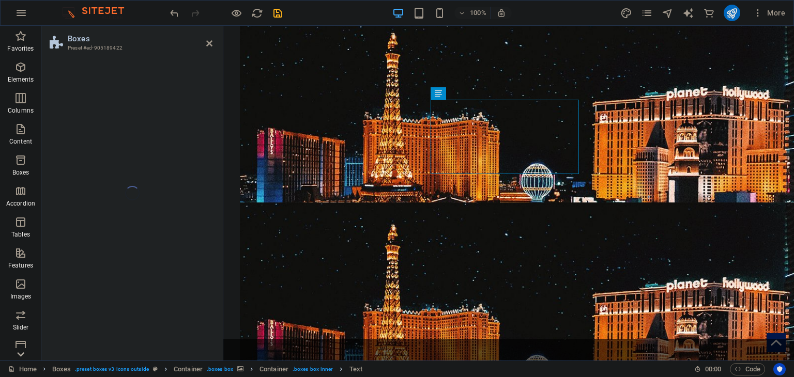
select select "rem"
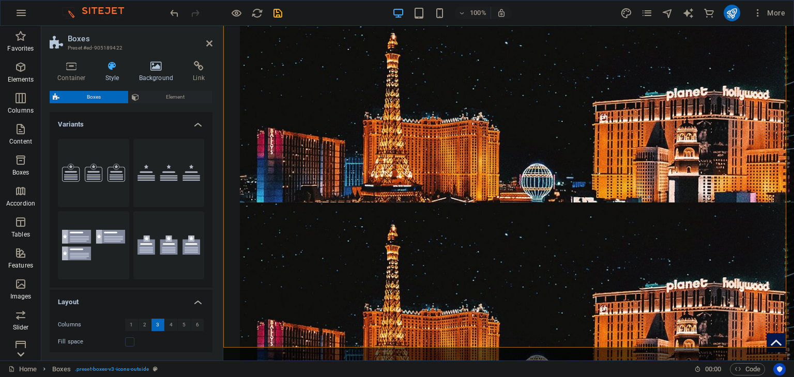
click at [146, 71] on h4 "Background" at bounding box center [158, 72] width 54 height 22
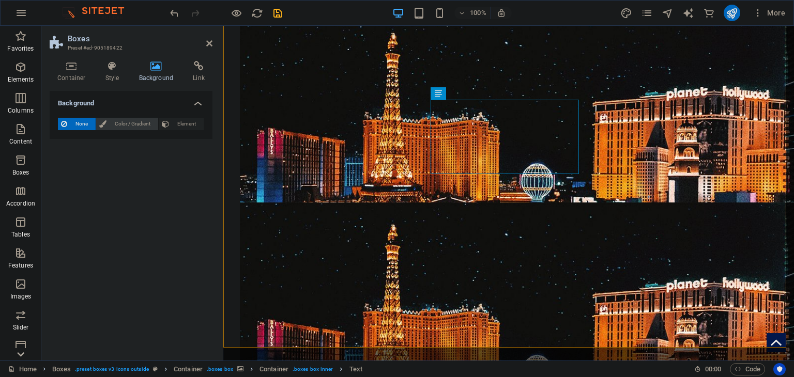
click at [117, 126] on span "Color / Gradient" at bounding box center [132, 124] width 45 height 12
click at [70, 168] on div "Color" at bounding box center [130, 165] width 145 height 12
click at [67, 168] on span at bounding box center [64, 165] width 11 height 11
click at [105, 166] on div "Color" at bounding box center [130, 165] width 145 height 12
click at [75, 166] on span "Color" at bounding box center [82, 165] width 14 height 8
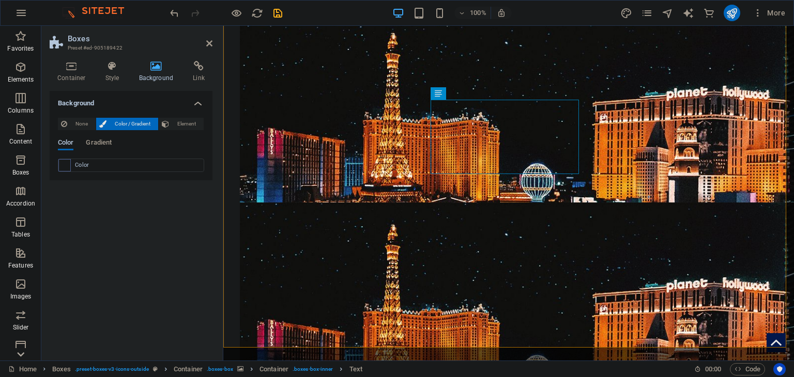
click at [67, 166] on span at bounding box center [64, 165] width 11 height 11
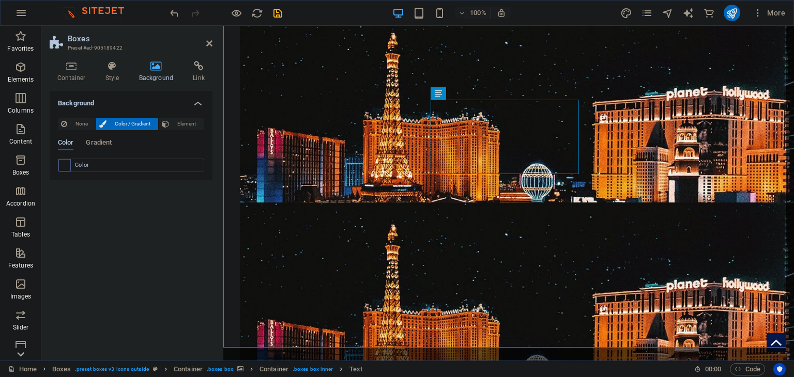
click at [67, 166] on span at bounding box center [64, 165] width 11 height 11
drag, startPoint x: 67, startPoint y: 166, endPoint x: 210, endPoint y: 212, distance: 150.5
click at [68, 166] on span at bounding box center [64, 165] width 11 height 11
click at [81, 122] on span "None" at bounding box center [81, 124] width 22 height 12
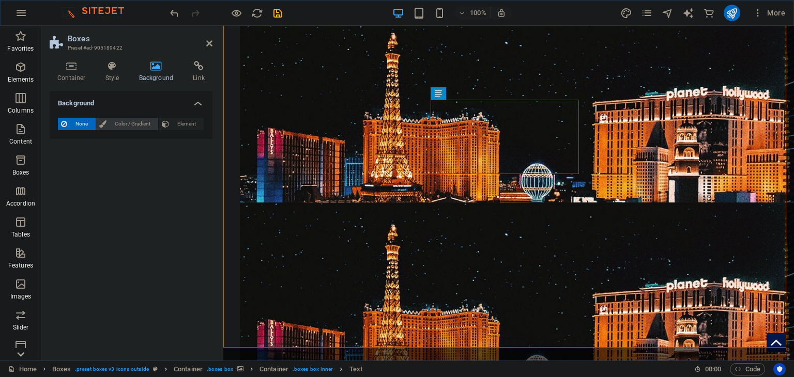
click at [116, 124] on span "Color / Gradient" at bounding box center [132, 124] width 45 height 12
click at [101, 143] on span "Gradient" at bounding box center [99, 143] width 26 height 14
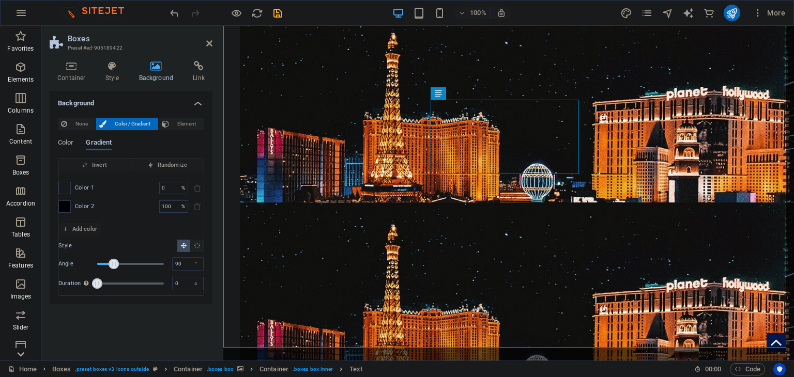
click at [84, 190] on span "Color 1" at bounding box center [85, 188] width 20 height 8
click at [59, 189] on span at bounding box center [64, 187] width 11 height 11
click at [62, 201] on span at bounding box center [64, 206] width 11 height 11
drag, startPoint x: 61, startPoint y: 193, endPoint x: 63, endPoint y: 187, distance: 6.4
click at [62, 191] on div "Color 1 0 % ​ Color 2 100 % ​" at bounding box center [130, 198] width 145 height 52
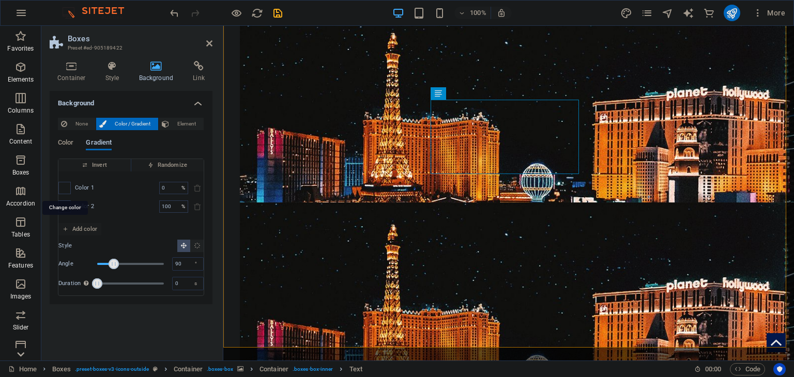
click at [64, 183] on span at bounding box center [64, 187] width 11 height 11
click at [65, 177] on div "Color 1 0 % ​ Color 2 100 % ​" at bounding box center [130, 198] width 145 height 52
click at [66, 164] on span "Invert" at bounding box center [95, 165] width 64 height 12
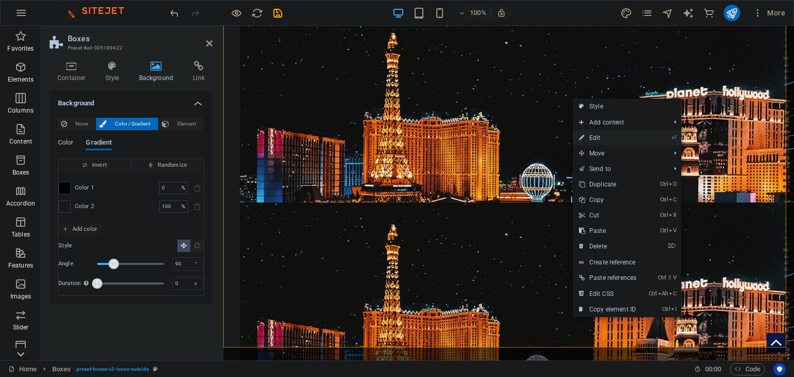
click at [603, 141] on link "⏎ Edit" at bounding box center [608, 138] width 70 height 16
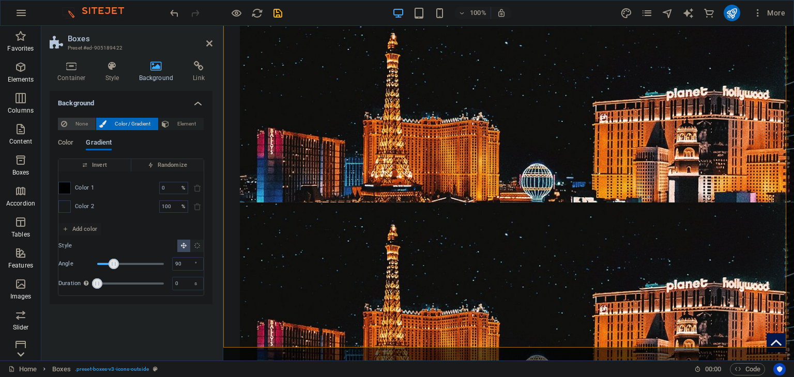
click at [74, 122] on span "None" at bounding box center [81, 124] width 22 height 12
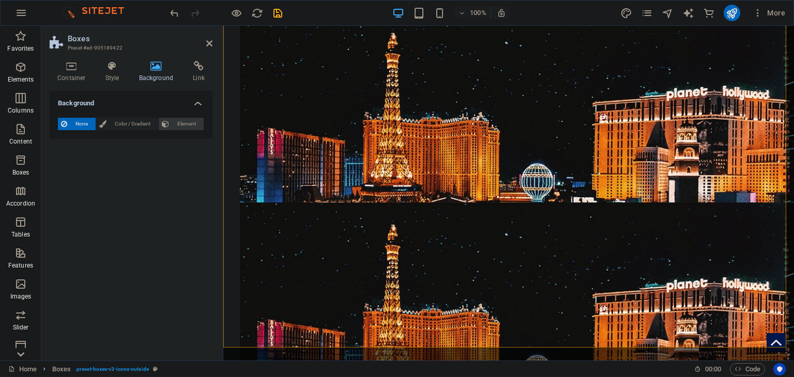
click at [184, 119] on span "Element" at bounding box center [186, 124] width 28 height 12
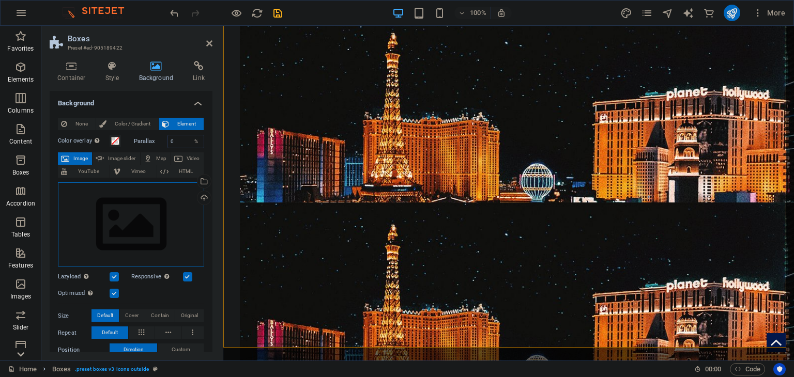
click at [126, 209] on div "Drag files here, click to choose files or select files from Files or our free s…" at bounding box center [131, 224] width 146 height 85
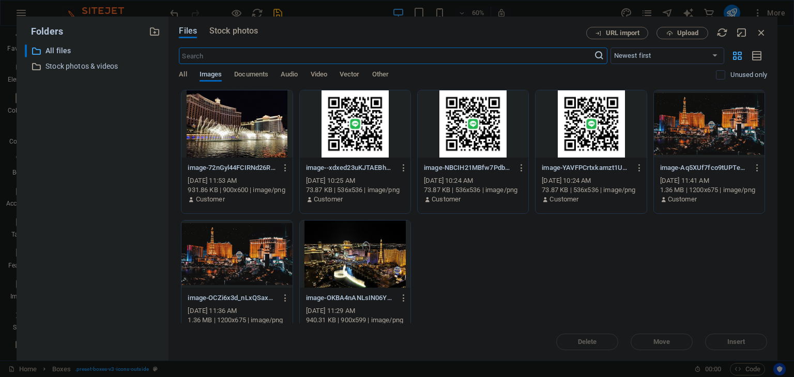
click at [241, 143] on div at bounding box center [236, 123] width 111 height 67
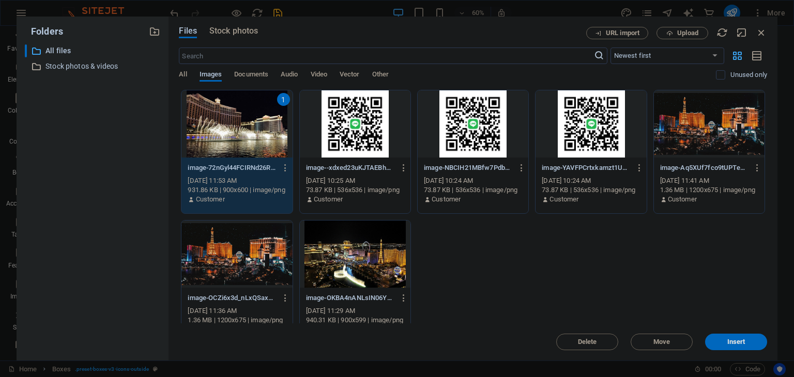
click at [241, 143] on div "1" at bounding box center [236, 123] width 111 height 67
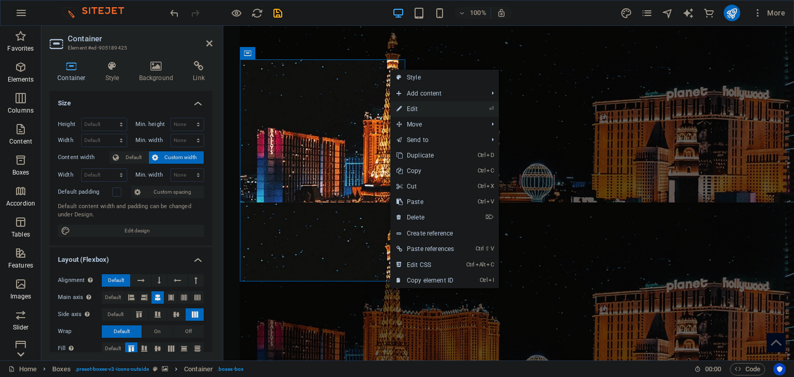
click at [434, 109] on link "⏎ Edit" at bounding box center [425, 109] width 70 height 16
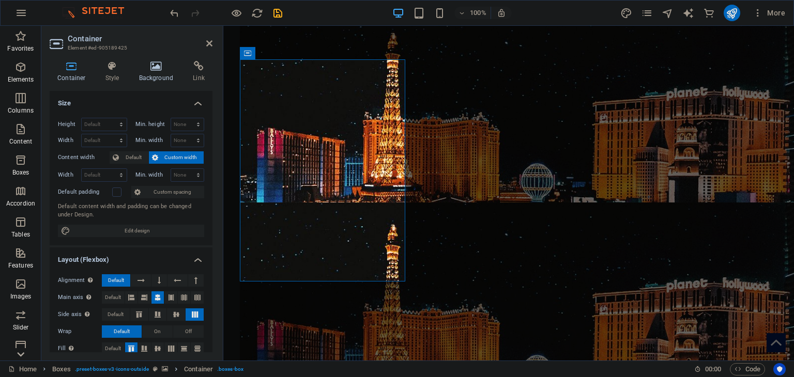
click at [155, 67] on icon at bounding box center [156, 66] width 50 height 10
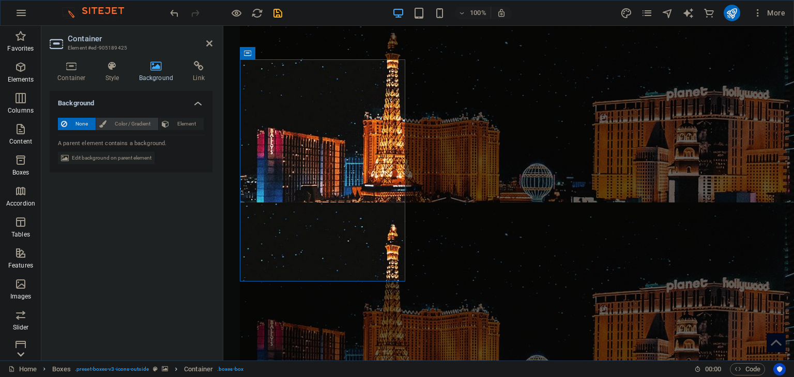
click at [121, 120] on span "Color / Gradient" at bounding box center [132, 124] width 45 height 12
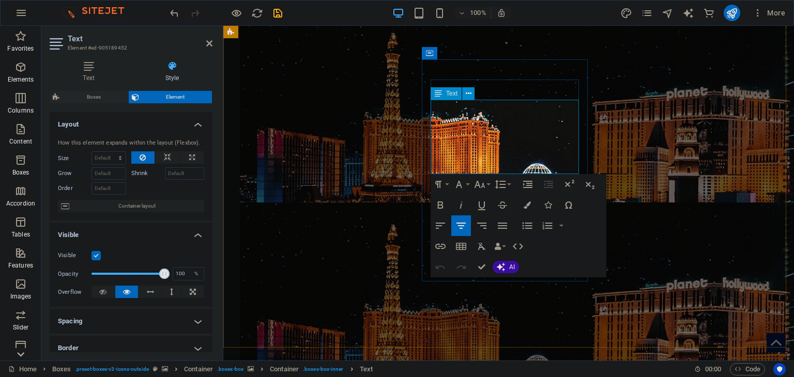
drag, startPoint x: 572, startPoint y: 112, endPoint x: 557, endPoint y: 118, distance: 16.2
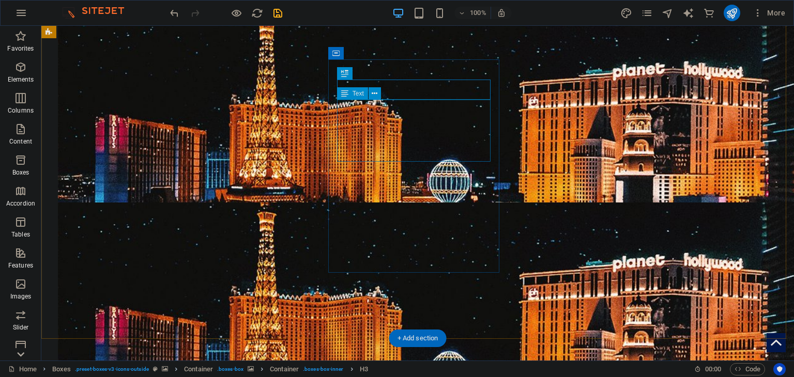
drag, startPoint x: 487, startPoint y: 110, endPoint x: 305, endPoint y: 109, distance: 181.9
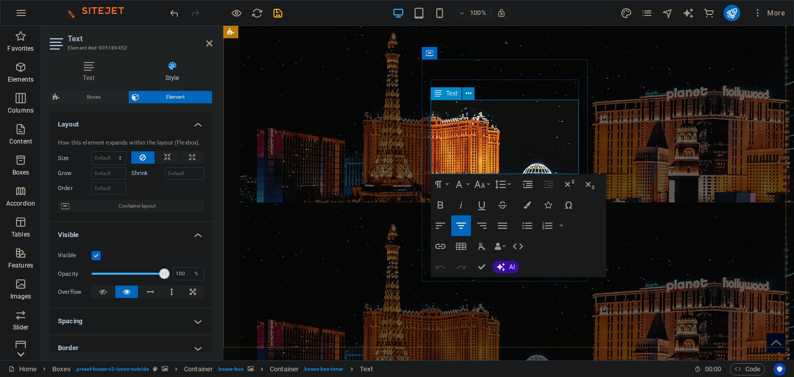
click at [470, 93] on icon at bounding box center [469, 93] width 6 height 11
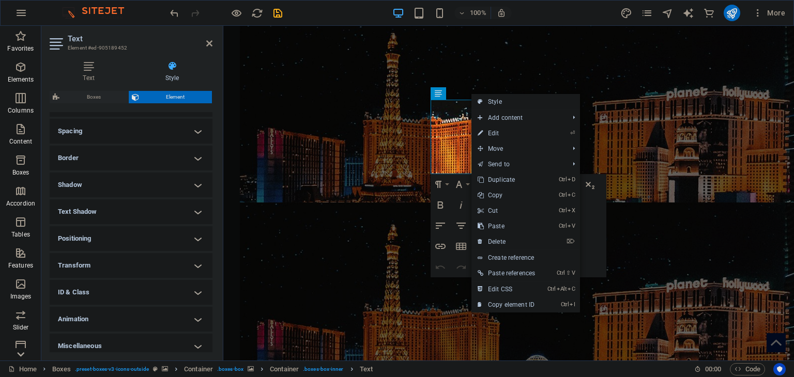
scroll to position [196, 0]
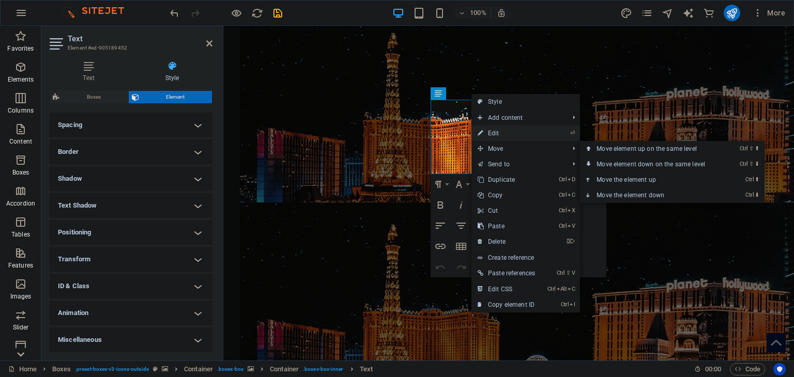
click at [511, 135] on link "⏎ Edit" at bounding box center [506, 134] width 70 height 16
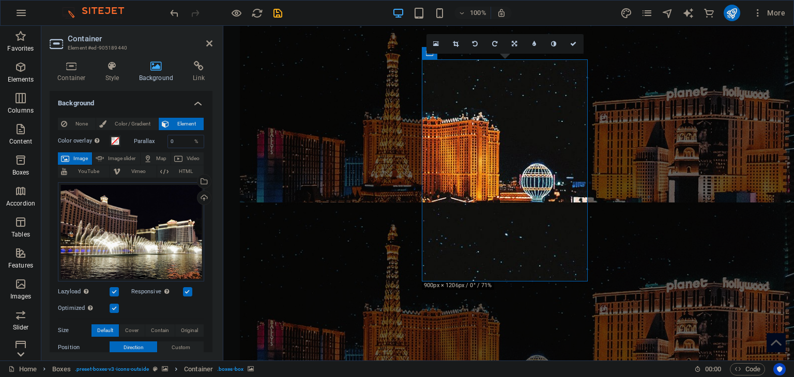
drag, startPoint x: 114, startPoint y: 124, endPoint x: 111, endPoint y: 131, distance: 7.4
click at [115, 124] on span "Color / Gradient" at bounding box center [132, 124] width 45 height 12
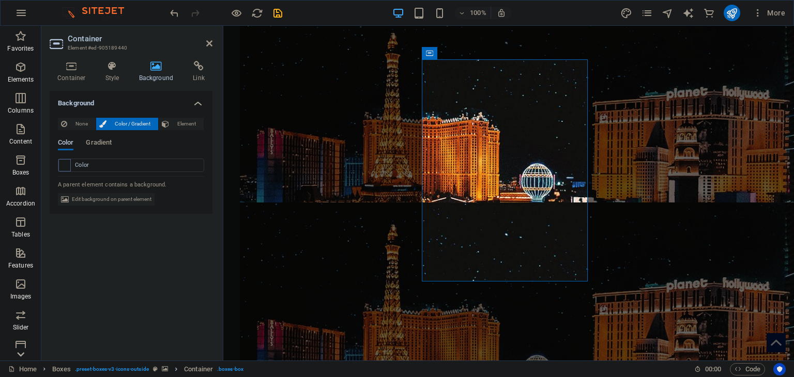
click at [64, 166] on span at bounding box center [64, 165] width 11 height 11
type input "#ffffff"
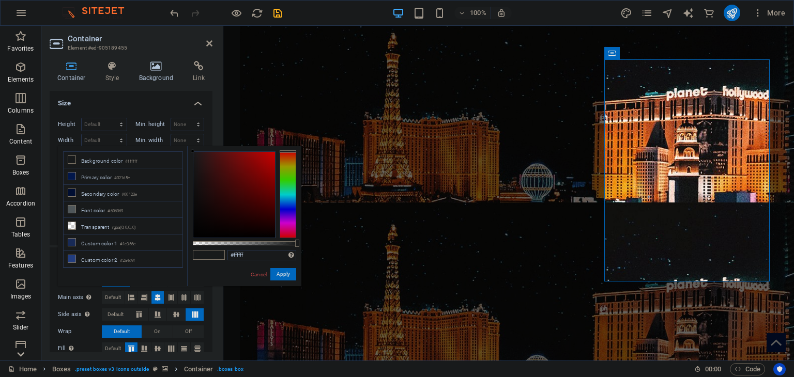
click at [157, 71] on h4 "Background" at bounding box center [158, 72] width 54 height 22
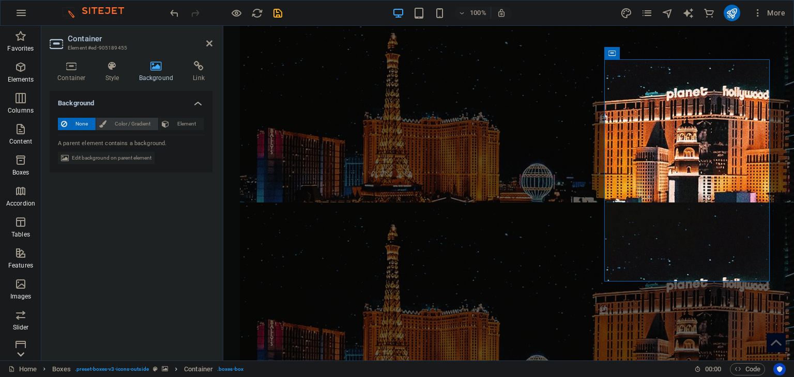
click at [115, 121] on span "Color / Gradient" at bounding box center [132, 124] width 45 height 12
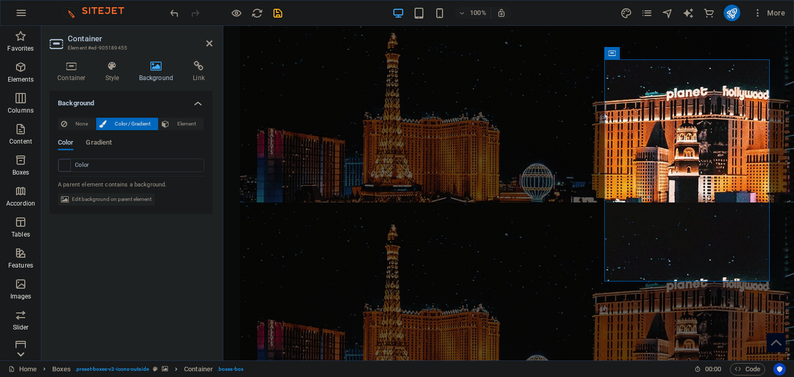
click at [111, 168] on div "Color" at bounding box center [130, 165] width 145 height 12
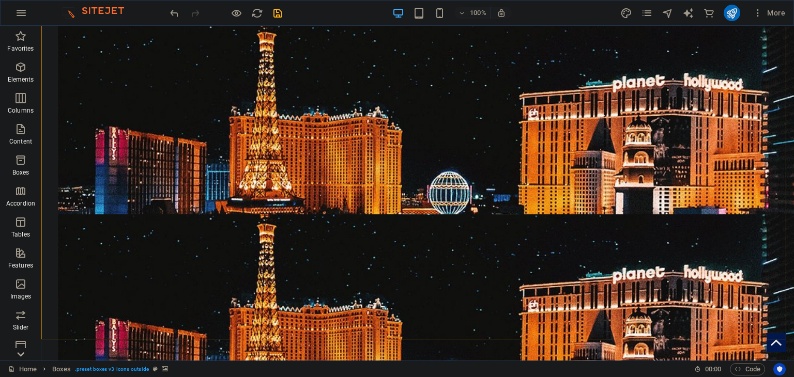
scroll to position [1135, 0]
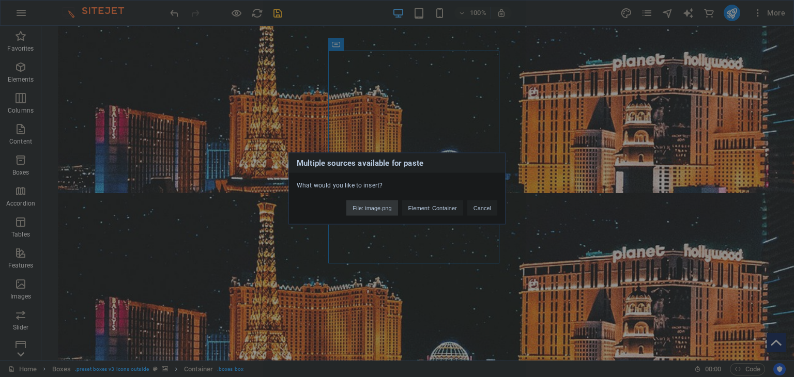
click at [366, 205] on button "File: image.png" at bounding box center [371, 209] width 51 height 16
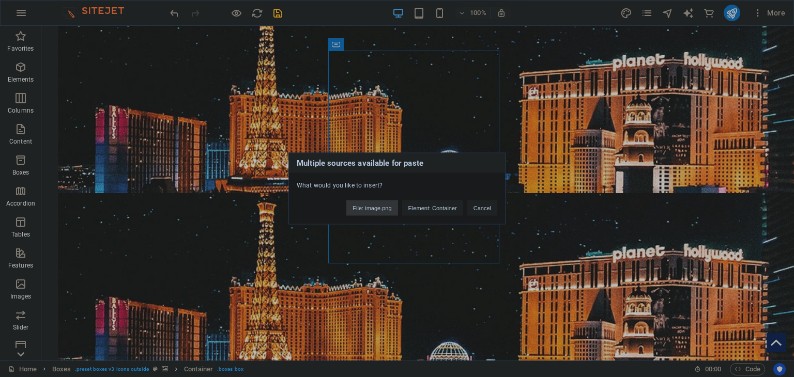
click at [355, 206] on button "File: image.png" at bounding box center [371, 209] width 51 height 16
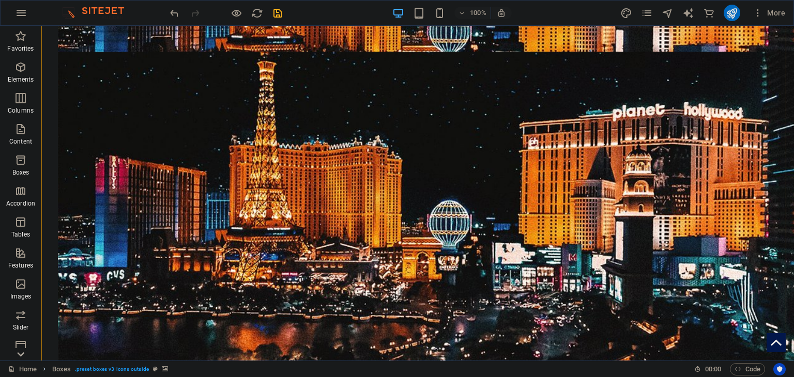
scroll to position [1605, 0]
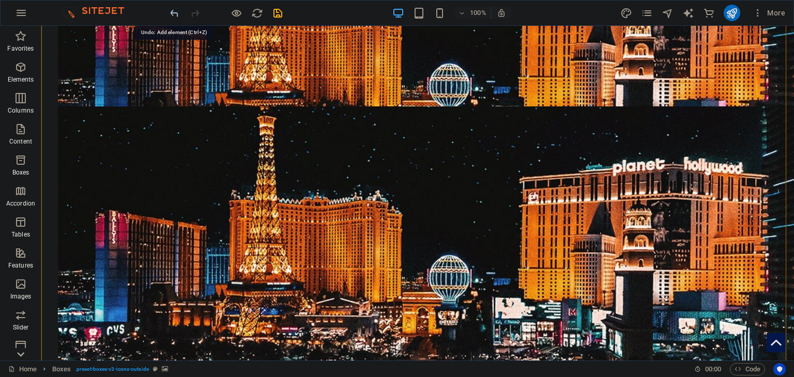
click at [178, 16] on icon "undo" at bounding box center [174, 13] width 12 height 12
click at [176, 17] on icon "undo" at bounding box center [174, 13] width 12 height 12
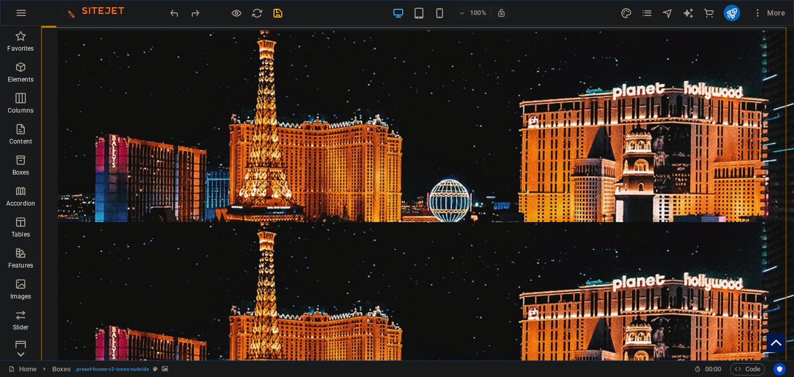
scroll to position [1049, 0]
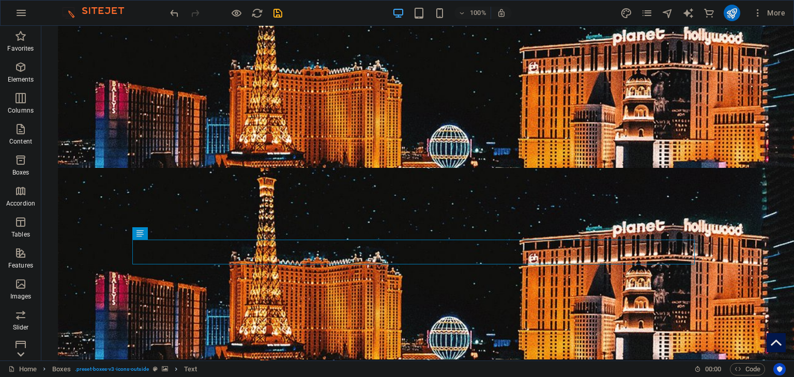
scroll to position [1141, 0]
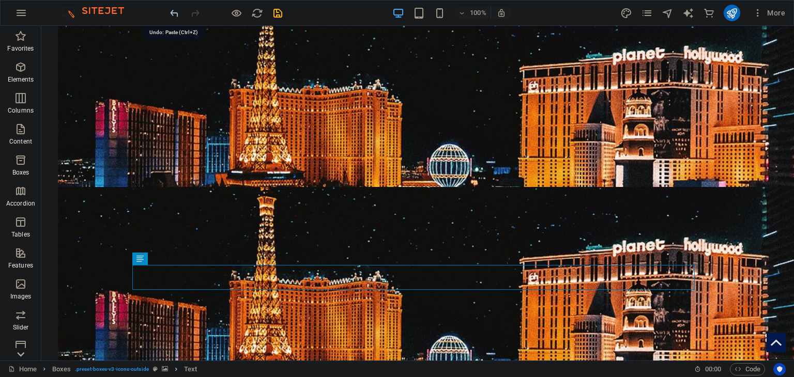
click at [170, 11] on icon "undo" at bounding box center [174, 13] width 12 height 12
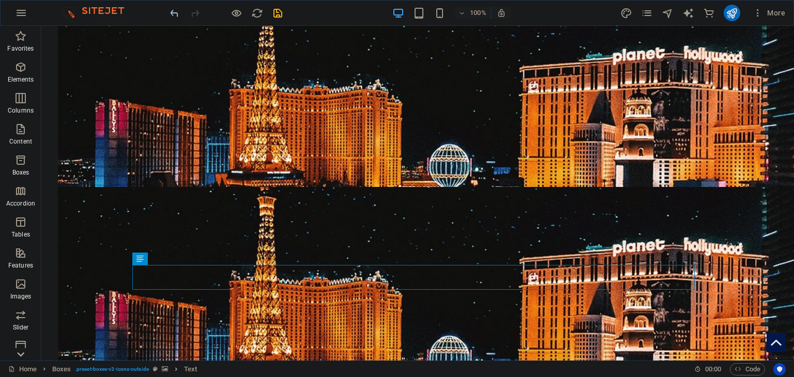
click at [173, 11] on icon "undo" at bounding box center [174, 13] width 12 height 12
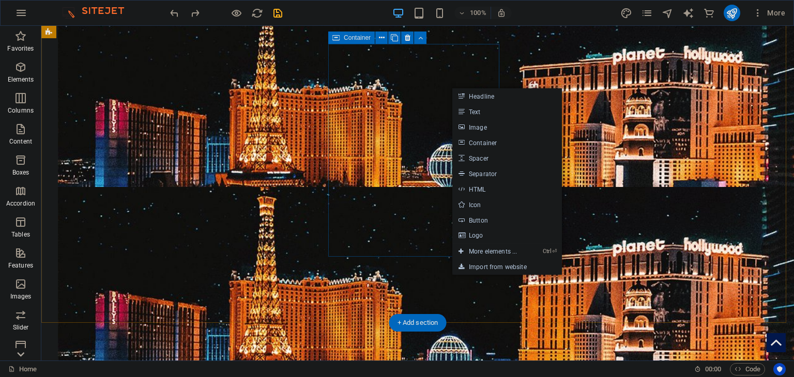
drag, startPoint x: 395, startPoint y: 222, endPoint x: 412, endPoint y: 199, distance: 28.0
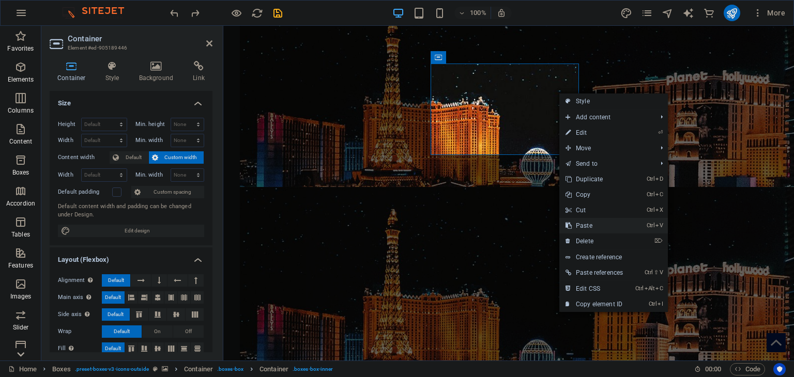
drag, startPoint x: 592, startPoint y: 226, endPoint x: 356, endPoint y: 194, distance: 238.9
click at [592, 226] on link "Ctrl V Paste" at bounding box center [594, 226] width 70 height 16
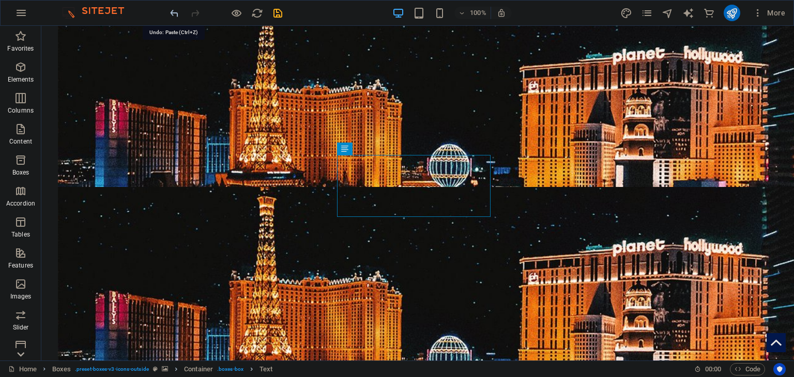
click at [172, 11] on icon "undo" at bounding box center [174, 13] width 12 height 12
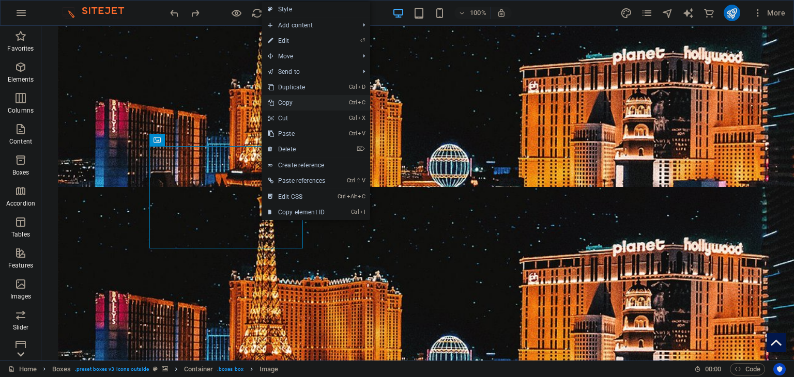
click at [296, 104] on link "Ctrl C Copy" at bounding box center [297, 103] width 70 height 16
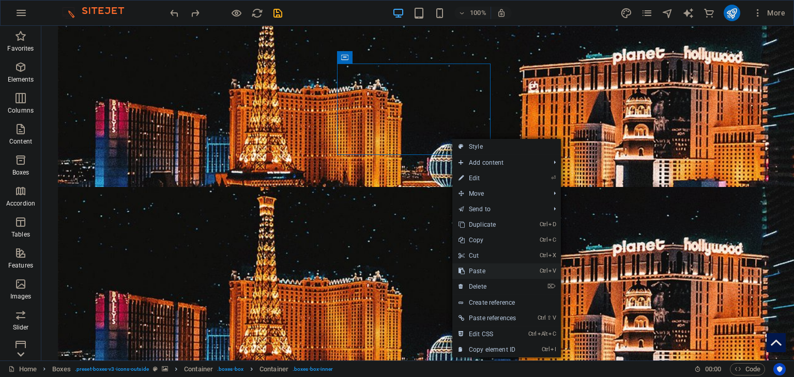
click at [487, 269] on link "Ctrl V Paste" at bounding box center [487, 272] width 70 height 16
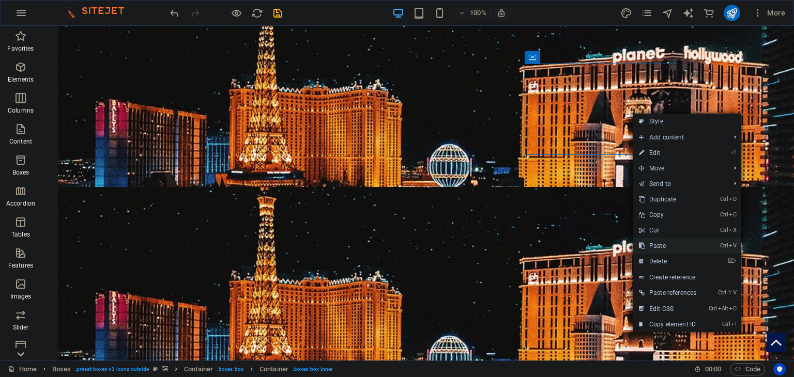
click at [672, 248] on link "Ctrl V Paste" at bounding box center [668, 246] width 70 height 16
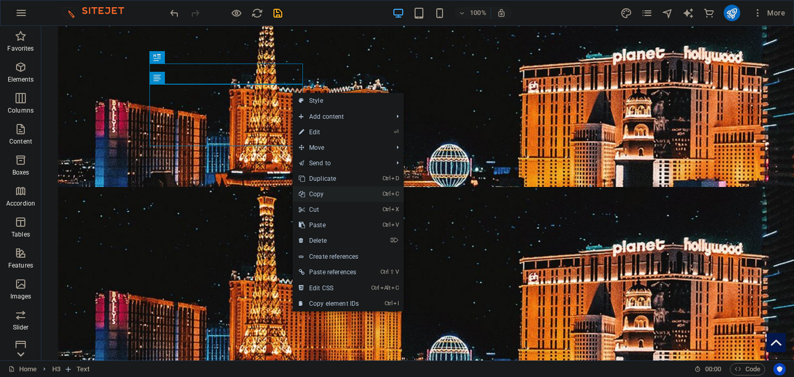
click at [333, 197] on link "Ctrl C Copy" at bounding box center [329, 195] width 72 height 16
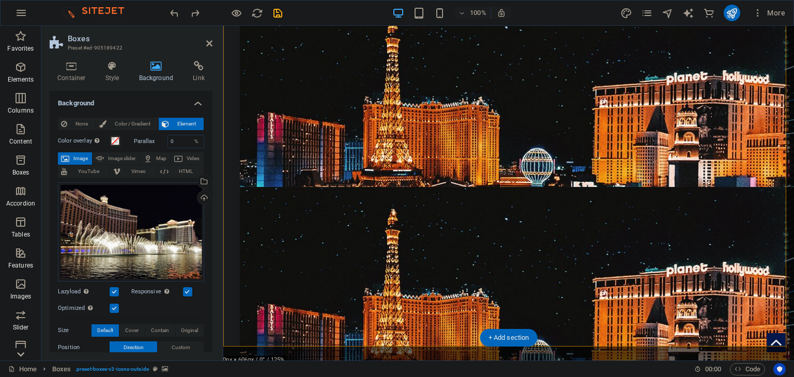
scroll to position [1127, 0]
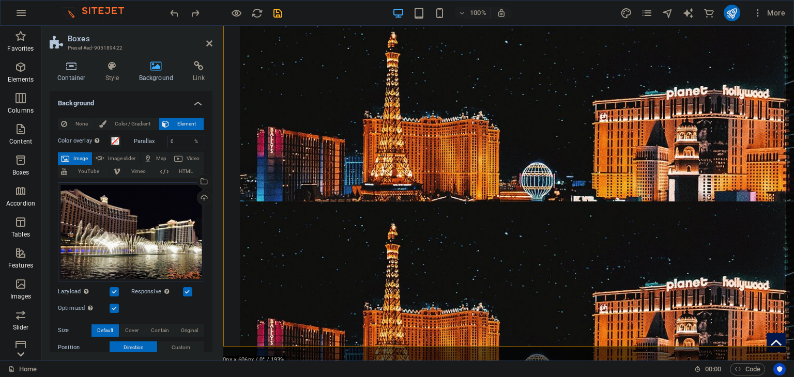
click at [76, 75] on h4 "Container" at bounding box center [74, 72] width 48 height 22
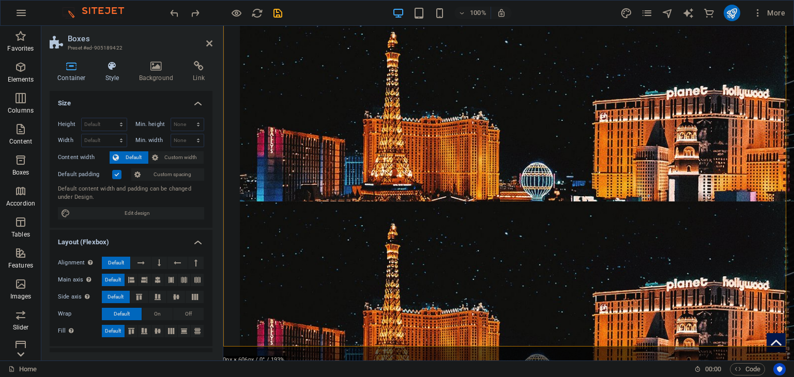
click at [107, 67] on icon at bounding box center [112, 66] width 29 height 10
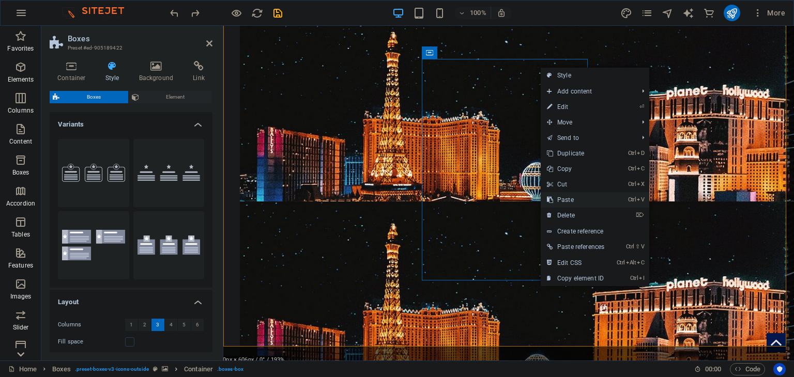
click at [579, 201] on link "Ctrl V Paste" at bounding box center [576, 200] width 70 height 16
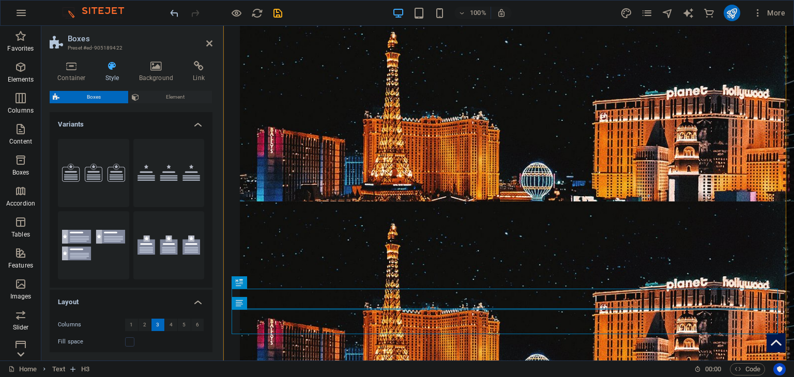
click at [175, 15] on icon "undo" at bounding box center [174, 13] width 12 height 12
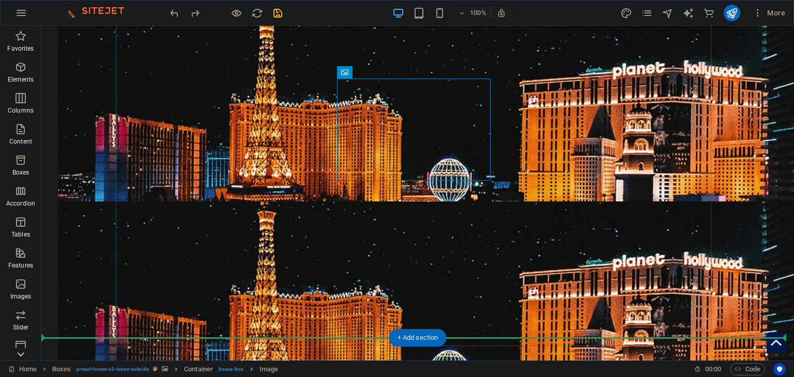
drag, startPoint x: 306, startPoint y: 160, endPoint x: 489, endPoint y: 202, distance: 187.3
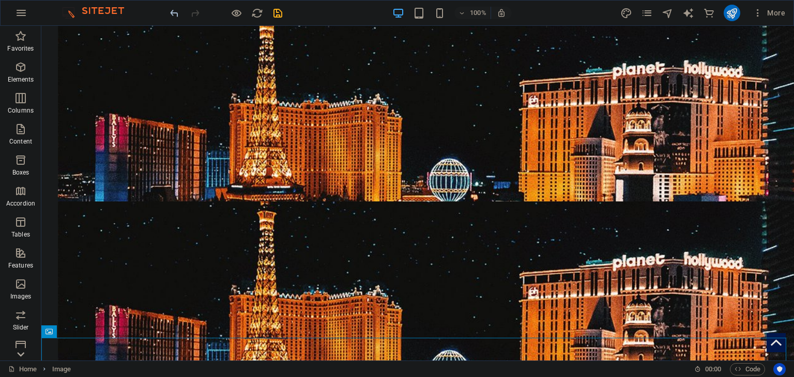
click at [172, 13] on icon "undo" at bounding box center [174, 13] width 12 height 12
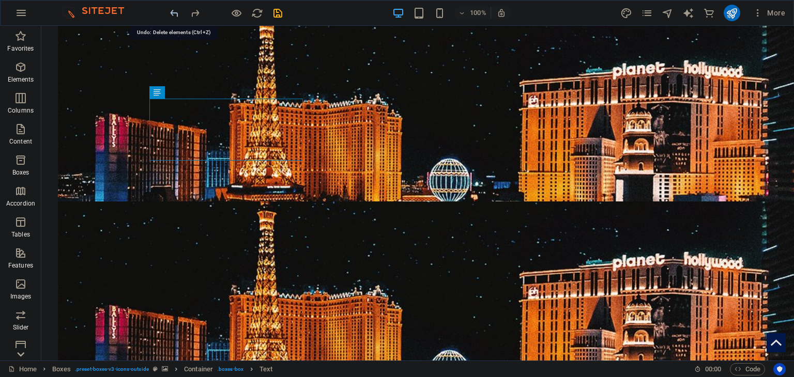
click at [171, 19] on icon "undo" at bounding box center [174, 13] width 12 height 12
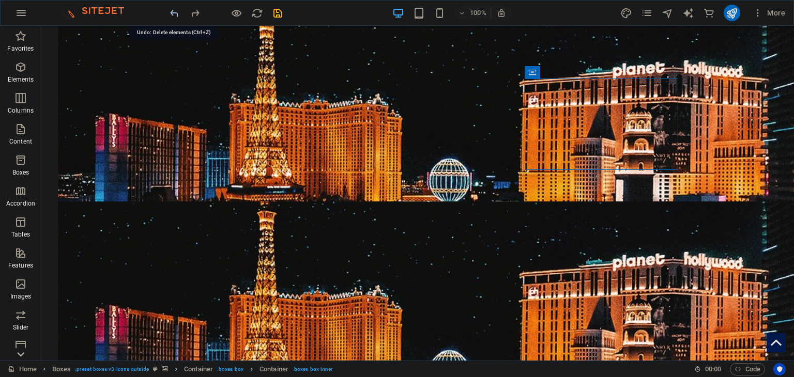
click at [175, 17] on icon "undo" at bounding box center [174, 13] width 12 height 12
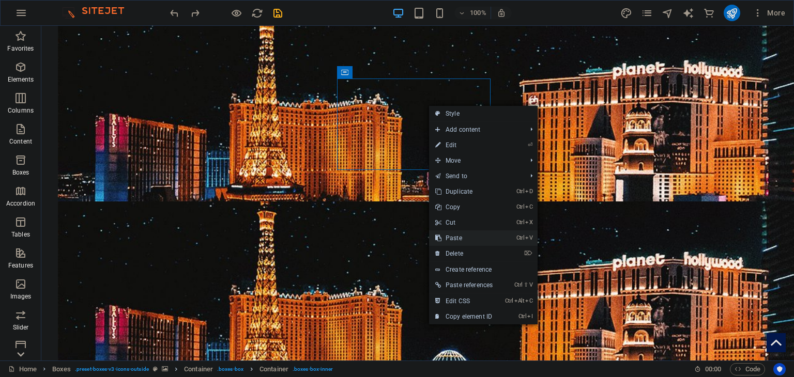
click at [475, 239] on link "Ctrl V Paste" at bounding box center [464, 238] width 70 height 16
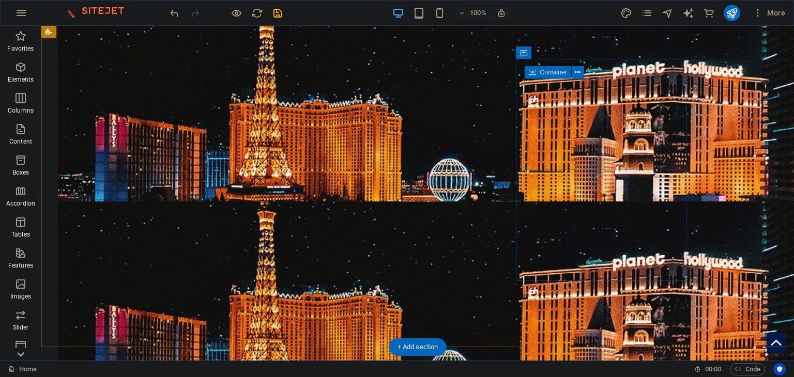
drag, startPoint x: 623, startPoint y: 139, endPoint x: 624, endPoint y: 144, distance: 5.4
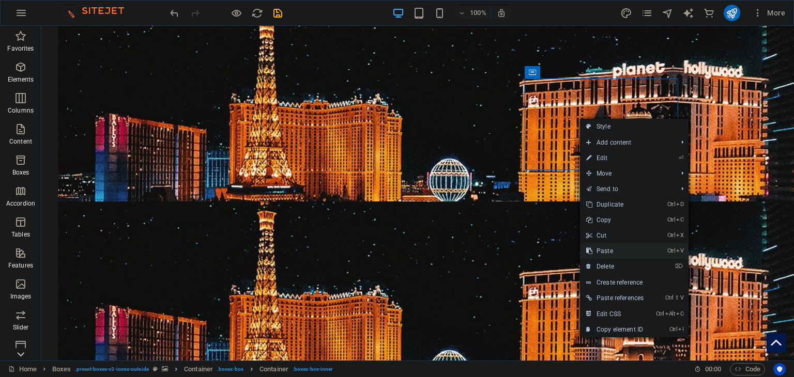
click at [621, 253] on link "Ctrl V Paste" at bounding box center [615, 251] width 70 height 16
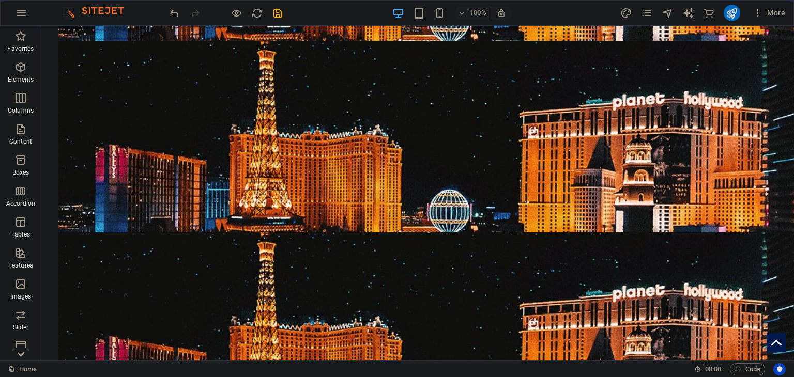
scroll to position [1957, 0]
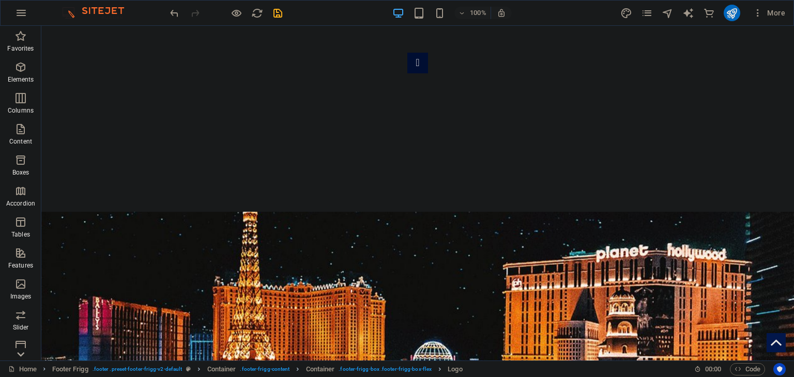
scroll to position [0, 0]
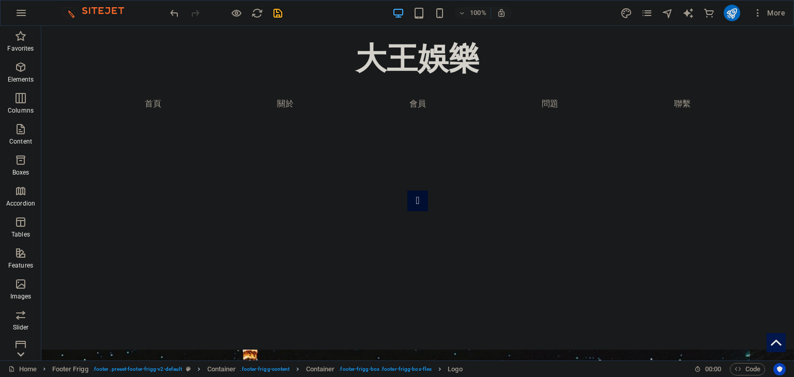
drag, startPoint x: 791, startPoint y: 325, endPoint x: 835, endPoint y: 29, distance: 299.3
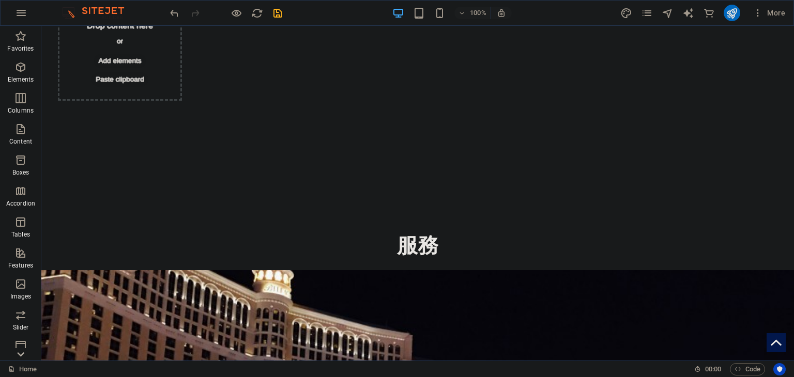
scroll to position [1957, 0]
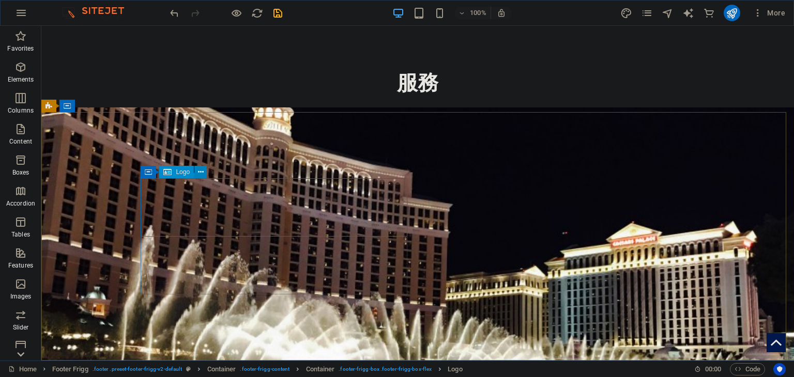
click at [198, 174] on icon at bounding box center [201, 172] width 6 height 11
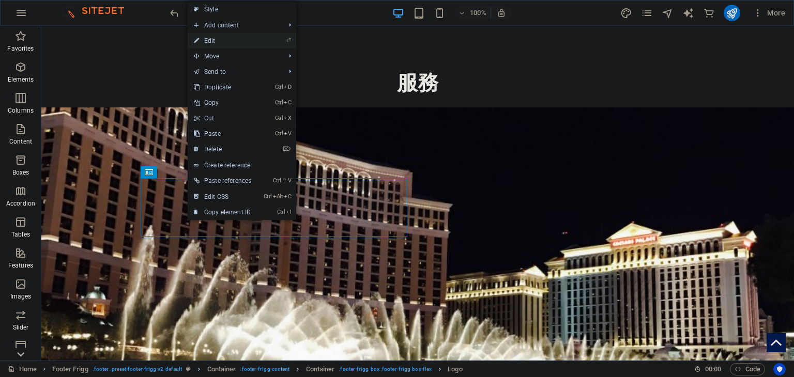
click at [247, 38] on link "⏎ Edit" at bounding box center [223, 41] width 70 height 16
select select "px"
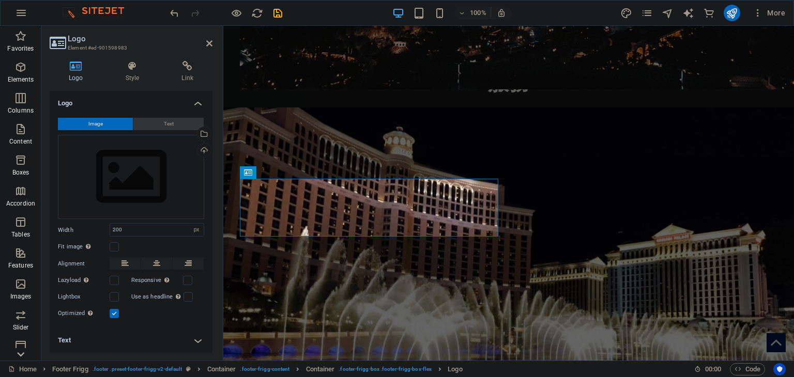
click at [164, 122] on span "Text" at bounding box center [169, 124] width 10 height 12
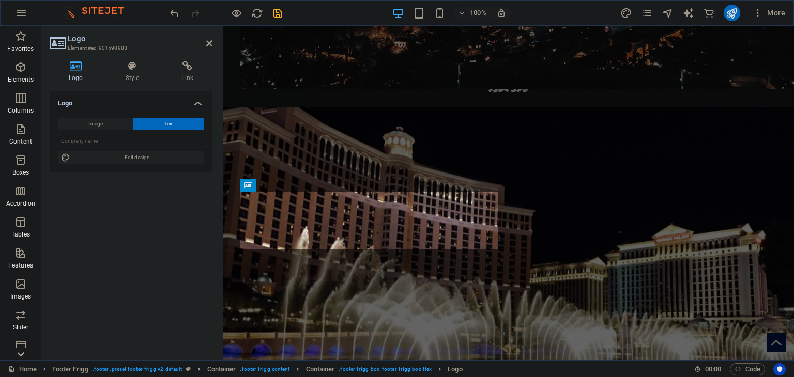
scroll to position [1944, 0]
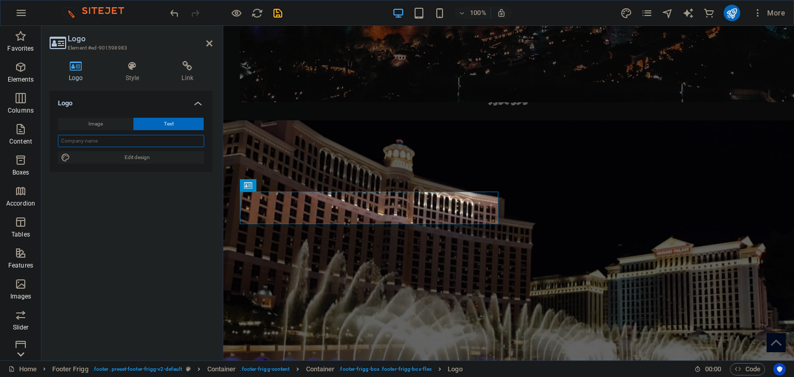
click at [136, 146] on input "text" at bounding box center [131, 141] width 146 height 12
type input "大王娛樂LOGO"
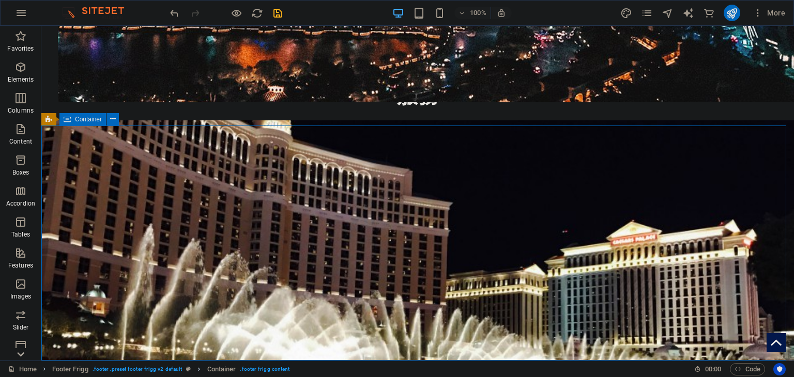
scroll to position [1944, 0]
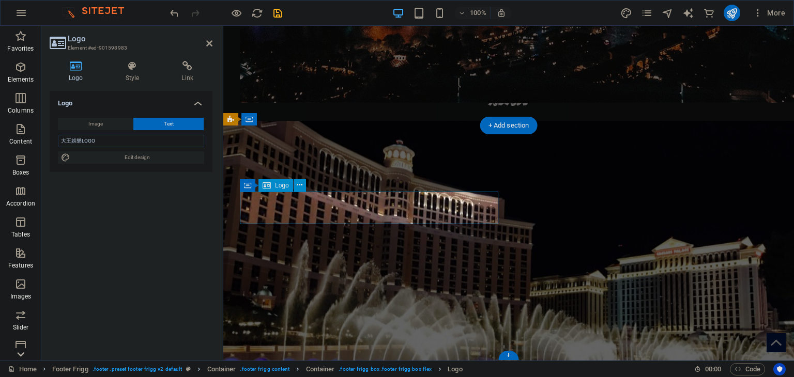
scroll to position [1944, 0]
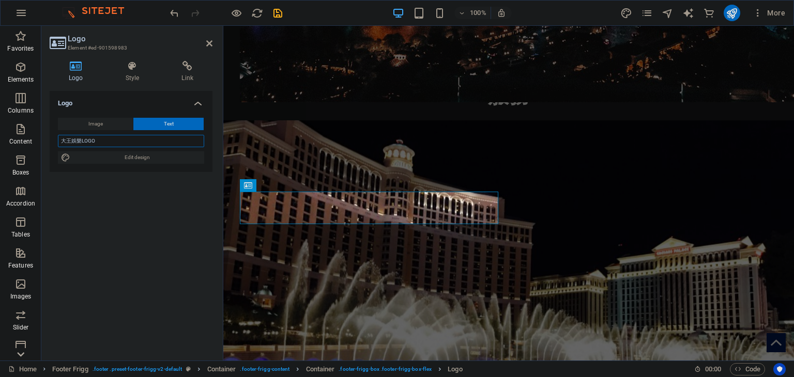
drag, startPoint x: 81, startPoint y: 142, endPoint x: 196, endPoint y: 135, distance: 114.9
click at [82, 142] on input "大王娛樂LOGO" at bounding box center [131, 141] width 146 height 12
type input "LOGO"
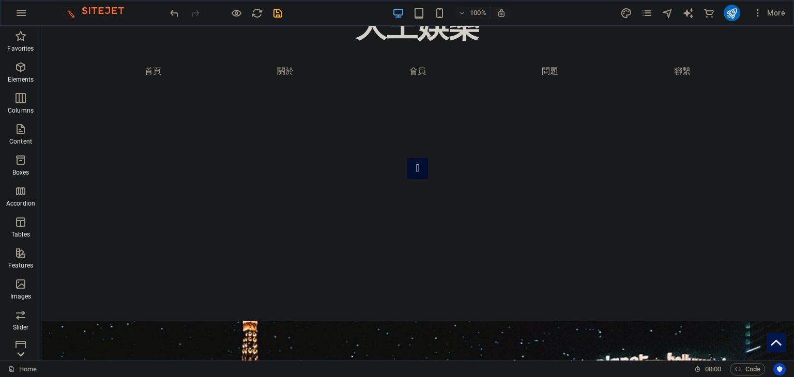
scroll to position [0, 0]
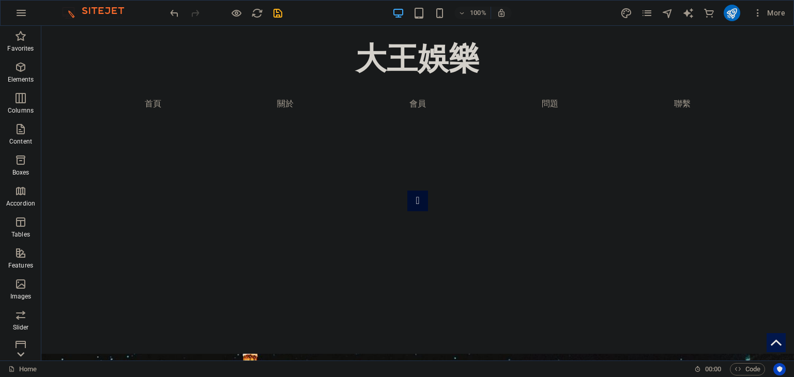
drag, startPoint x: 790, startPoint y: 319, endPoint x: 790, endPoint y: 26, distance: 293.0
click at [766, 346] on figure at bounding box center [775, 342] width 19 height 19
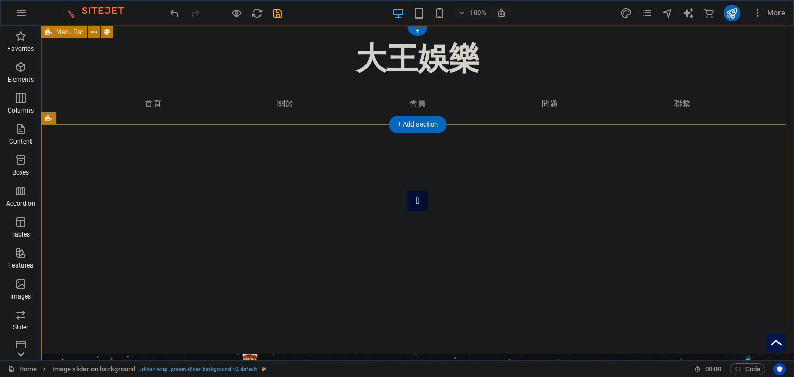
click at [750, 64] on div "大王娛樂 Menu 首頁 關於 會員 問題 聯繫" at bounding box center [417, 75] width 752 height 99
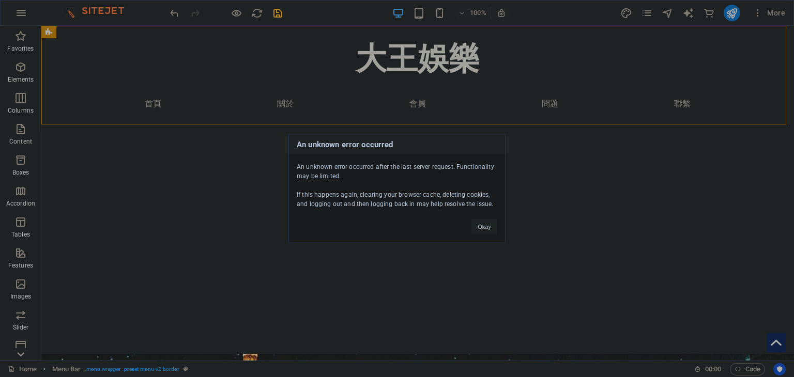
click at [755, 215] on div "An unknown error occurred An unknown error occurred after the last server reque…" at bounding box center [397, 188] width 794 height 377
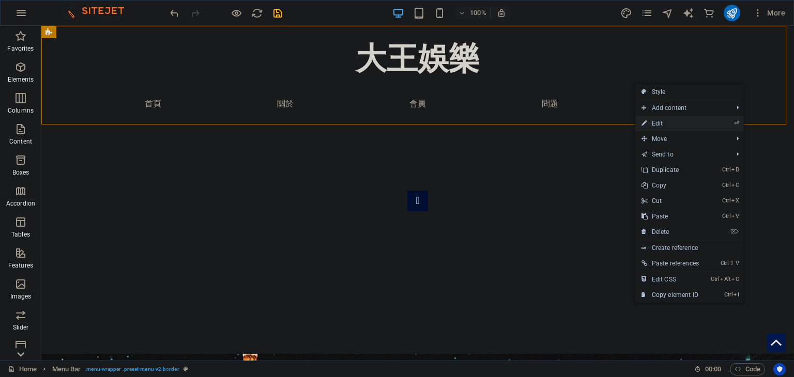
drag, startPoint x: 124, startPoint y: 75, endPoint x: 675, endPoint y: 119, distance: 552.7
click at [675, 119] on link "⏎ Edit" at bounding box center [670, 124] width 70 height 16
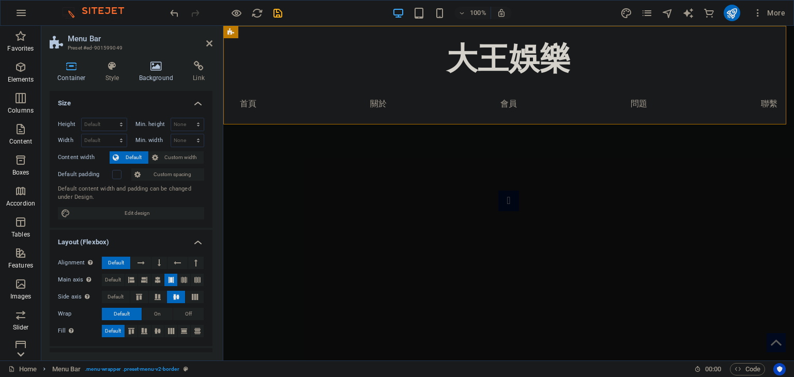
click at [172, 64] on icon at bounding box center [156, 66] width 50 height 10
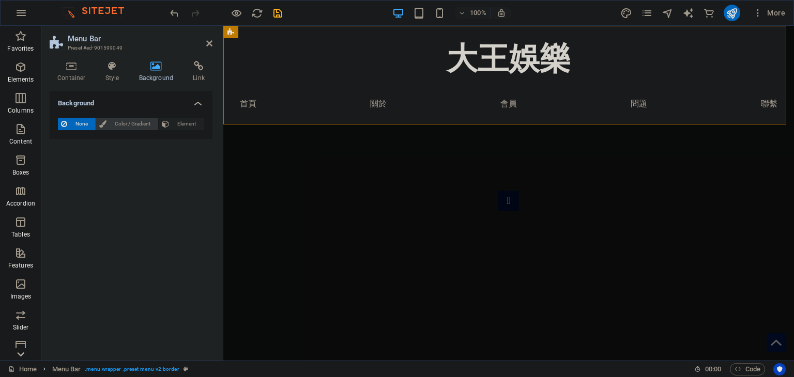
click at [143, 127] on span "Color / Gradient" at bounding box center [132, 124] width 45 height 12
click at [172, 126] on span "Element" at bounding box center [186, 124] width 28 height 12
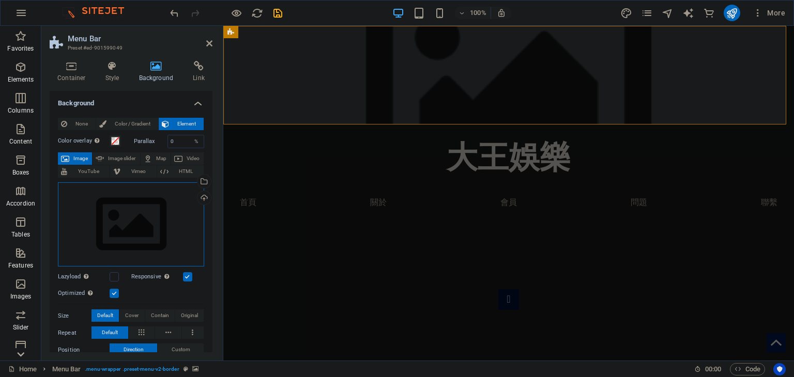
click at [142, 209] on div "Drag files here, click to choose files or select files from Files or our free s…" at bounding box center [131, 224] width 146 height 85
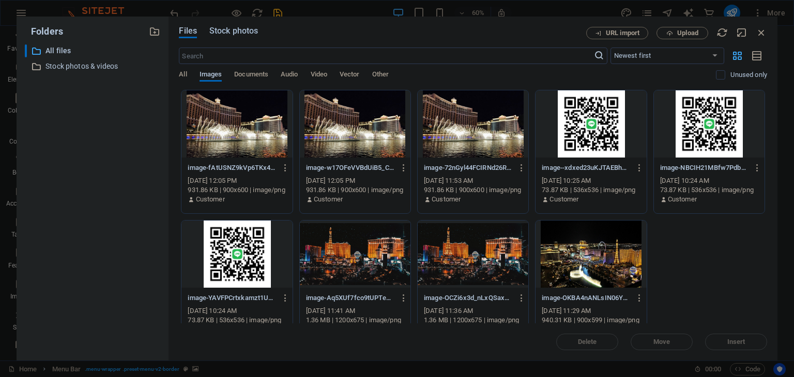
click at [240, 32] on span "Stock photos" at bounding box center [233, 31] width 49 height 12
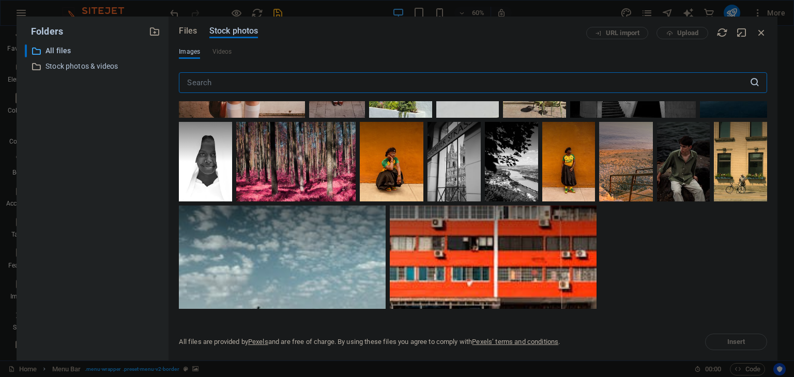
scroll to position [3740, 0]
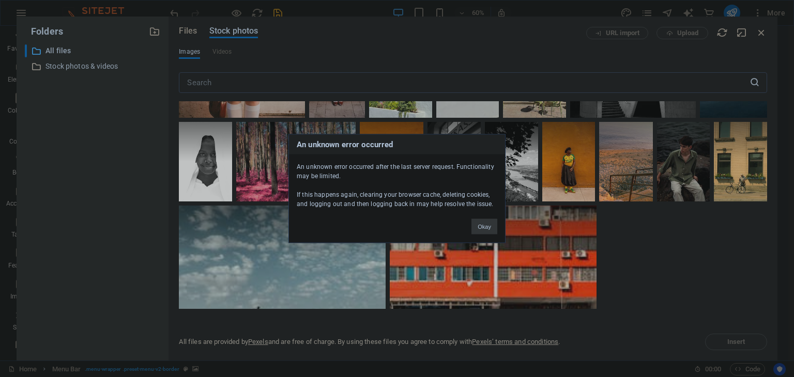
click at [480, 223] on button "Okay" at bounding box center [484, 227] width 26 height 16
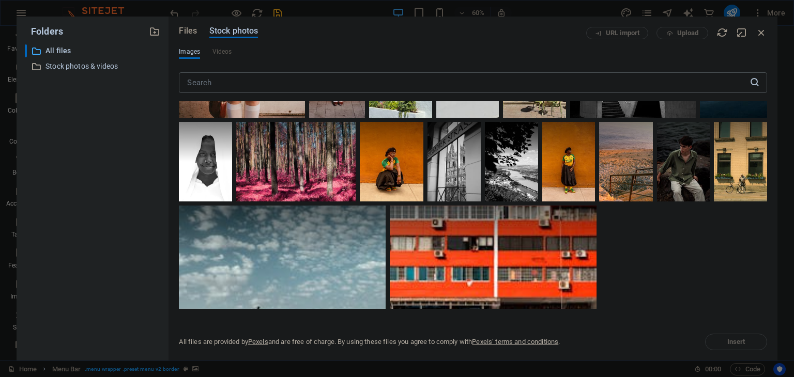
click at [288, 84] on input "text" at bounding box center [464, 82] width 570 height 21
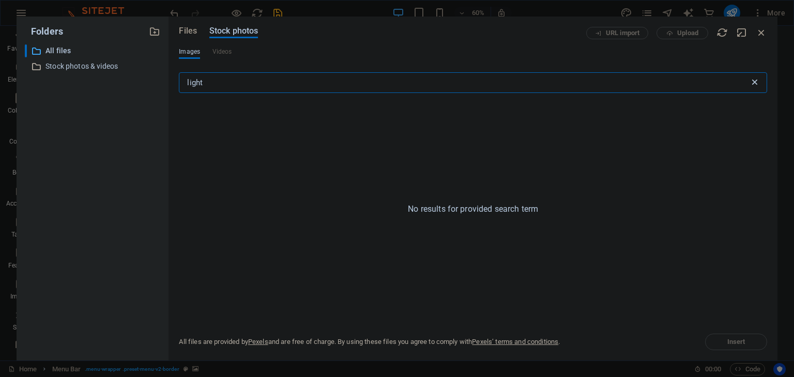
click at [229, 90] on input "light" at bounding box center [464, 82] width 570 height 21
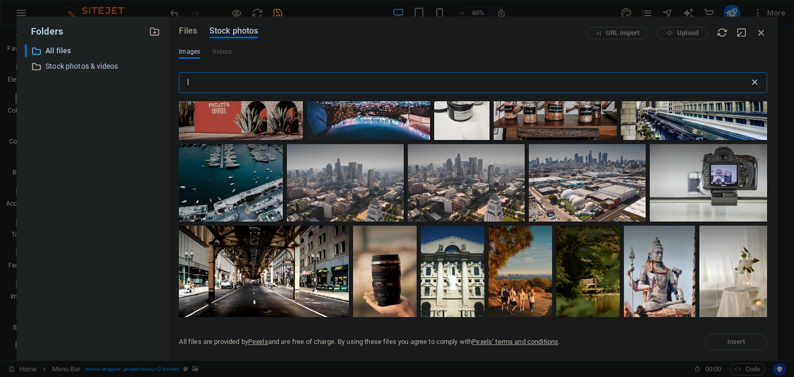
scroll to position [837, 0]
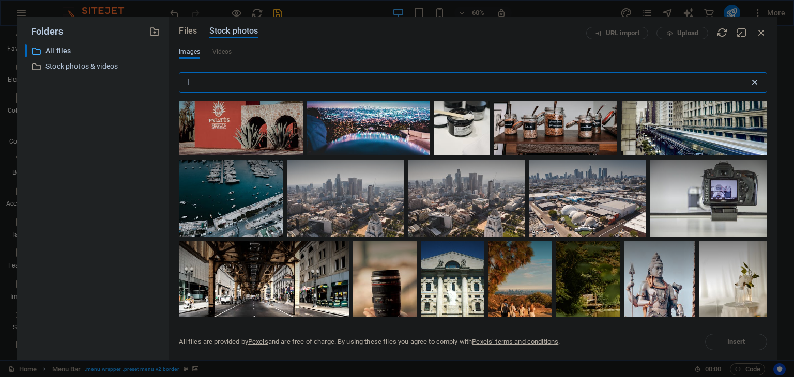
type input "l"
click at [431, 156] on div at bounding box center [369, 114] width 124 height 82
click at [732, 337] on button "Insert" at bounding box center [736, 342] width 62 height 17
click at [426, 95] on icon at bounding box center [417, 87] width 18 height 18
click at [735, 341] on span "Insert" at bounding box center [736, 342] width 18 height 6
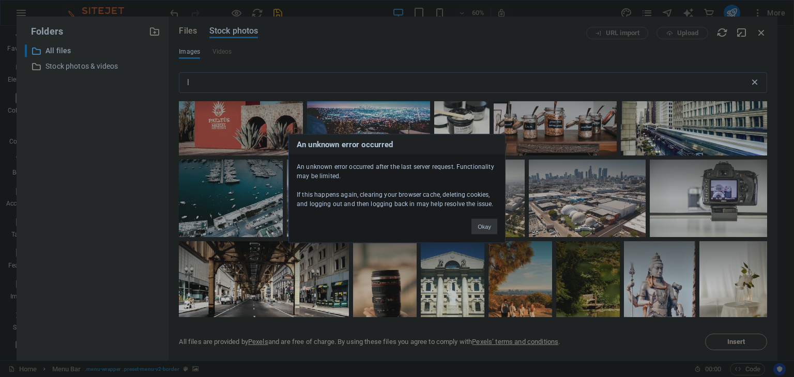
click at [481, 226] on button "Okay" at bounding box center [484, 227] width 26 height 16
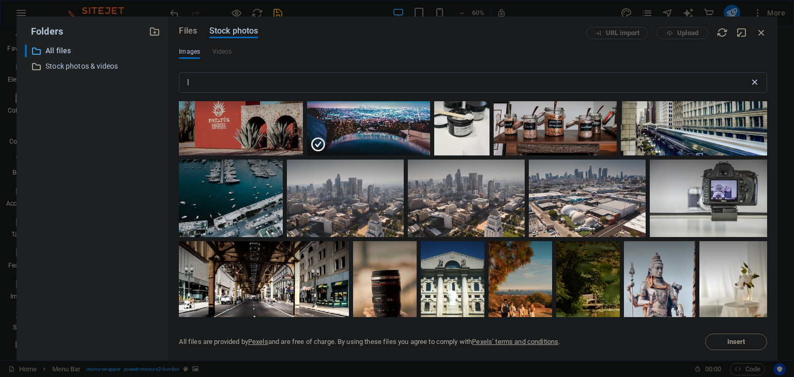
click at [431, 156] on div at bounding box center [369, 134] width 124 height 41
click at [431, 156] on div at bounding box center [369, 114] width 124 height 82
click at [734, 344] on span "Insert" at bounding box center [736, 342] width 18 height 6
click at [761, 34] on icon "button" at bounding box center [761, 32] width 11 height 11
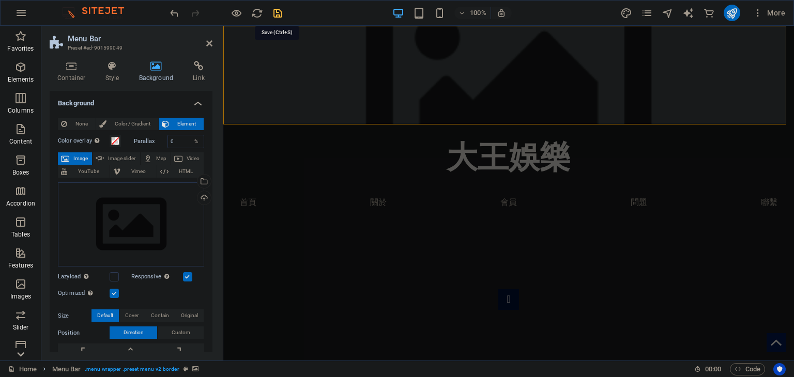
click at [280, 14] on icon "save" at bounding box center [278, 13] width 12 height 12
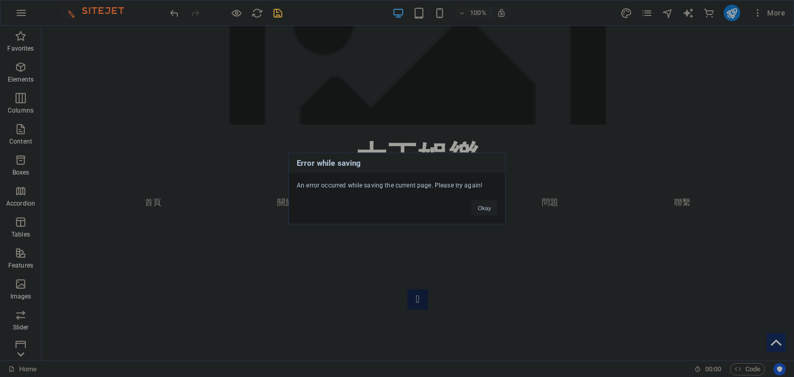
click at [277, 17] on div "Error while saving An error occurred while saving the current page. Please try …" at bounding box center [397, 188] width 794 height 377
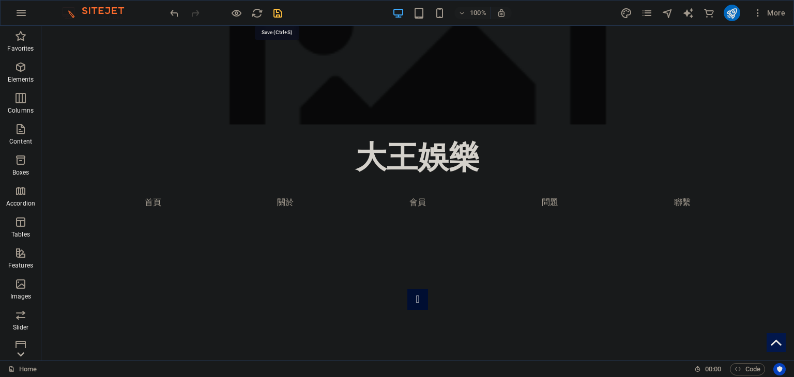
click at [280, 16] on icon "save" at bounding box center [278, 13] width 12 height 12
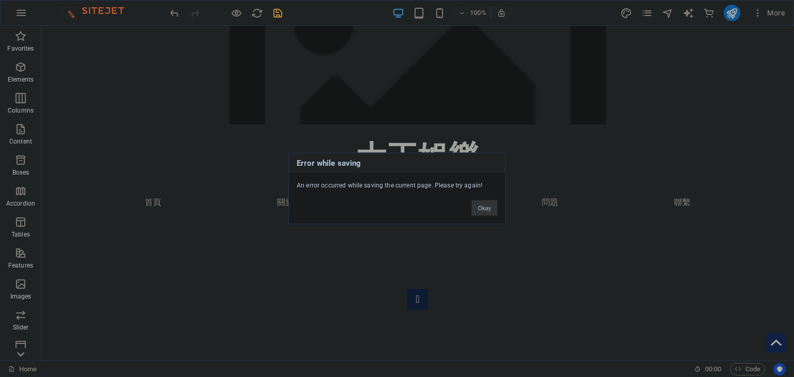
click at [489, 207] on button "Okay" at bounding box center [484, 209] width 26 height 16
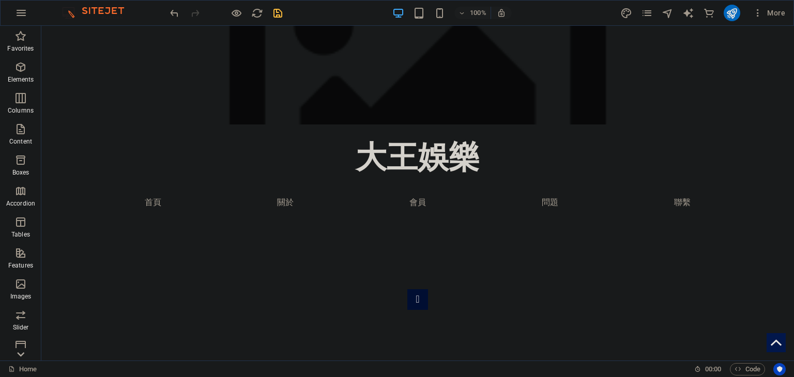
click at [280, 13] on icon "save" at bounding box center [278, 13] width 12 height 12
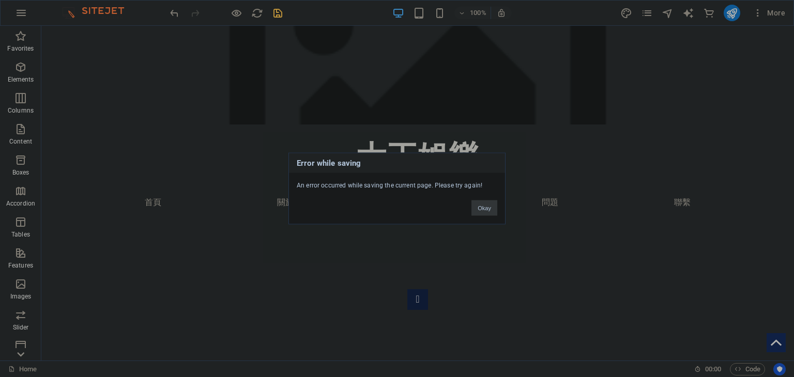
click at [488, 207] on button "Okay" at bounding box center [484, 209] width 26 height 16
